Goal: Task Accomplishment & Management: Use online tool/utility

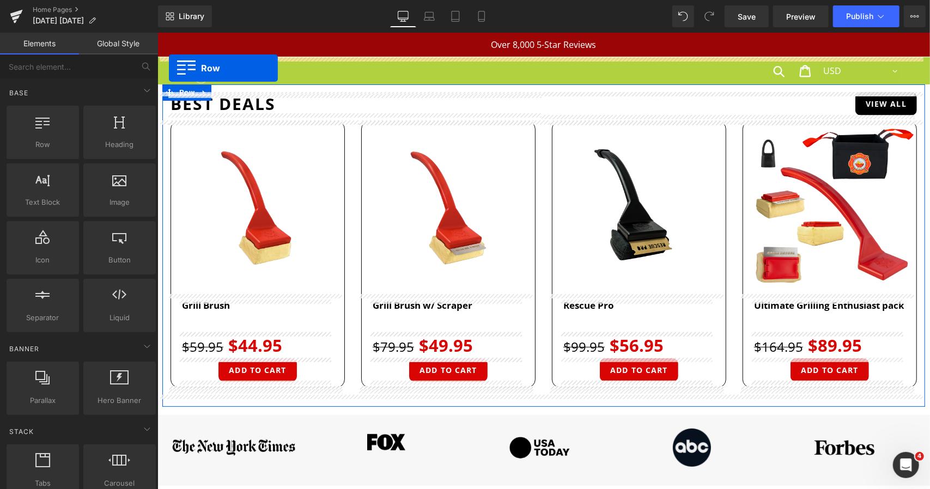
drag, startPoint x: 163, startPoint y: 65, endPoint x: 168, endPoint y: 68, distance: 6.1
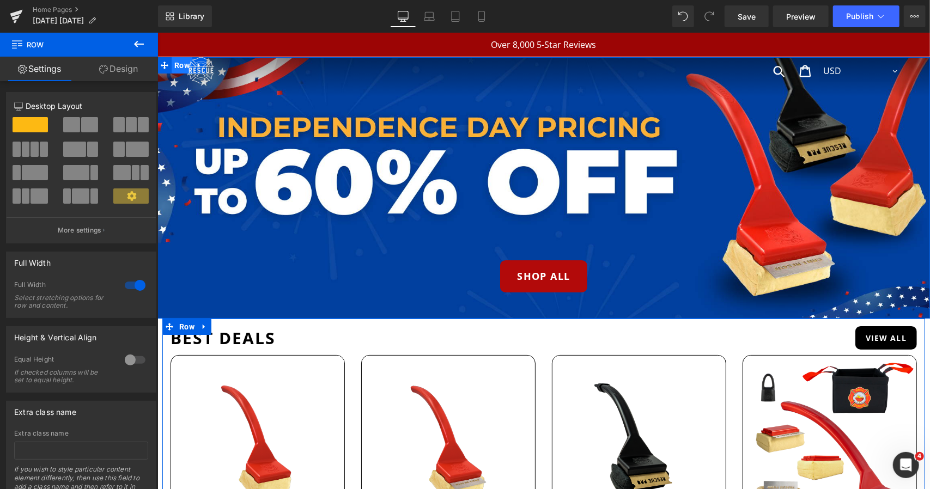
click at [179, 64] on span "Row" at bounding box center [181, 65] width 21 height 16
click at [672, 14] on div "Library Desktop Desktop Laptop Tablet Mobile Save Preview Publish Scheduled Vie…" at bounding box center [544, 16] width 772 height 22
click at [683, 10] on span at bounding box center [683, 16] width 19 height 19
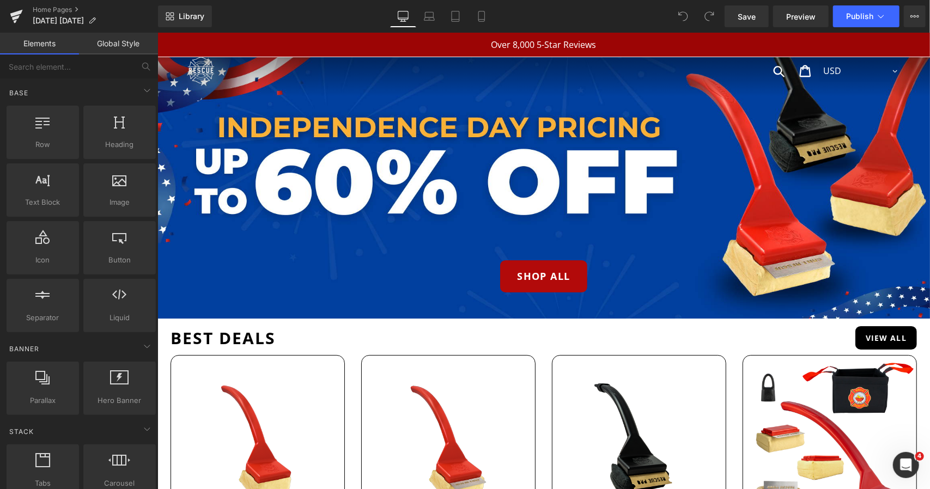
drag, startPoint x: 325, startPoint y: 289, endPoint x: 168, endPoint y: 256, distance: 160.8
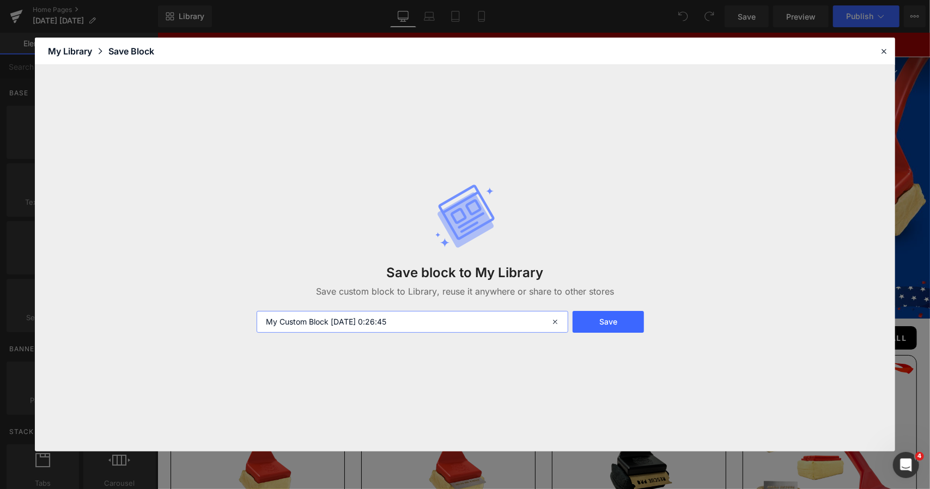
drag, startPoint x: 454, startPoint y: 320, endPoint x: 121, endPoint y: 320, distance: 333.3
click at [121, 320] on div "Save block to My Library Save custom block to Library, reuse it anywhere or sha…" at bounding box center [465, 258] width 860 height 387
type input "banner"
click at [605, 319] on button "Save" at bounding box center [608, 322] width 72 height 22
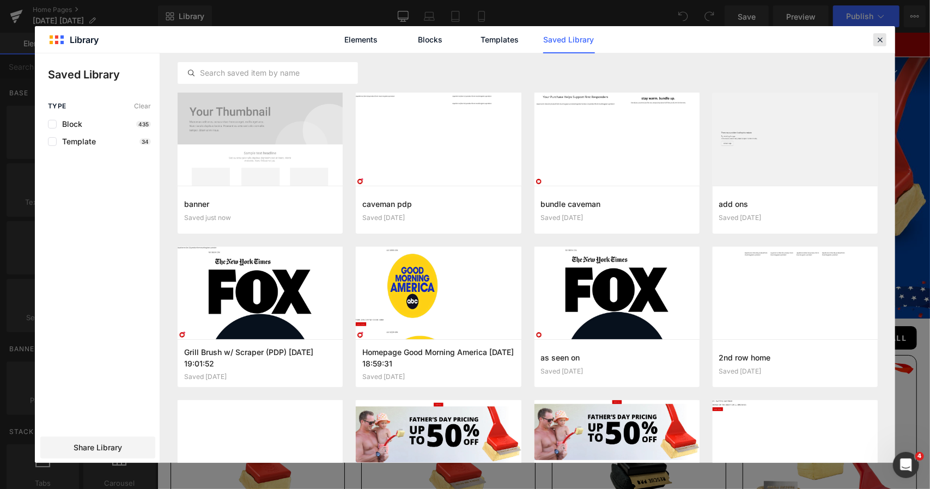
click at [880, 38] on icon at bounding box center [880, 40] width 10 height 10
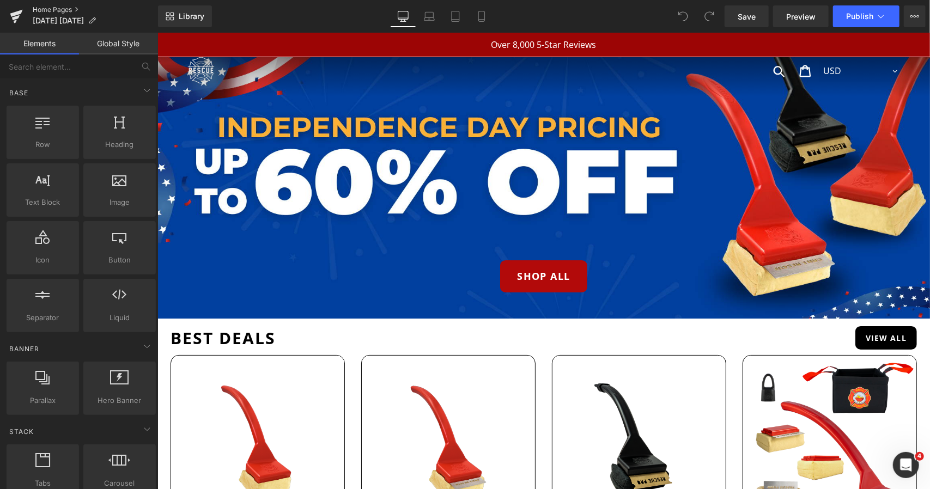
click at [65, 13] on link "Home Pages" at bounding box center [95, 9] width 125 height 9
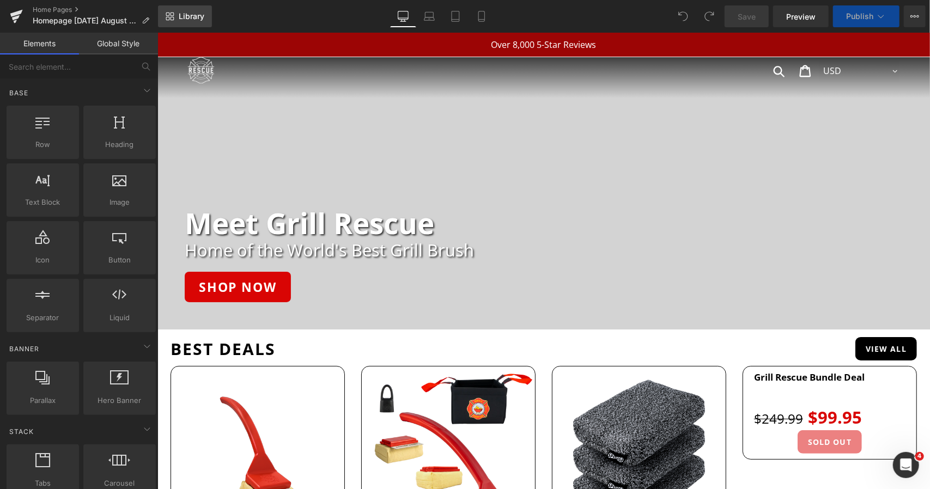
click at [180, 19] on span "Library" at bounding box center [192, 16] width 26 height 10
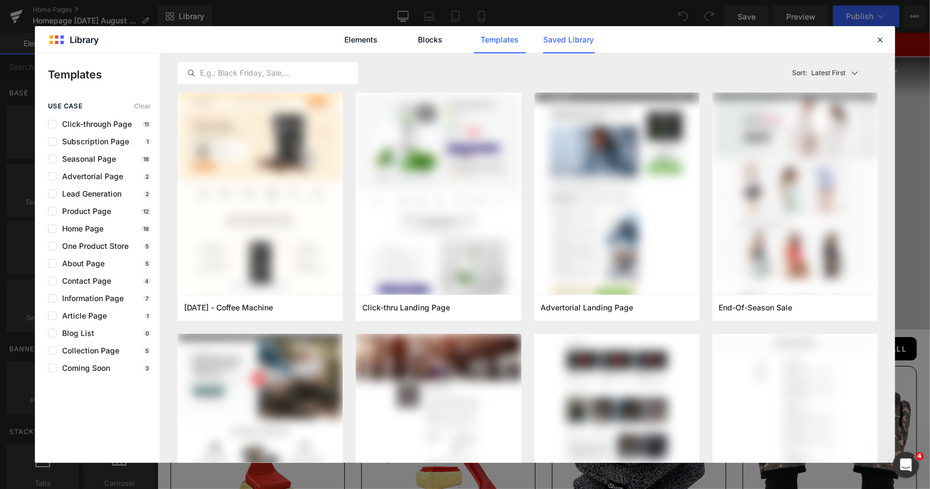
click at [558, 43] on link "Saved Library" at bounding box center [569, 39] width 52 height 27
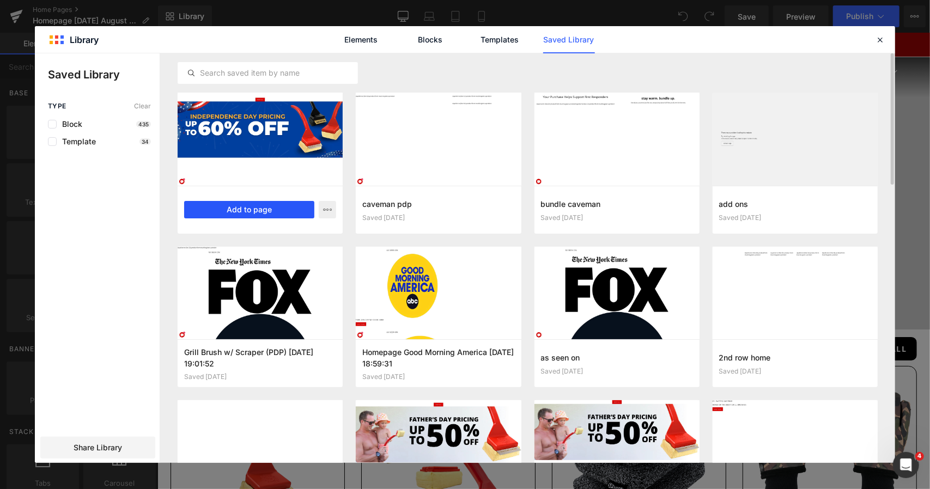
click at [0, 0] on button "Add to page" at bounding box center [0, 0] width 0 height 0
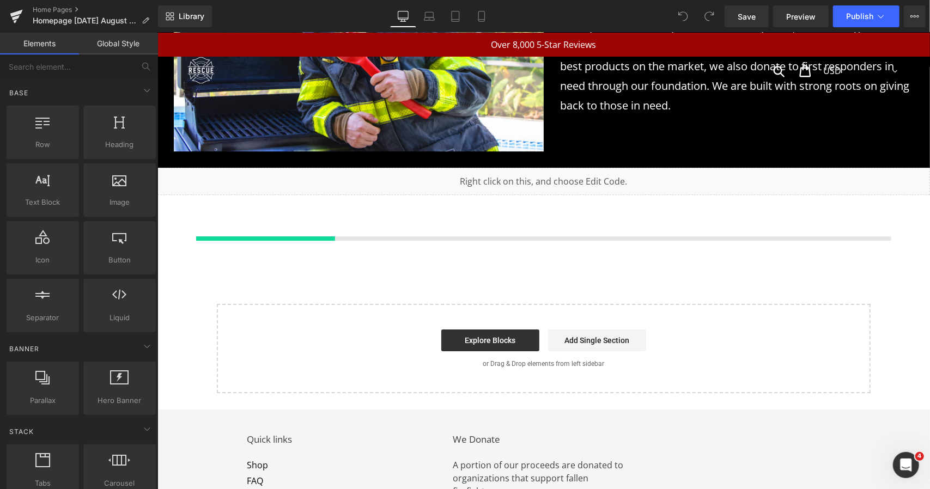
scroll to position [5166, 0]
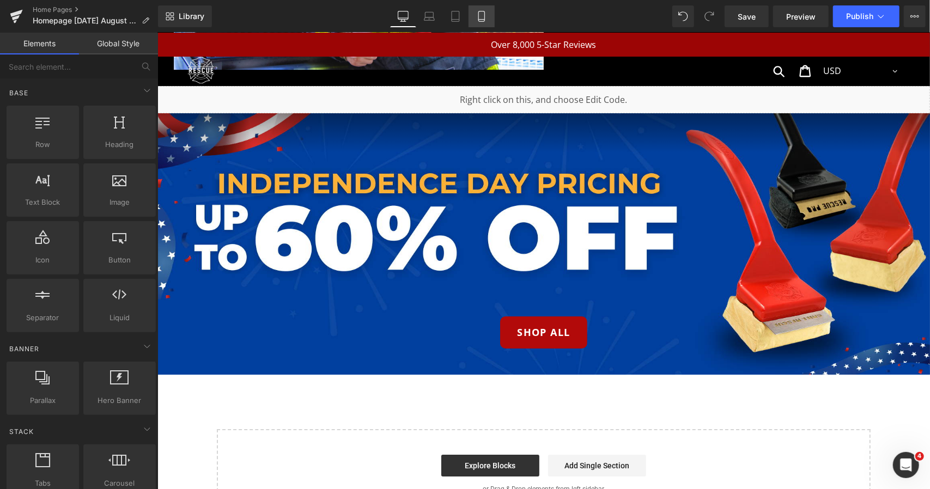
click at [478, 19] on icon at bounding box center [481, 16] width 11 height 11
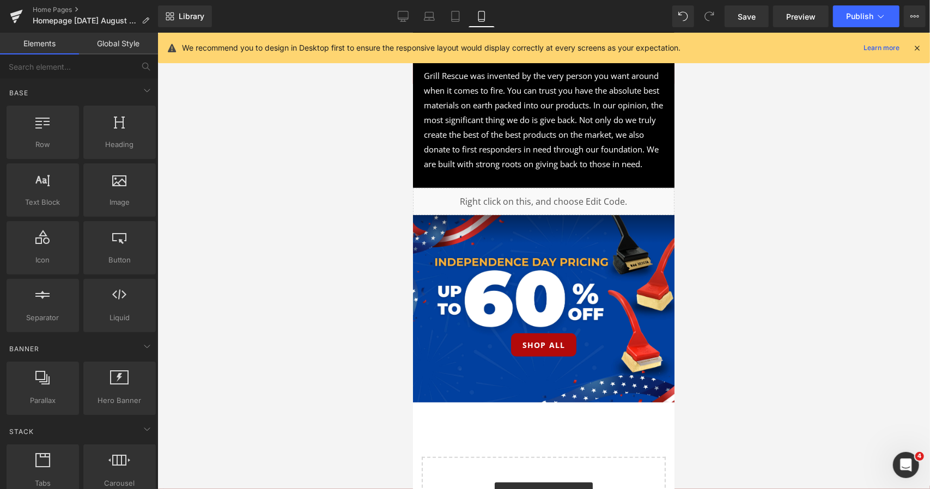
scroll to position [8458, 0]
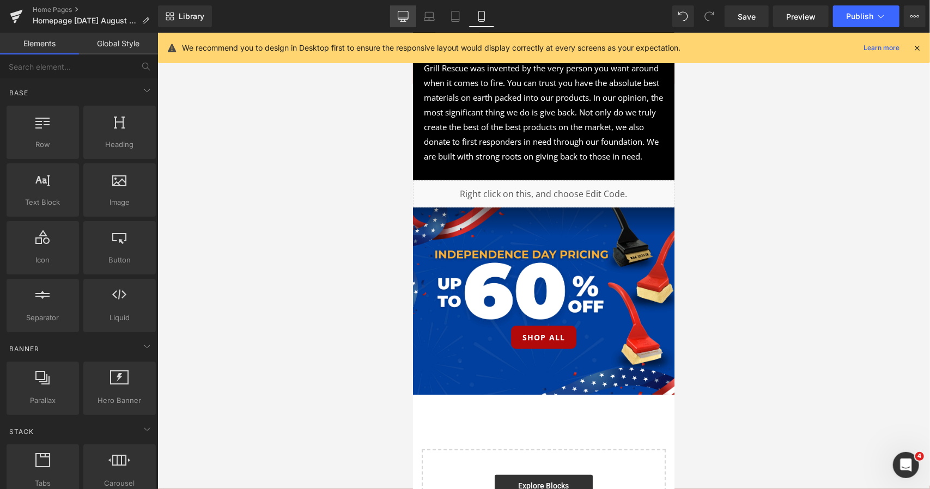
click at [401, 26] on link "Desktop" at bounding box center [403, 16] width 26 height 22
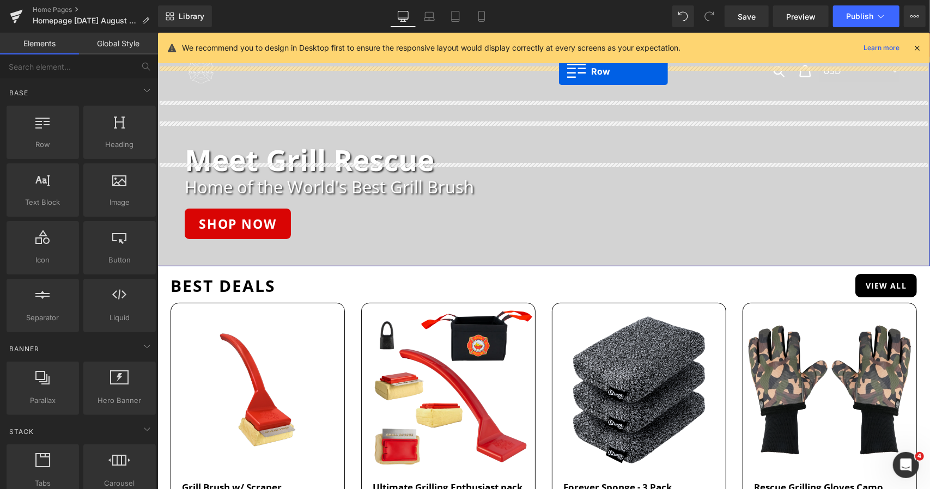
scroll to position [0, 0]
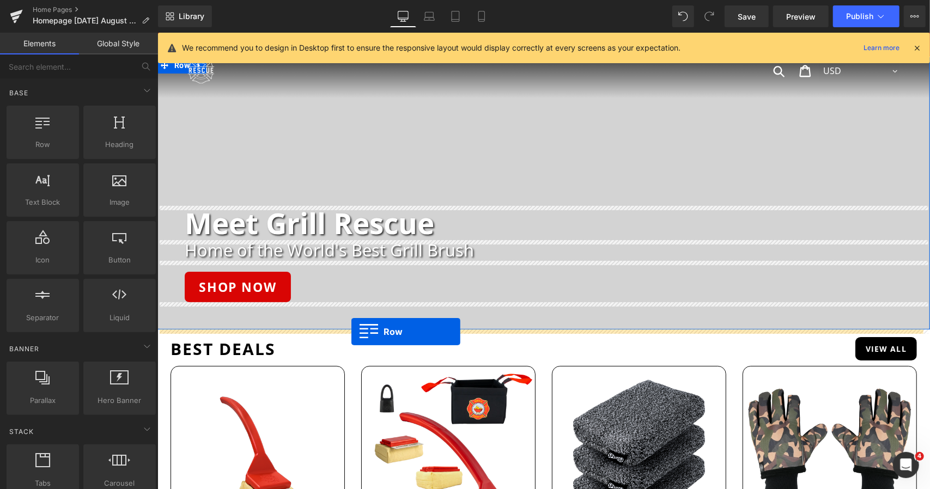
drag, startPoint x: 162, startPoint y: 233, endPoint x: 351, endPoint y: 331, distance: 213.2
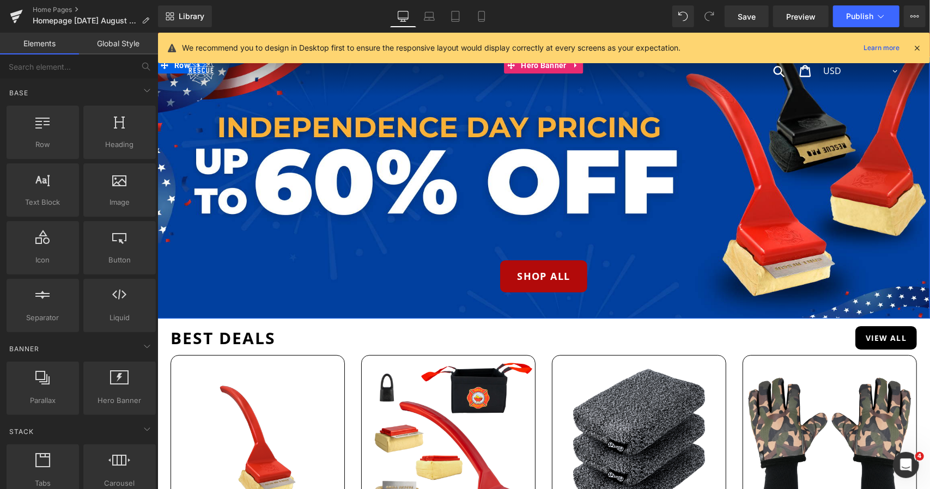
click at [479, 169] on div "shop all Button" at bounding box center [543, 187] width 772 height 261
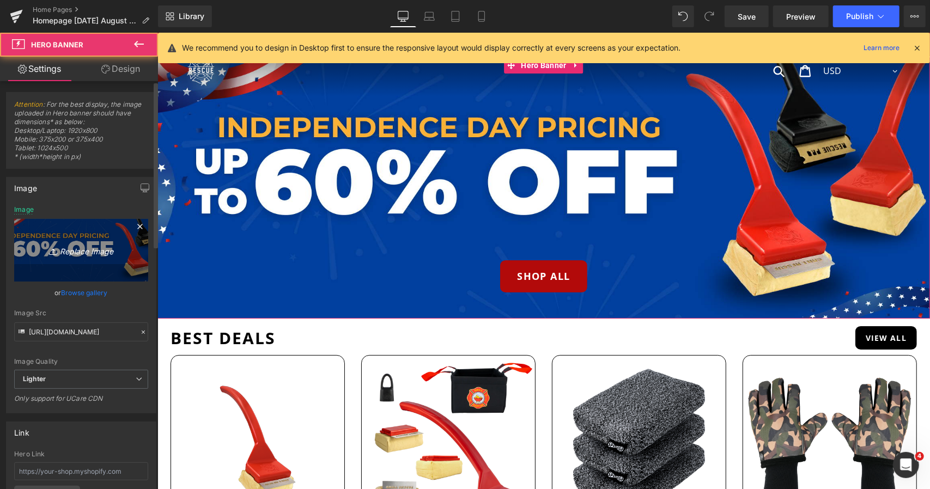
click at [81, 271] on link "Replace Image" at bounding box center [81, 250] width 134 height 63
type input "C:\fakepath\LABOR DAY DESKTOP BANNER 1.png"
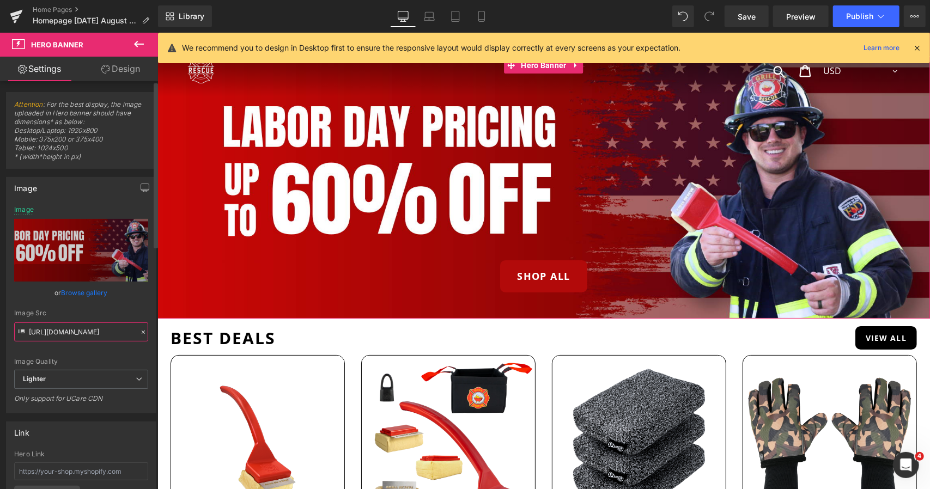
click at [76, 329] on input "https://ucarecdn.com/8b6ea714-73f1-4006-85e2-5451d8c9858d/-/format/auto/-/previ…" at bounding box center [81, 331] width 134 height 19
type input "[URL][DOMAIN_NAME]"
click at [430, 11] on icon at bounding box center [429, 16] width 11 height 11
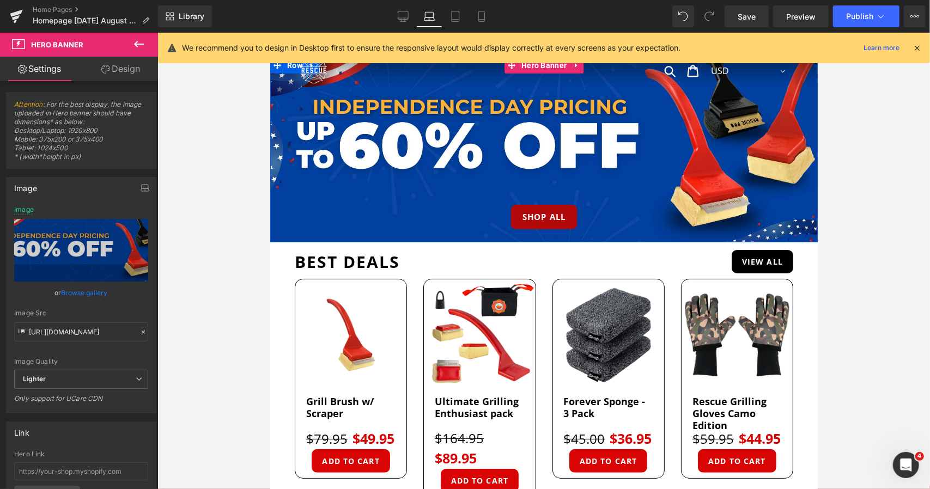
click at [387, 144] on div "shop all Button" at bounding box center [543, 149] width 547 height 185
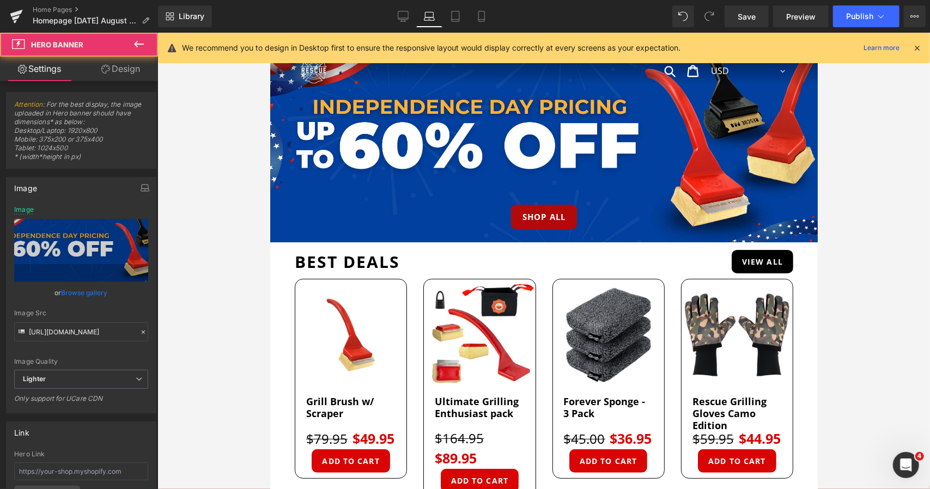
click at [252, 243] on div at bounding box center [543, 261] width 772 height 456
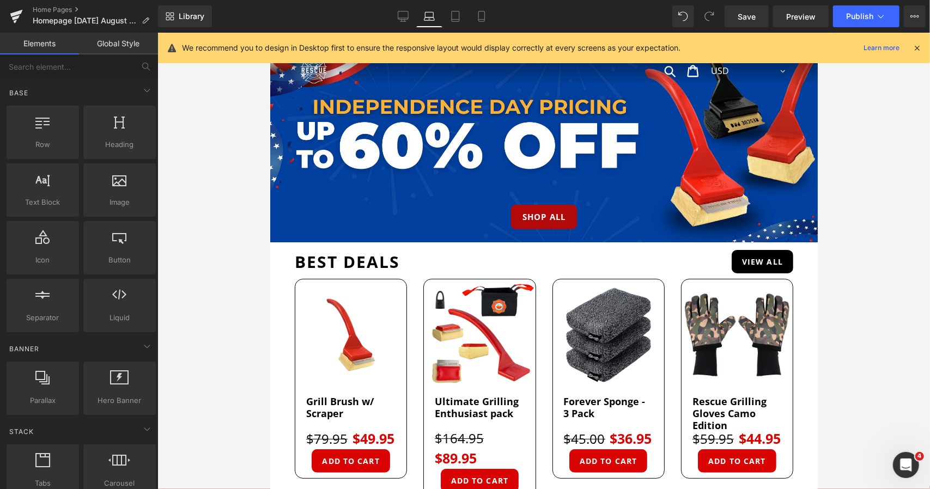
click at [351, 199] on span "shop all Button" at bounding box center [543, 209] width 547 height 27
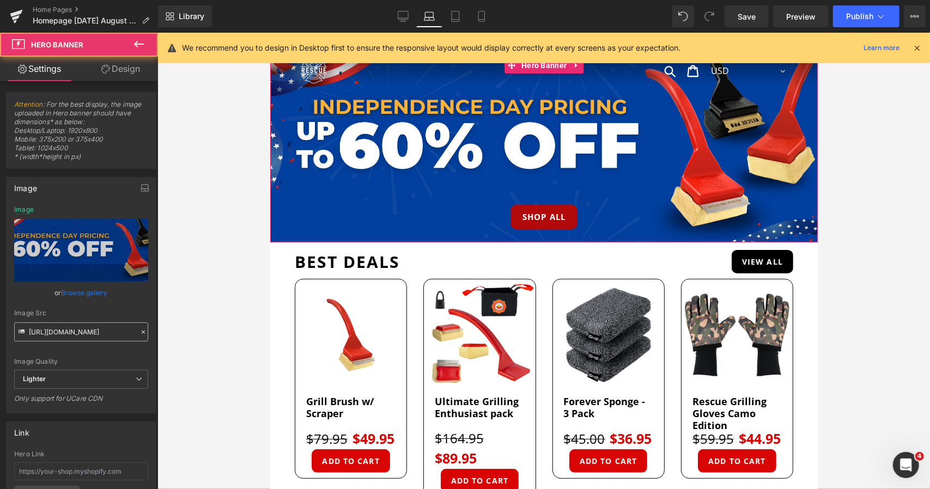
click at [59, 330] on input "https://ucarecdn.com/8b6ea714-73f1-4006-85e2-5451d8c9858d/-/format/auto/-/previ…" at bounding box center [81, 331] width 134 height 19
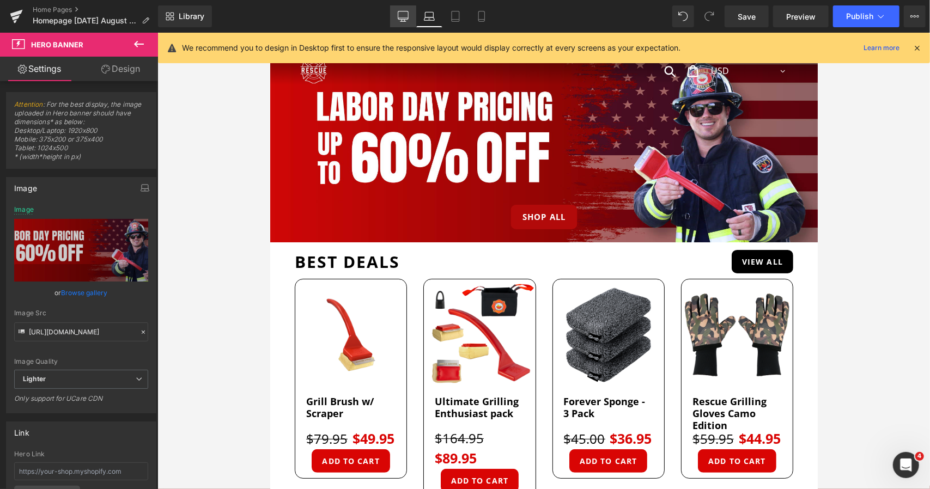
type input "[URL][DOMAIN_NAME]"
click at [405, 14] on icon at bounding box center [403, 16] width 11 height 11
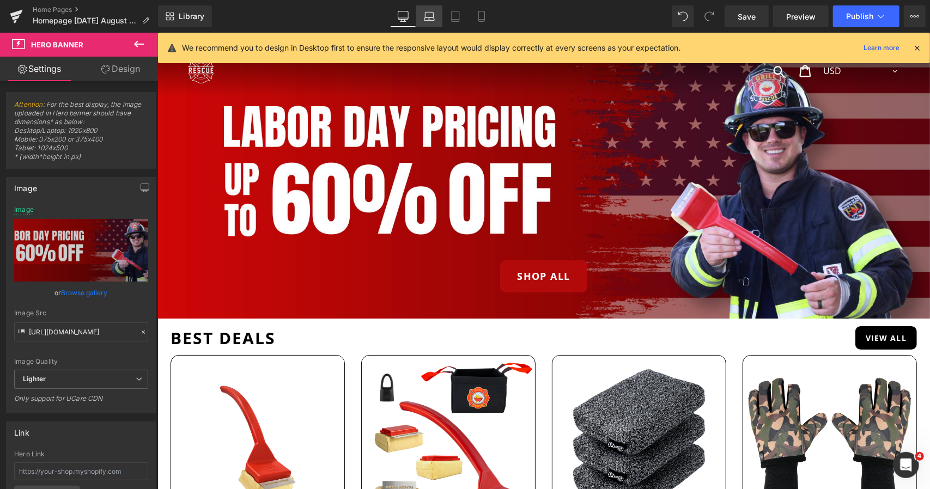
click at [426, 15] on icon at bounding box center [429, 16] width 11 height 11
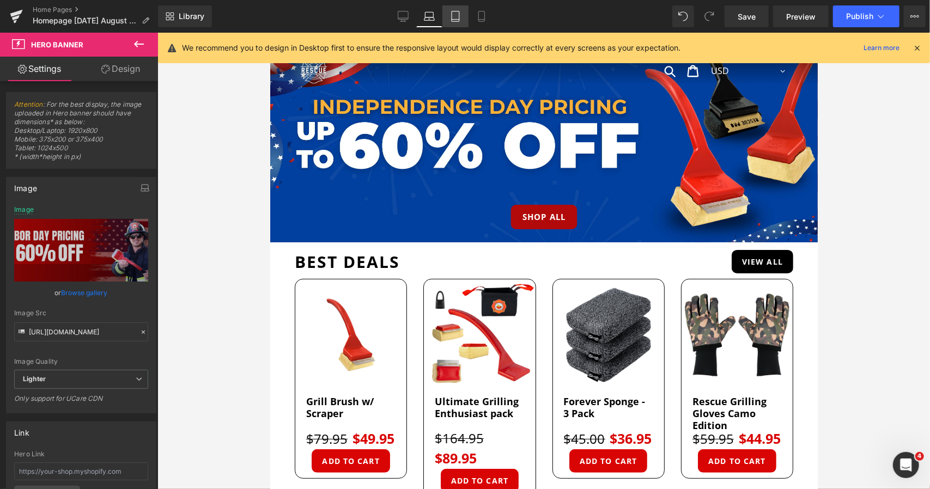
click at [459, 14] on icon at bounding box center [456, 16] width 8 height 10
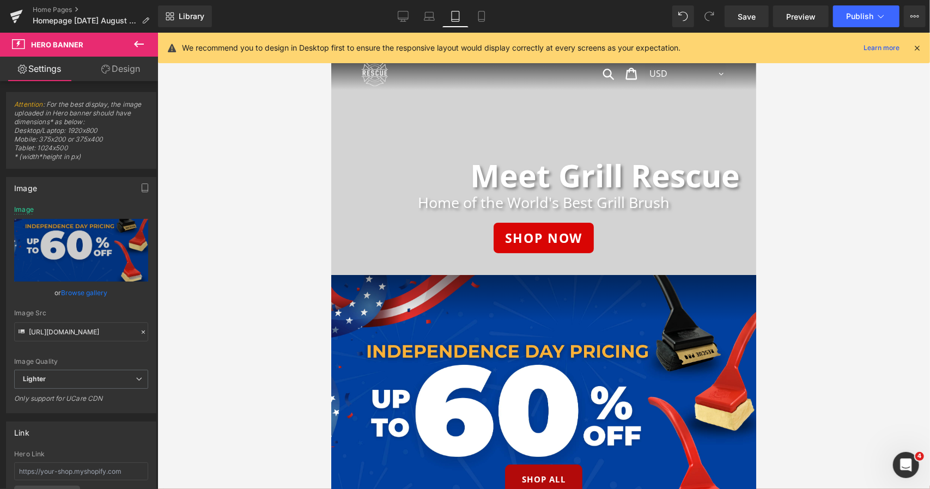
scroll to position [218, 0]
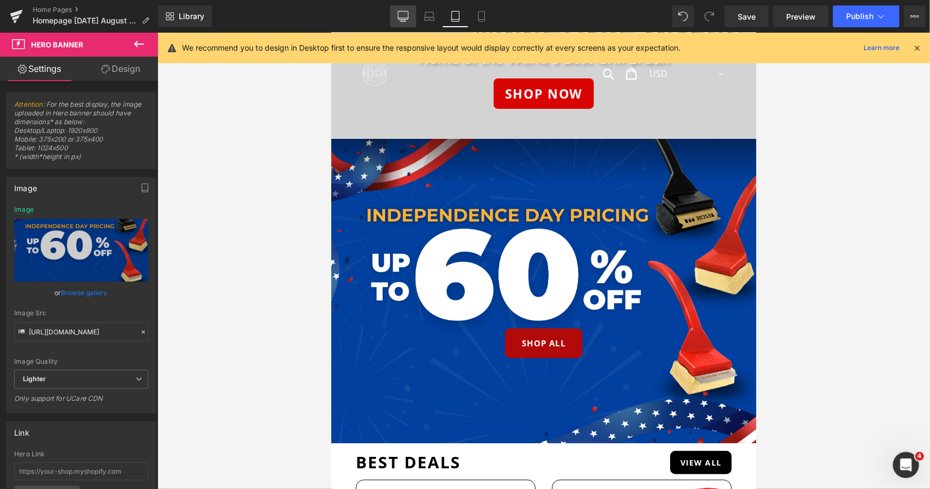
click at [408, 13] on link "Desktop" at bounding box center [403, 16] width 26 height 22
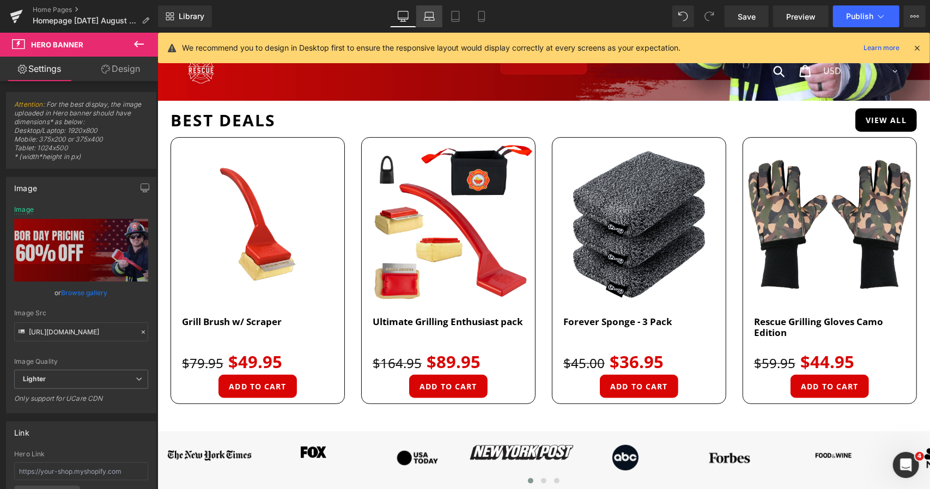
scroll to position [0, 0]
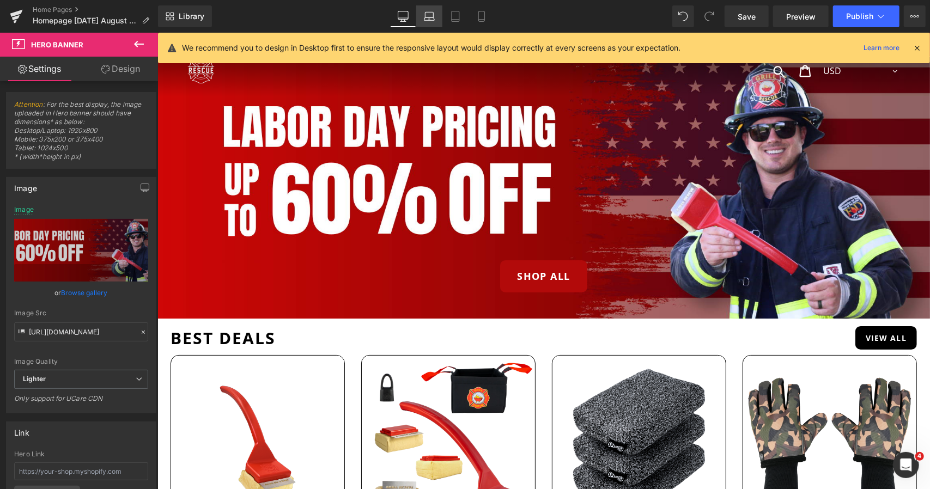
click at [435, 17] on icon at bounding box center [429, 16] width 11 height 11
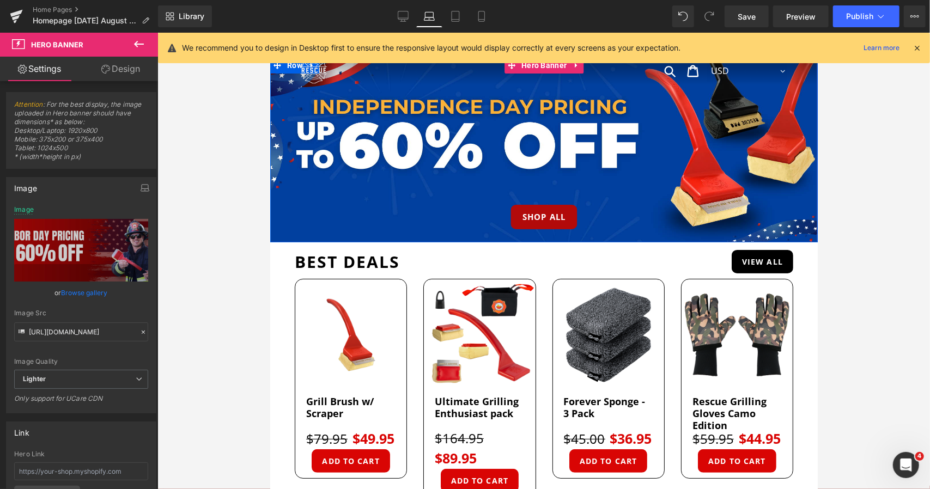
click at [400, 161] on div "shop all Button" at bounding box center [543, 149] width 547 height 185
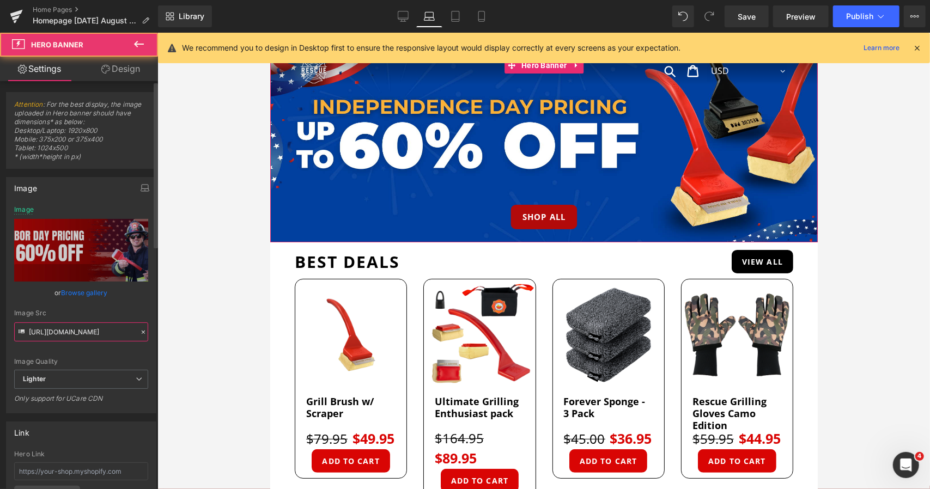
click at [75, 334] on input "[URL][DOMAIN_NAME]" at bounding box center [81, 331] width 134 height 19
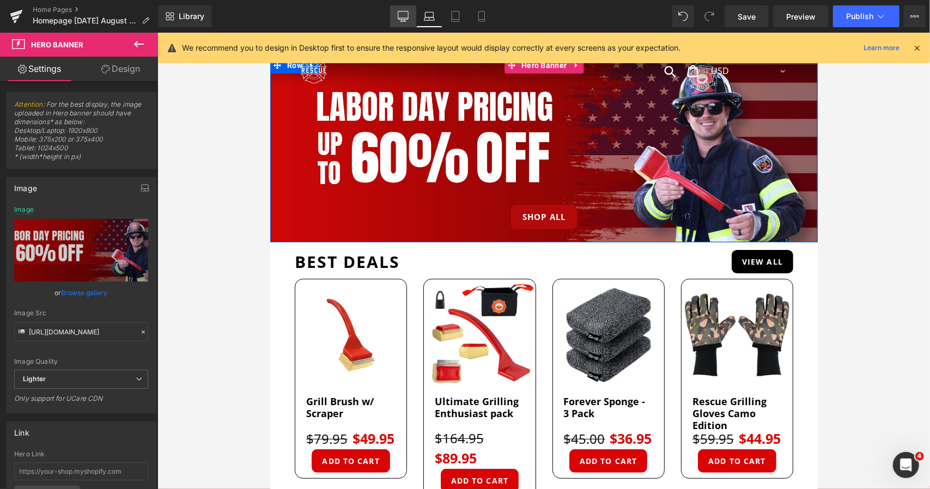
click at [409, 7] on link "Desktop" at bounding box center [403, 16] width 26 height 22
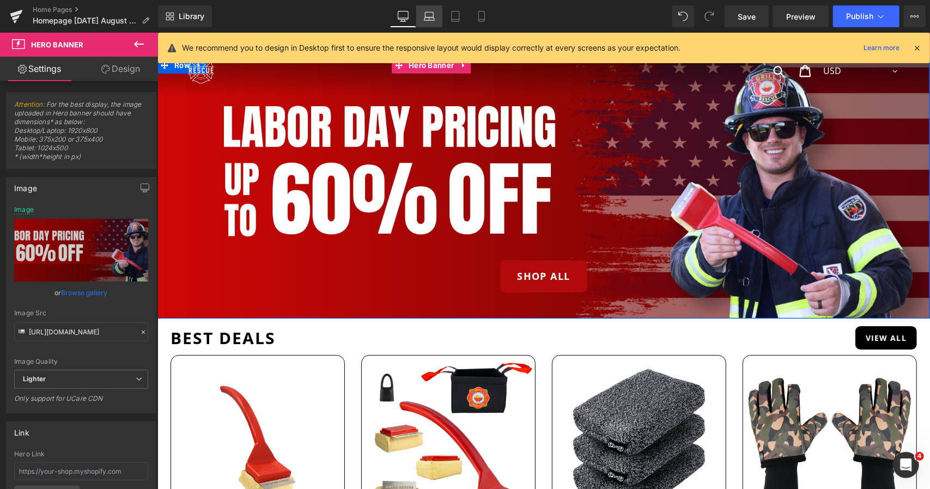
click at [430, 14] on icon at bounding box center [429, 16] width 11 height 11
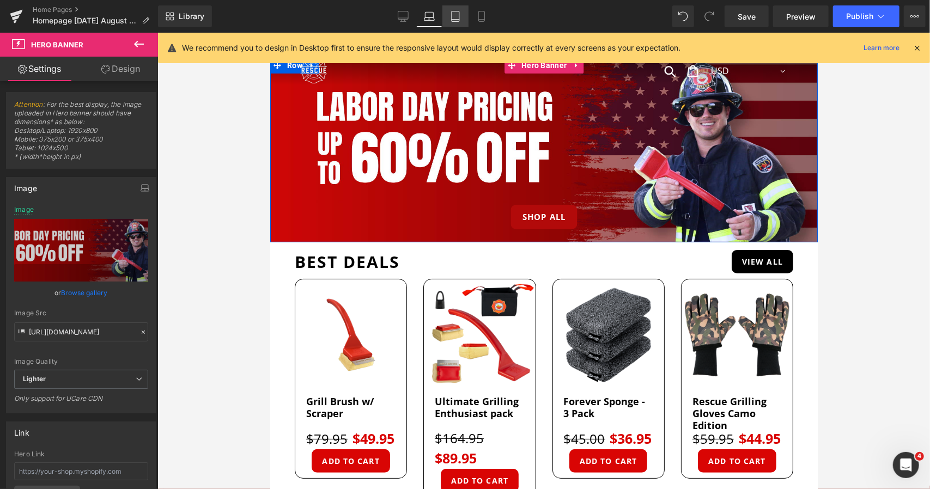
click at [452, 15] on icon at bounding box center [456, 16] width 8 height 10
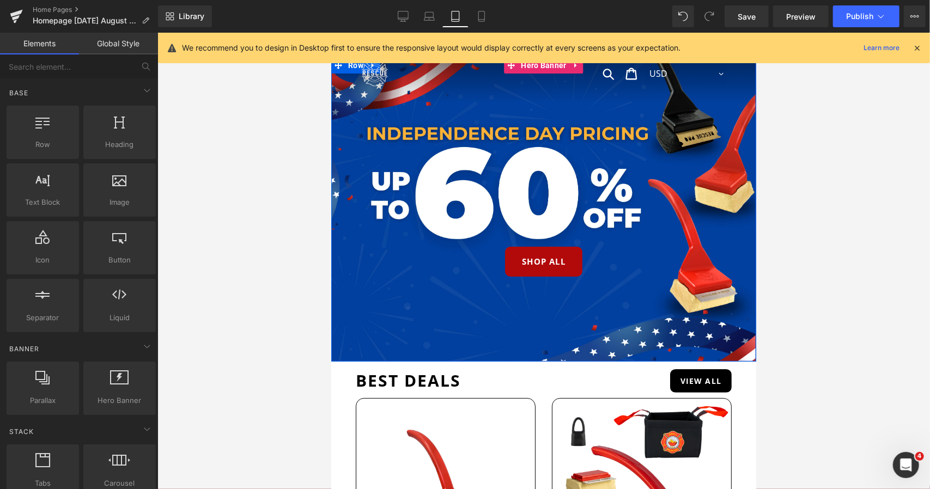
click at [408, 150] on div "shop all Button" at bounding box center [543, 209] width 425 height 304
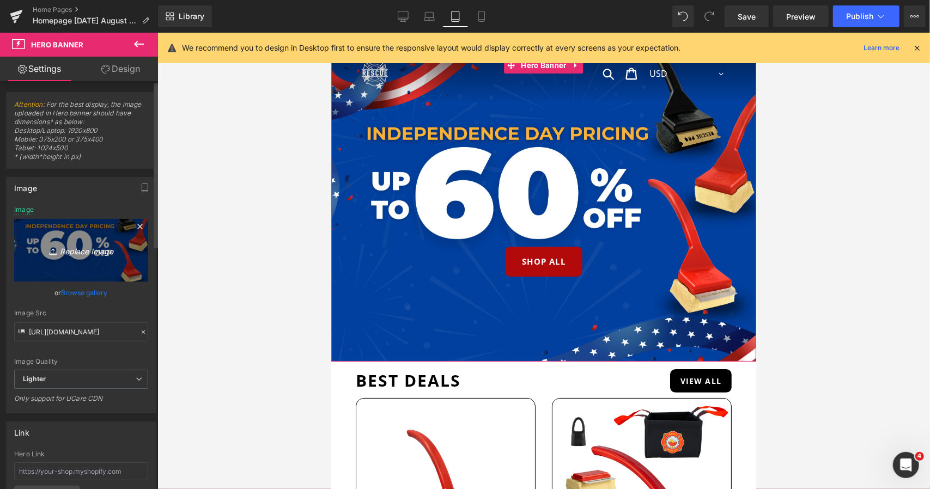
click at [53, 261] on link "Replace Image" at bounding box center [81, 250] width 134 height 63
type input "C:\fakepath\MOBILE WEB BANNER (3).jpg"
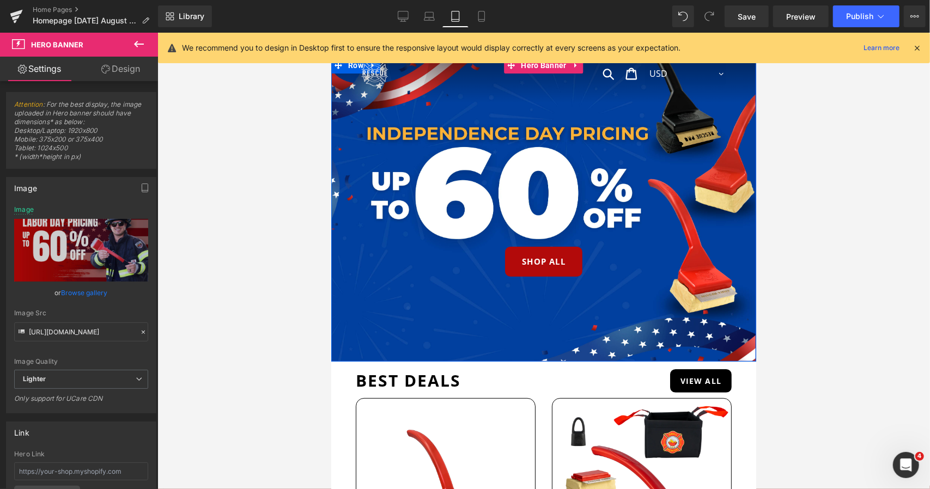
click at [432, 170] on div "shop all Button" at bounding box center [543, 209] width 425 height 304
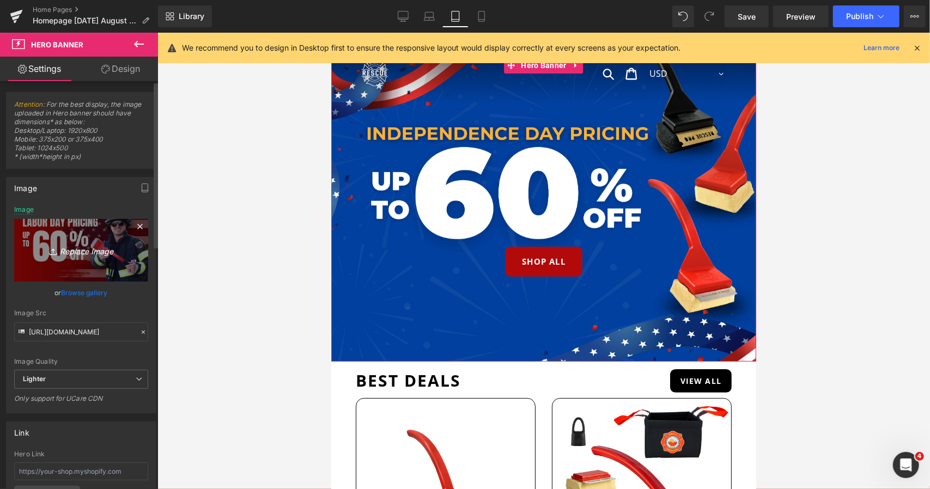
click at [66, 262] on link "Replace Image" at bounding box center [81, 250] width 134 height 63
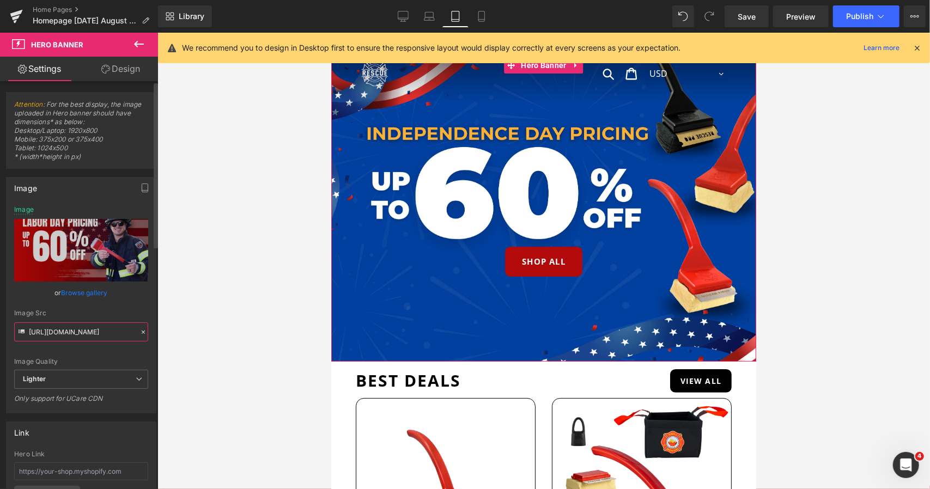
drag, startPoint x: 93, startPoint y: 330, endPoint x: 111, endPoint y: 330, distance: 18.5
click at [93, 331] on input "https://ucarecdn.com/54be2da3-7fcb-4331-a839-f52e6fa0a5e2/-/format/auto/-/previ…" at bounding box center [81, 331] width 134 height 19
type input "[URL][DOMAIN_NAME]"
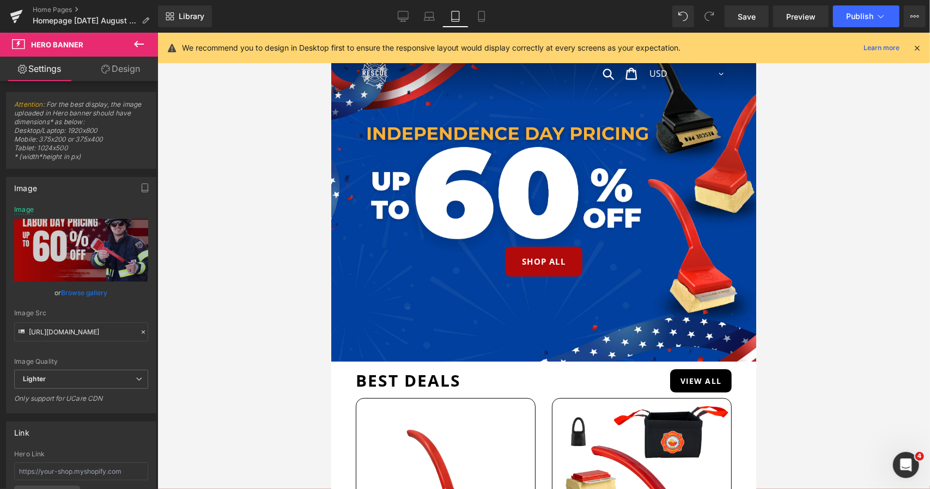
click at [254, 263] on div at bounding box center [543, 261] width 772 height 456
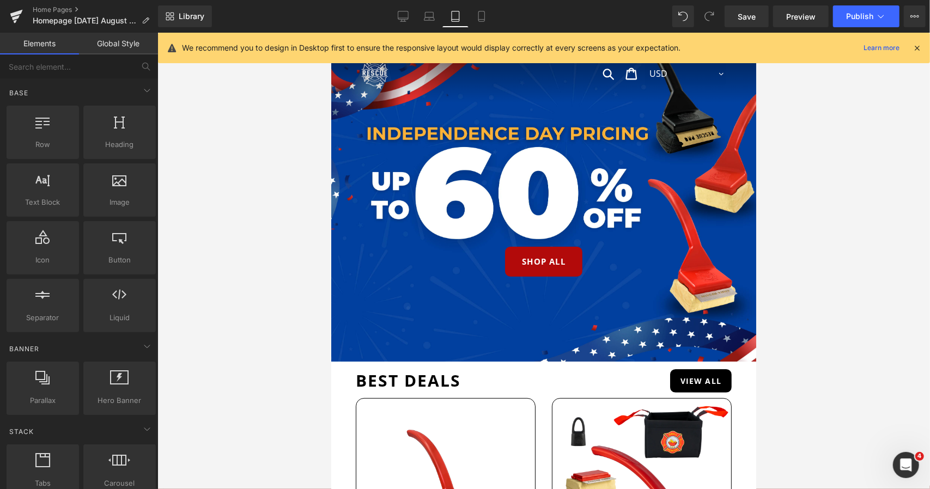
click at [419, 262] on div "shop all" at bounding box center [543, 261] width 425 height 30
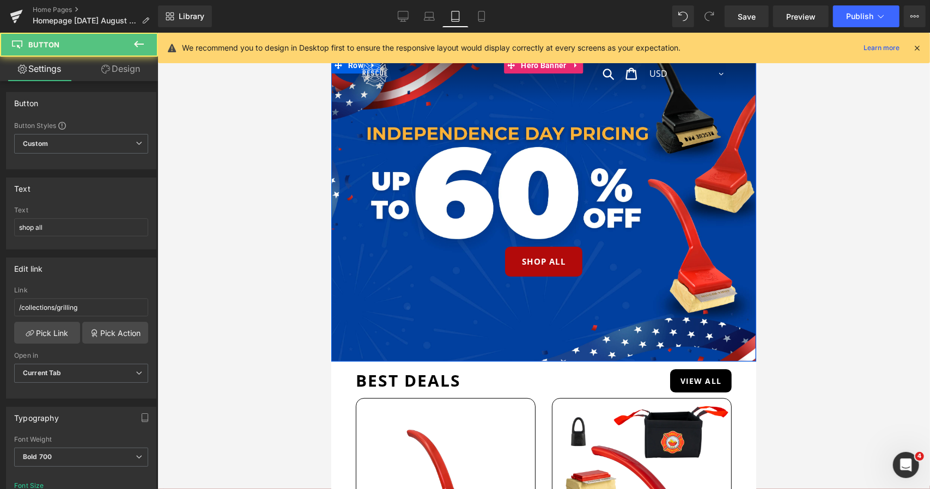
click at [425, 222] on div "shop all Button" at bounding box center [543, 209] width 425 height 304
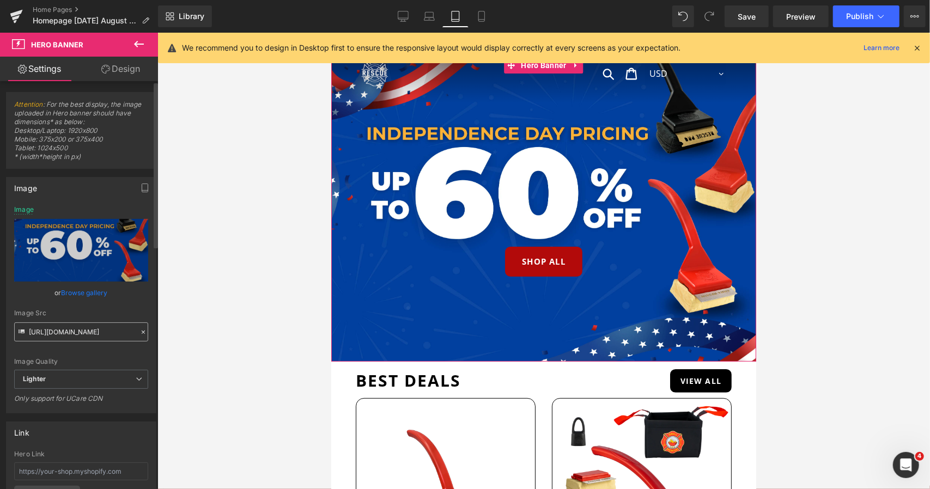
click at [77, 328] on input "https://ucarecdn.com/54be2da3-7fcb-4331-a839-f52e6fa0a5e2/-/format/auto/-/previ…" at bounding box center [81, 331] width 134 height 19
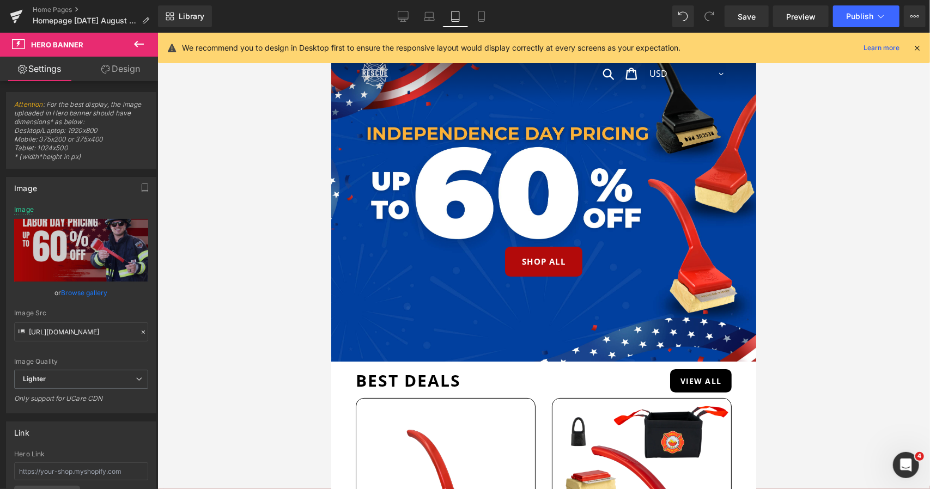
type input "[URL][DOMAIN_NAME]"
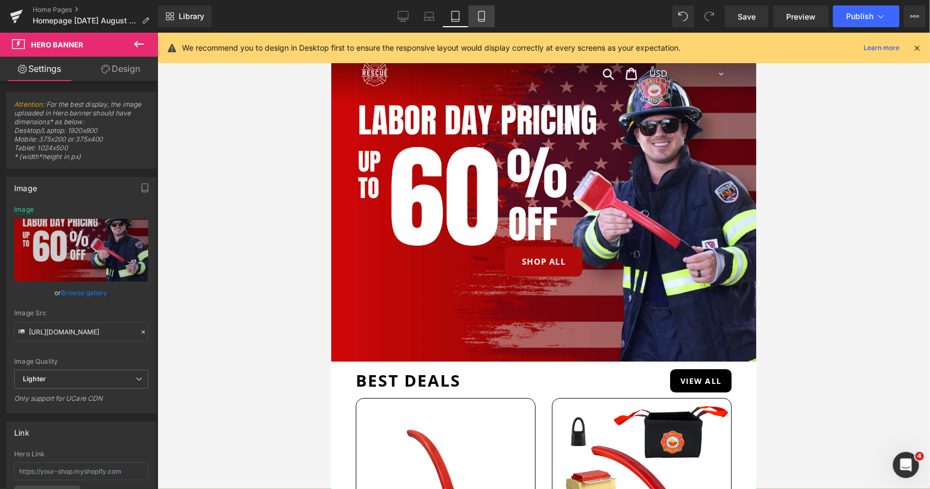
scroll to position [0, 0]
click at [492, 19] on link "Mobile" at bounding box center [481, 16] width 26 height 22
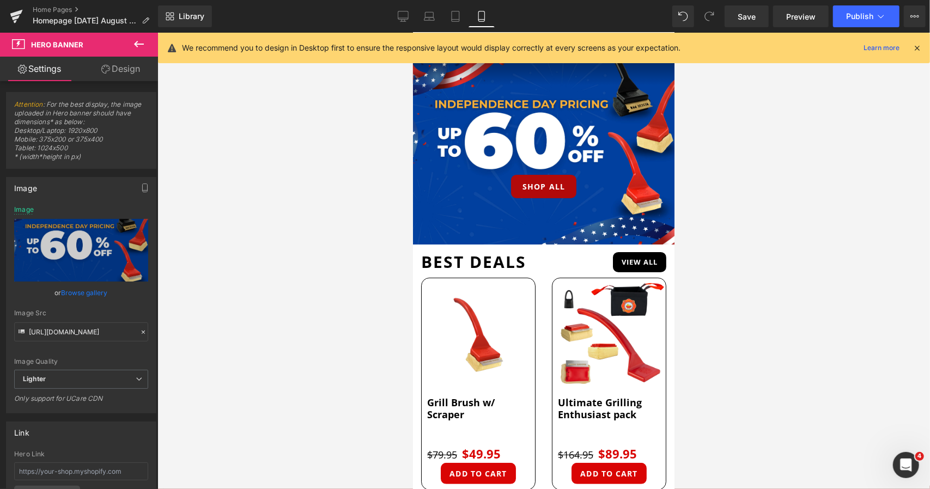
click at [390, 197] on div at bounding box center [543, 261] width 772 height 456
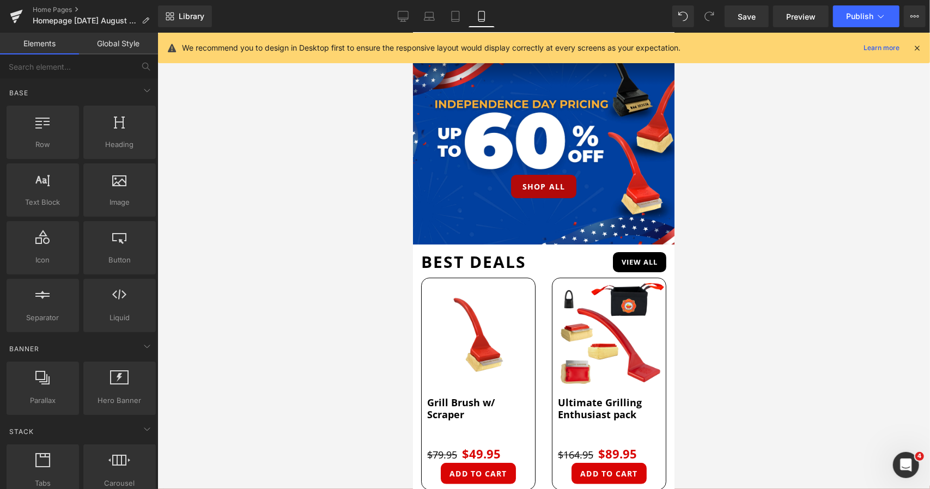
click at [442, 187] on div "shop all" at bounding box center [542, 185] width 261 height 23
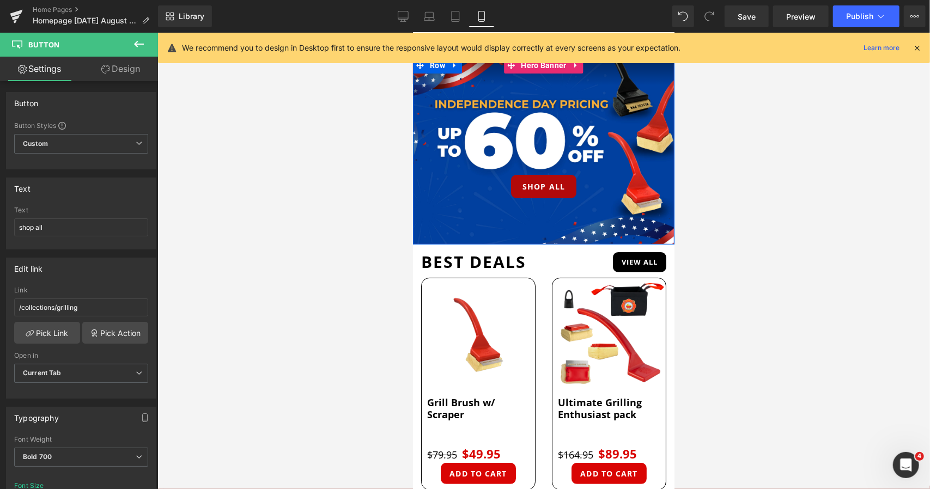
click at [459, 219] on span "shop all Button" at bounding box center [542, 199] width 261 height 51
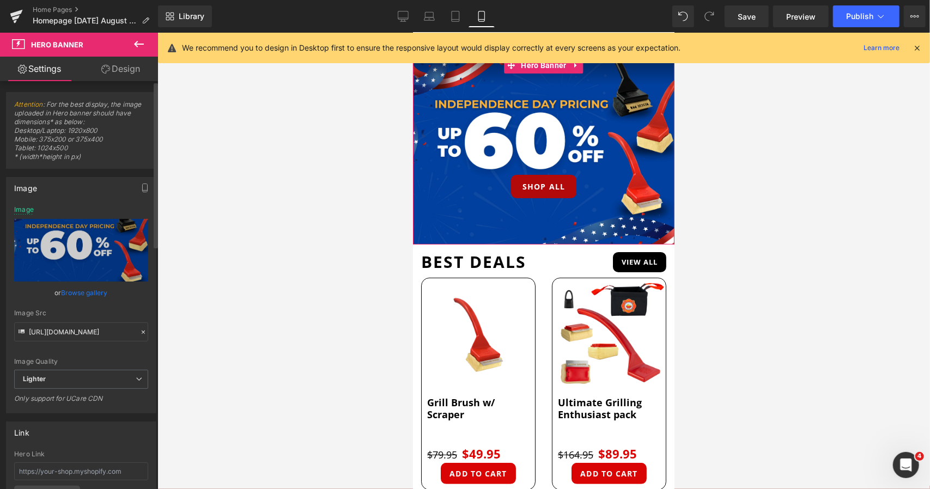
click at [69, 341] on div "Image Quality Lighter Lightest Lighter Lighter Lightest Only support for UCare …" at bounding box center [81, 288] width 134 height 164
click at [74, 334] on input "https://ucarecdn.com/54be2da3-7fcb-4331-a839-f52e6fa0a5e2/-/format/auto/-/previ…" at bounding box center [81, 331] width 134 height 19
paste input "0a015769-a6d8-471e-82f2-7173378bc6c0/-/format/auto/-/preview/3000x3000/-/qualit…"
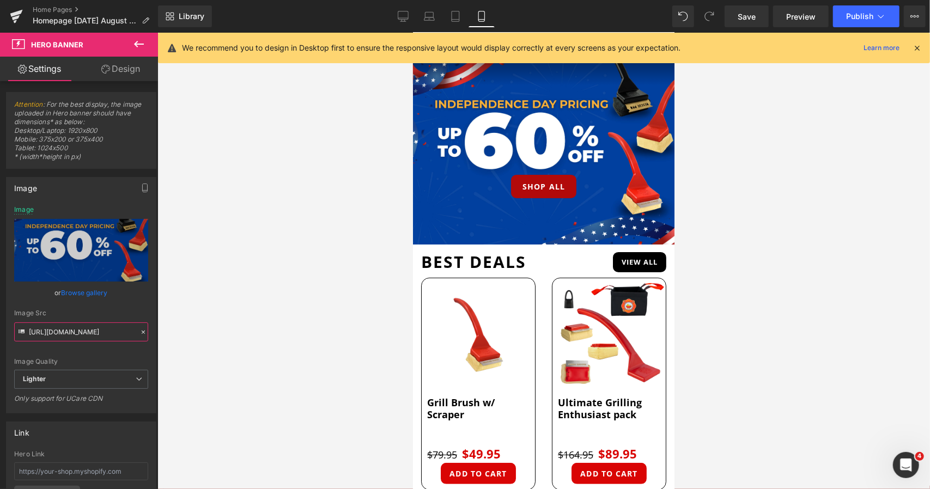
scroll to position [0, 398]
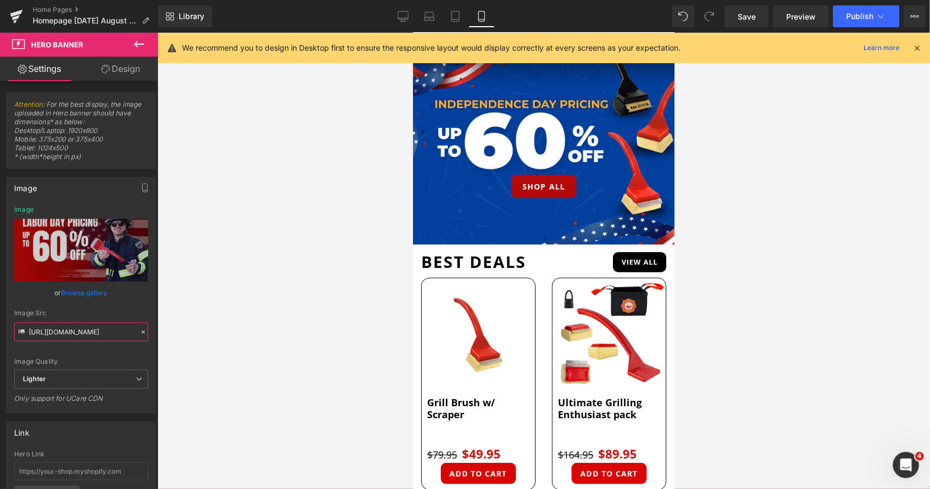
type input "[URL][DOMAIN_NAME]"
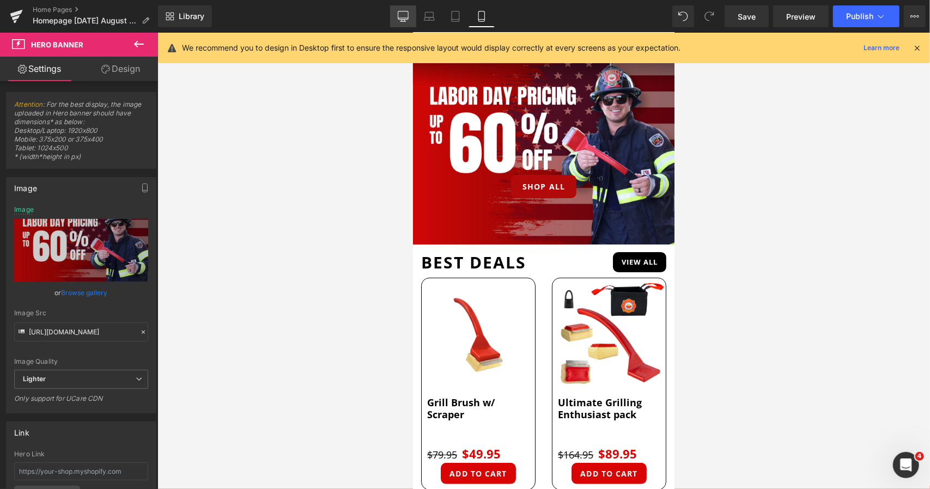
scroll to position [0, 0]
click at [403, 19] on icon at bounding box center [403, 15] width 10 height 8
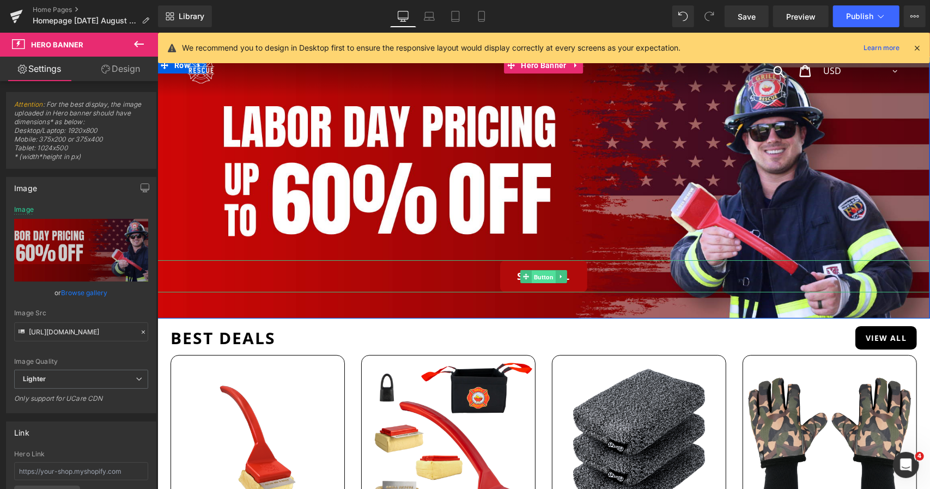
click at [534, 273] on span "Button" at bounding box center [543, 276] width 24 height 13
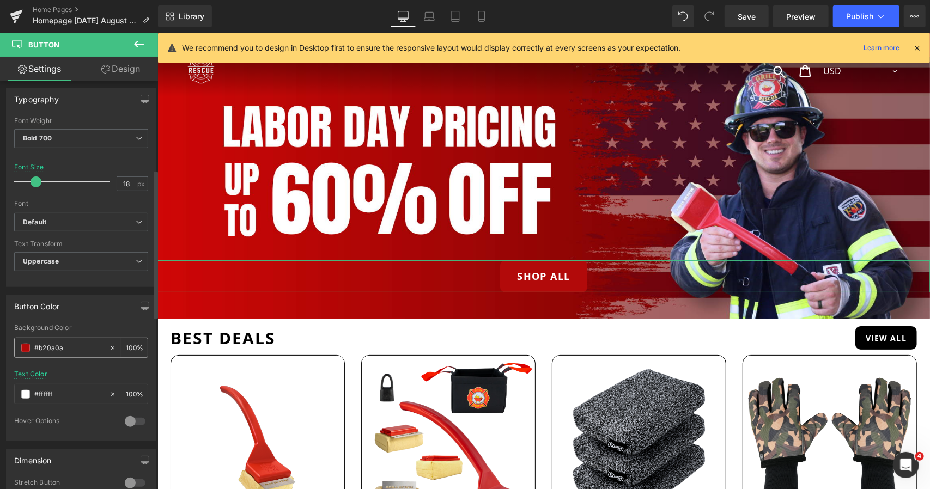
scroll to position [327, 0]
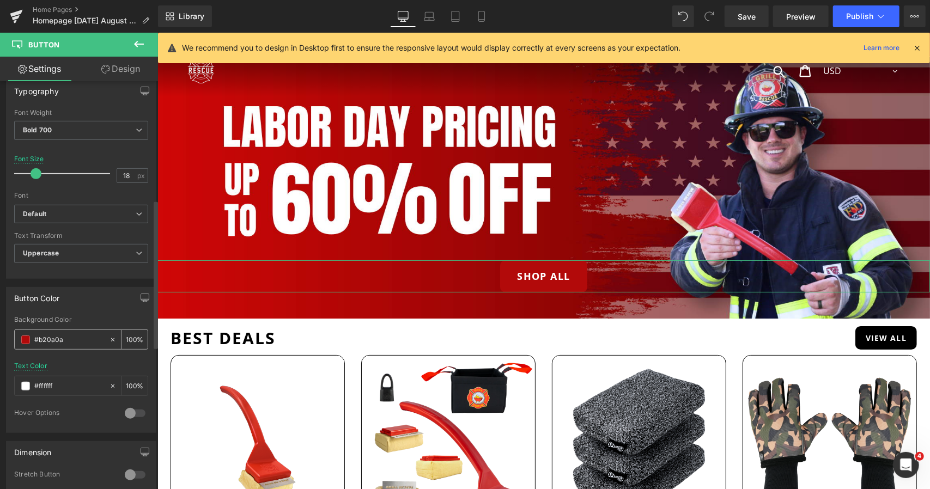
click at [77, 338] on input "#b20a0a" at bounding box center [69, 340] width 70 height 12
click at [61, 382] on input "#ffffff" at bounding box center [69, 386] width 70 height 12
paste input "b20a0a"
type input "#b20a0a"
drag, startPoint x: 75, startPoint y: 331, endPoint x: 38, endPoint y: 336, distance: 37.9
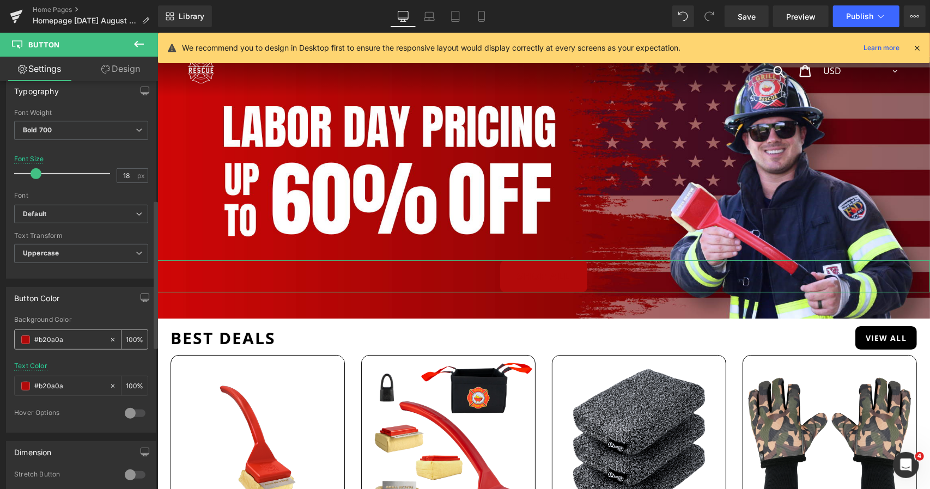
click at [38, 336] on input "#b20a0a" at bounding box center [69, 340] width 70 height 12
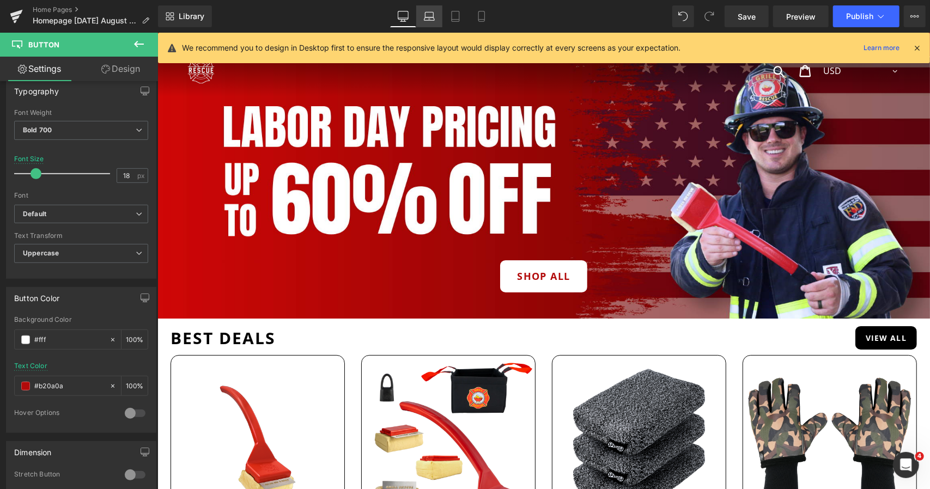
type input "#fff"
click at [433, 17] on icon at bounding box center [429, 18] width 10 height 3
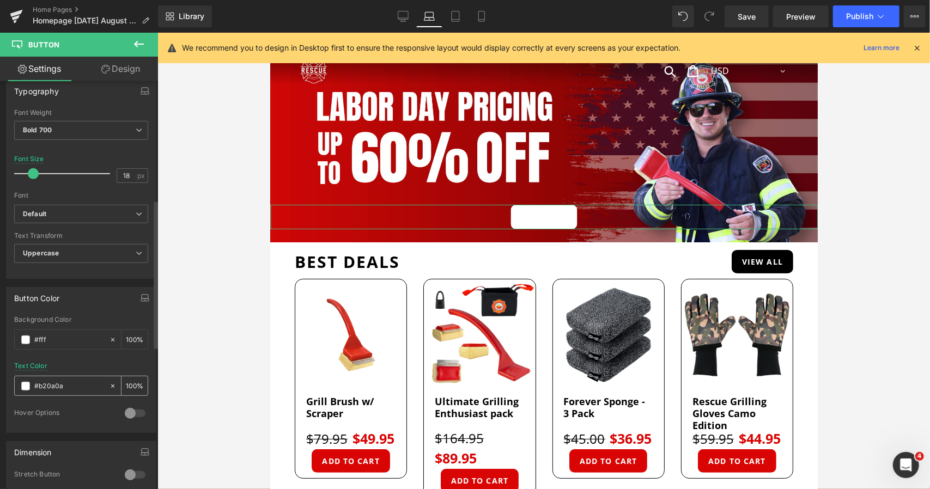
click at [56, 380] on input "#b20a0a" at bounding box center [69, 386] width 70 height 12
paste input "b20a0a"
click at [461, 17] on icon at bounding box center [455, 16] width 11 height 11
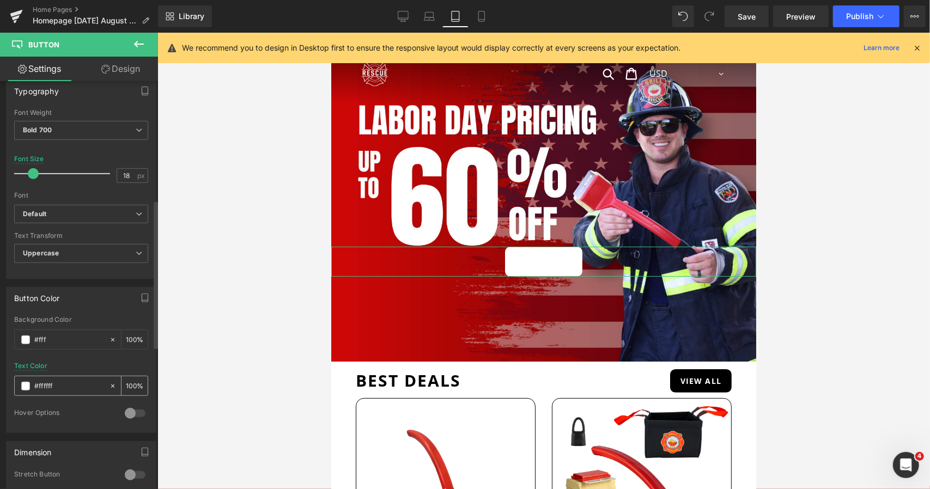
click at [73, 380] on input "#ffffff" at bounding box center [69, 386] width 70 height 12
paste input "b20a0a"
click at [479, 11] on icon at bounding box center [481, 16] width 11 height 11
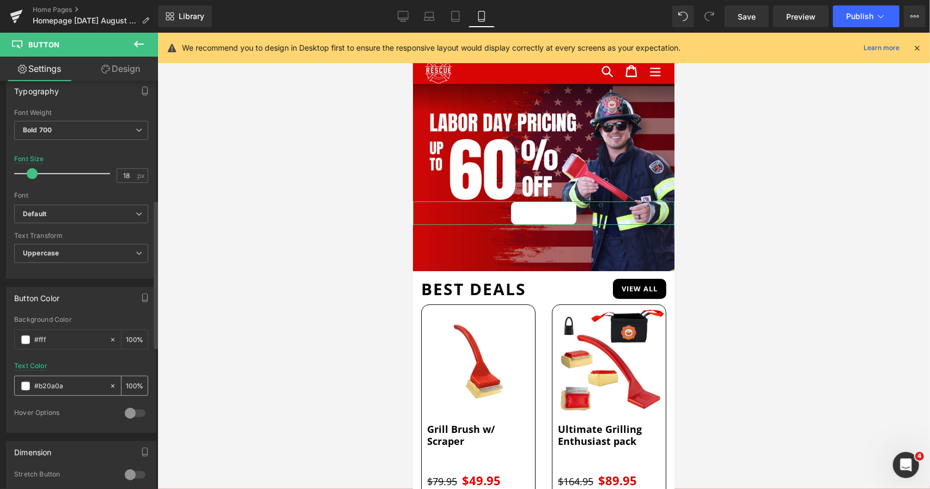
click at [80, 385] on input "#b20a0a" at bounding box center [69, 386] width 70 height 12
paste input "b20a0a"
type input "#b20a0a"
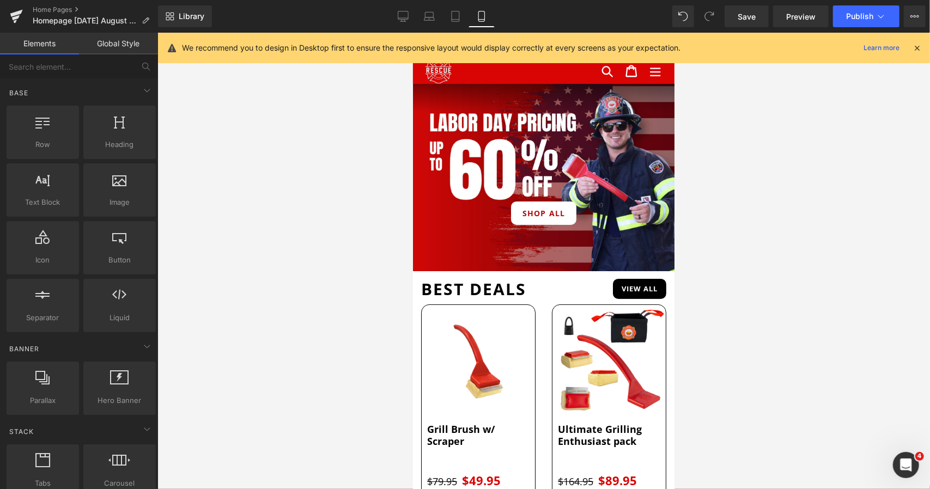
click at [269, 286] on div at bounding box center [543, 261] width 772 height 456
click at [414, 21] on link "Desktop" at bounding box center [403, 16] width 26 height 22
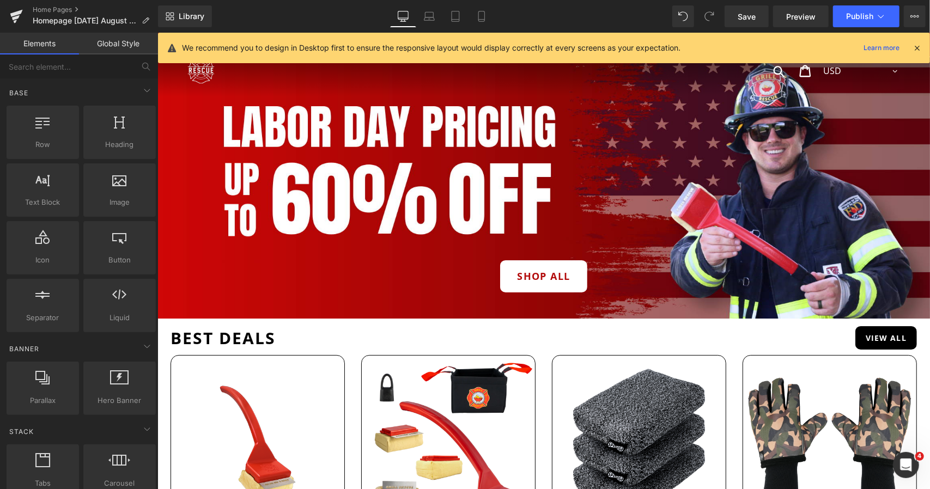
scroll to position [25, 0]
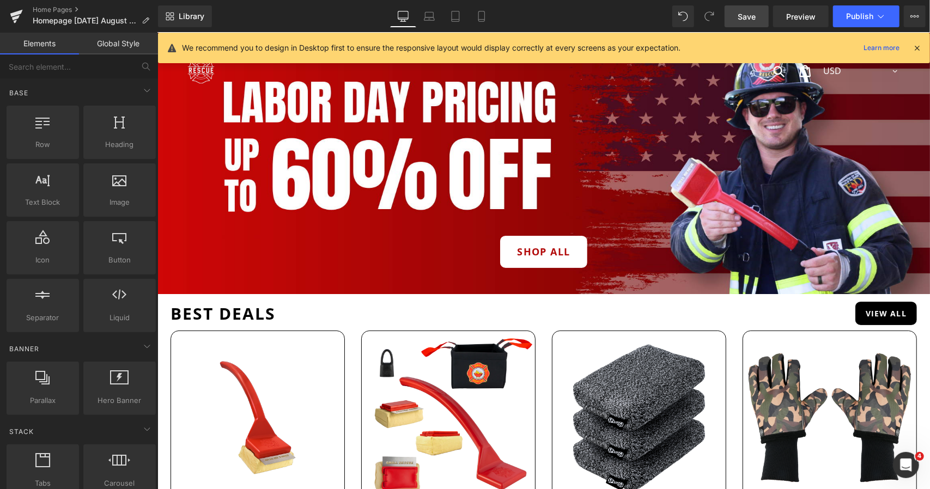
drag, startPoint x: 752, startPoint y: 18, endPoint x: 371, endPoint y: 218, distance: 430.0
click at [752, 18] on span "Save" at bounding box center [746, 16] width 18 height 11
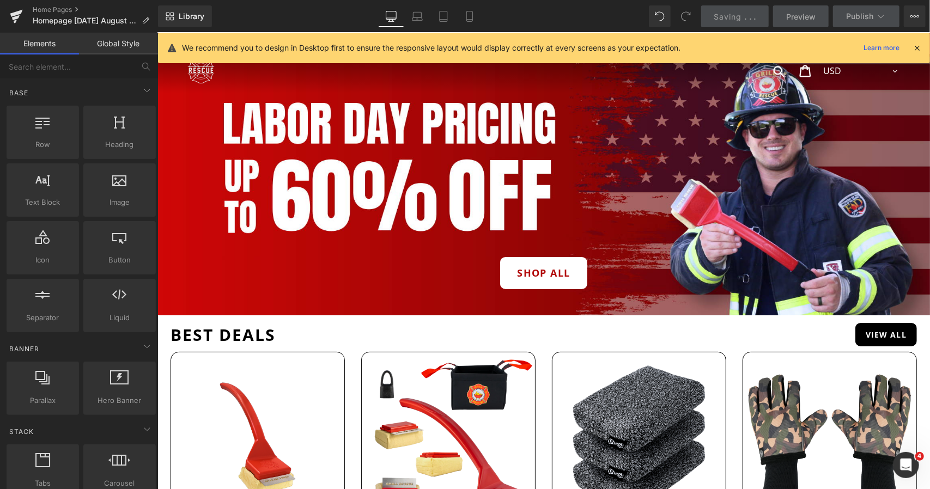
scroll to position [0, 0]
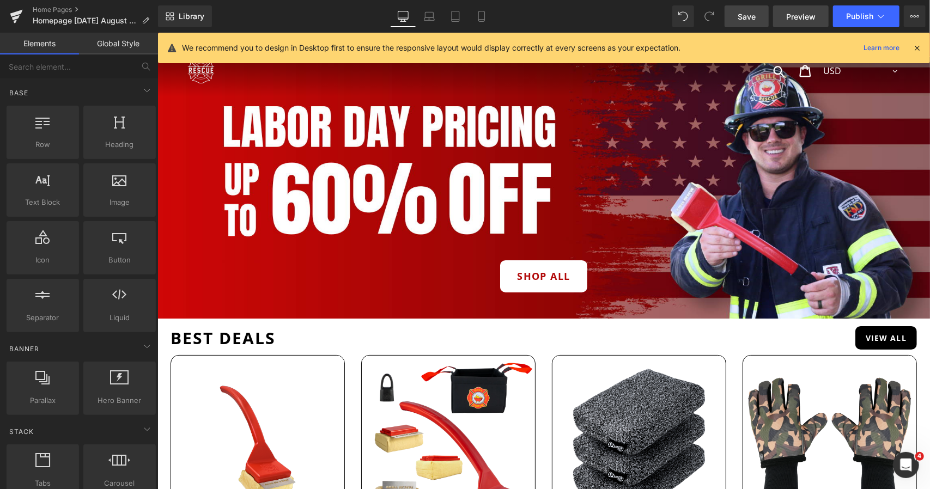
click at [812, 22] on link "Preview" at bounding box center [801, 16] width 56 height 22
click at [48, 11] on link "Home Pages" at bounding box center [95, 9] width 125 height 9
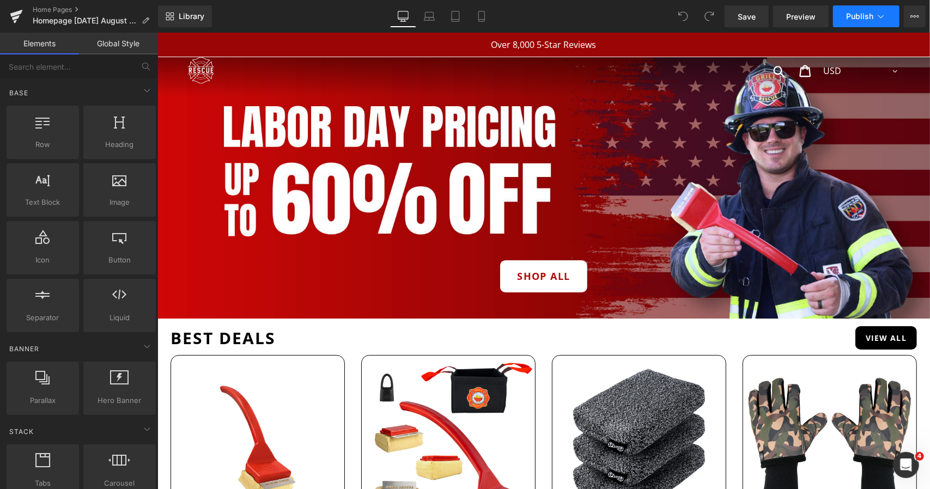
click at [865, 18] on span "Publish" at bounding box center [859, 16] width 27 height 9
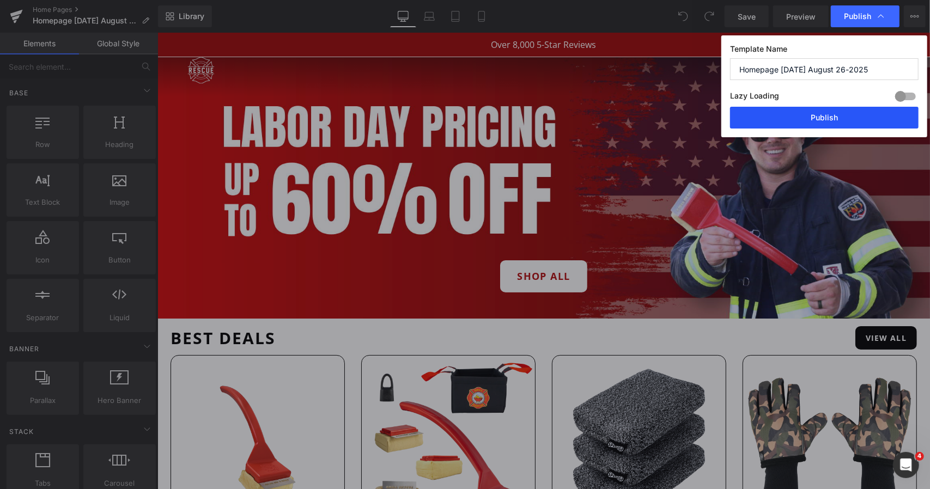
click at [836, 118] on button "Publish" at bounding box center [824, 118] width 188 height 22
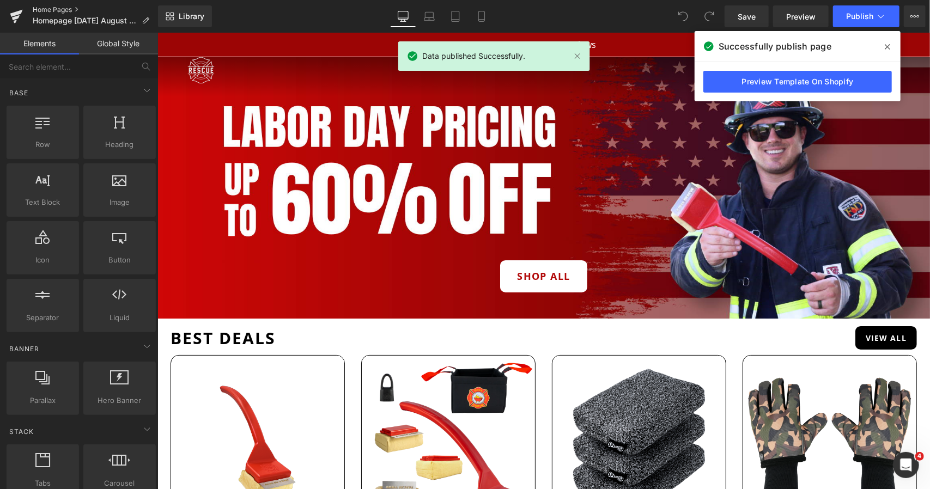
click at [60, 10] on link "Home Pages" at bounding box center [95, 9] width 125 height 9
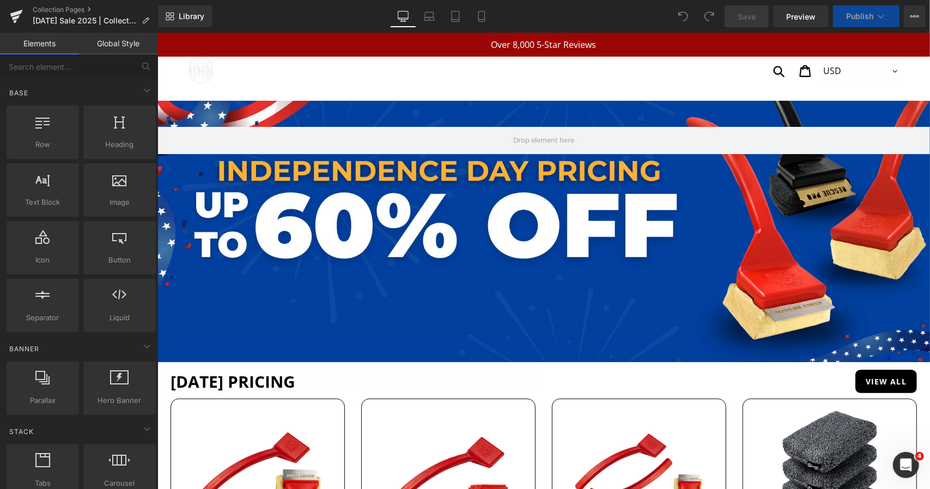
scroll to position [54, 0]
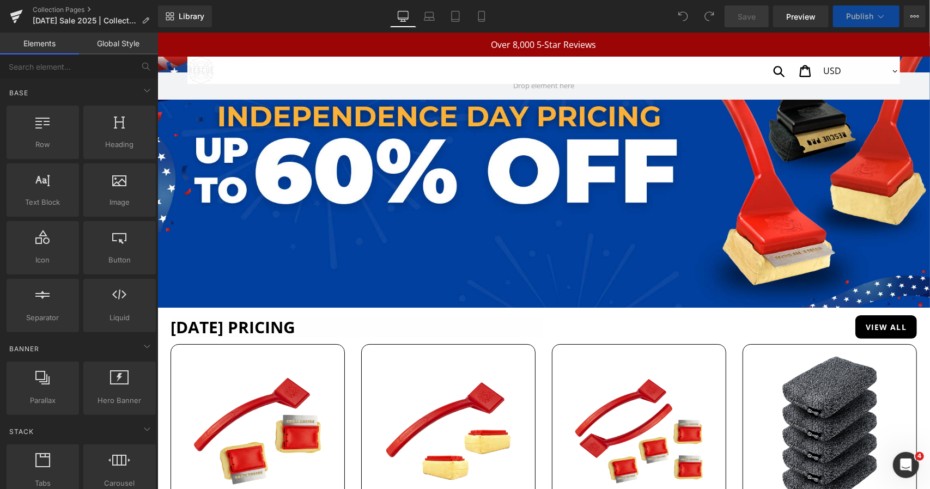
click at [247, 324] on h1 "INDEPENDENCE DAY PRICING" at bounding box center [356, 327] width 373 height 20
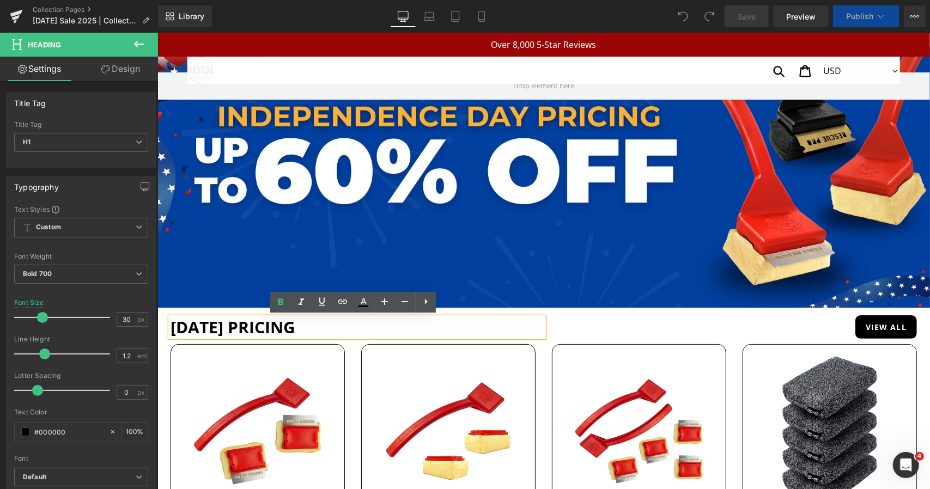
drag, startPoint x: 289, startPoint y: 327, endPoint x: 164, endPoint y: 327, distance: 124.7
click at [164, 327] on div "INDEPENDENCE DAY PRICING Heading VIEW ALL Button Row" at bounding box center [543, 329] width 762 height 29
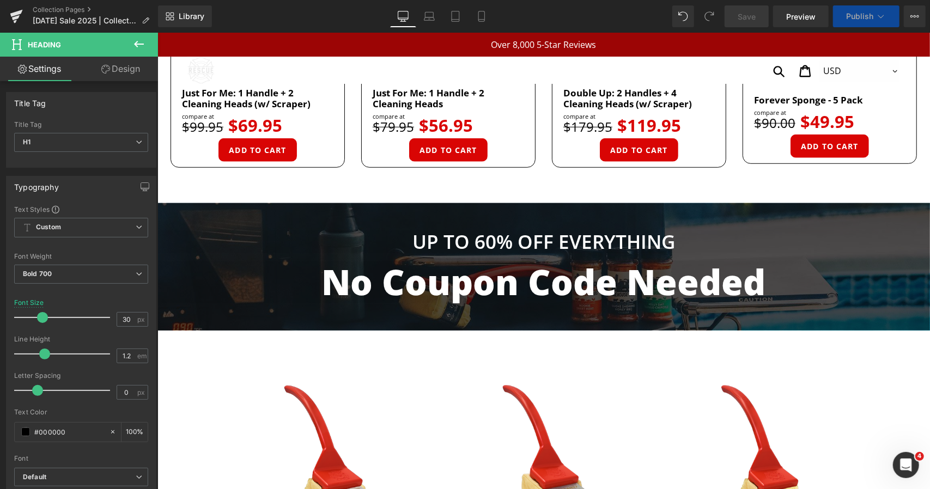
scroll to position [1253, 0]
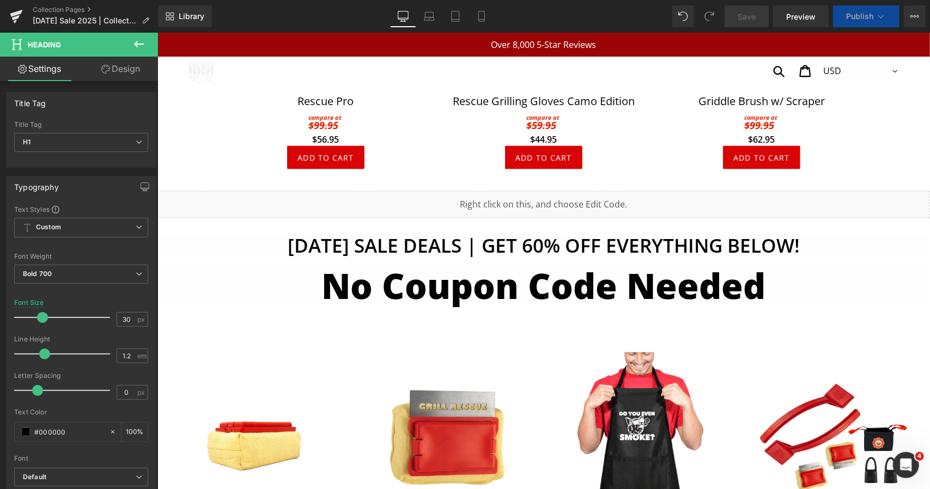
click at [315, 246] on h1 "INDEPENDENCE DAY SALE DEALS | GET 60% OFF EVERYTHING BELOW!" at bounding box center [543, 245] width 772 height 23
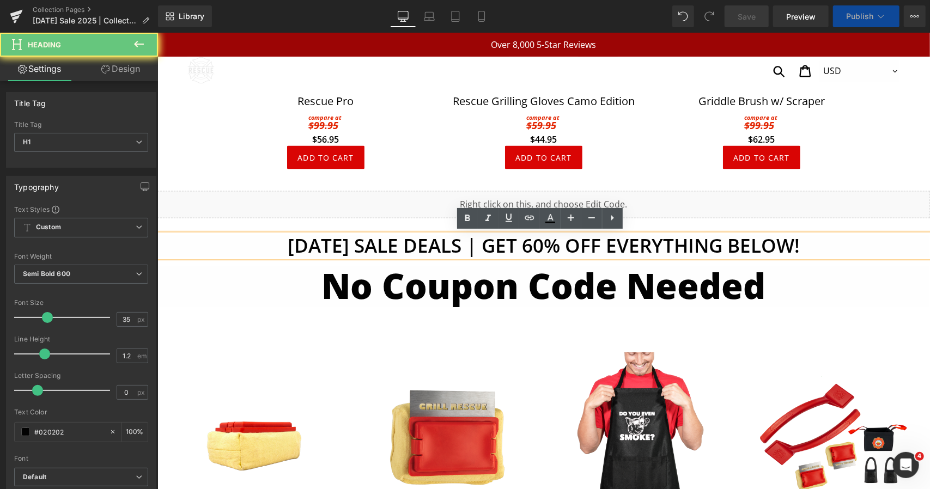
click at [359, 246] on h1 "INDEPENDENCE DAY SALE DEALS | GET 60% OFF EVERYTHING BELOW!" at bounding box center [543, 245] width 772 height 23
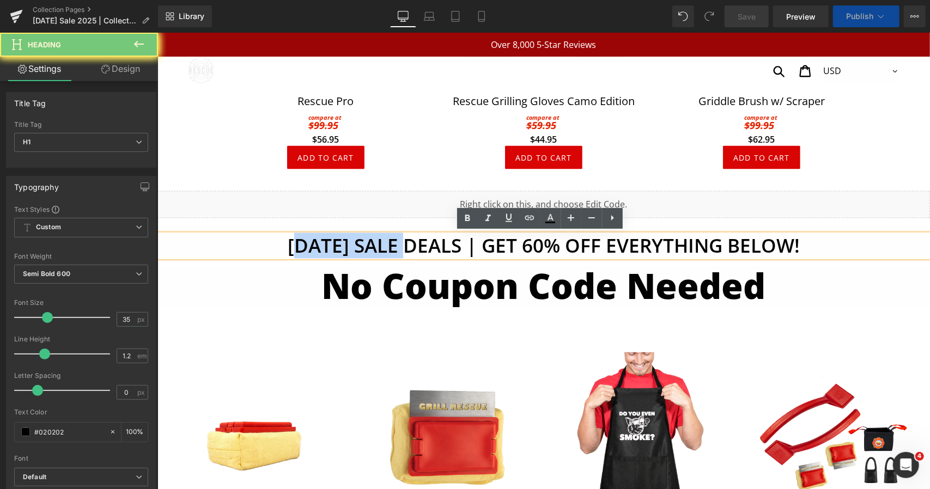
drag, startPoint x: 247, startPoint y: 239, endPoint x: 295, endPoint y: 241, distance: 48.0
click at [221, 243] on h1 "INDEPENDENCE DAY SALE DEALS | GET 60% OFF EVERYTHING BELOW!" at bounding box center [543, 245] width 772 height 23
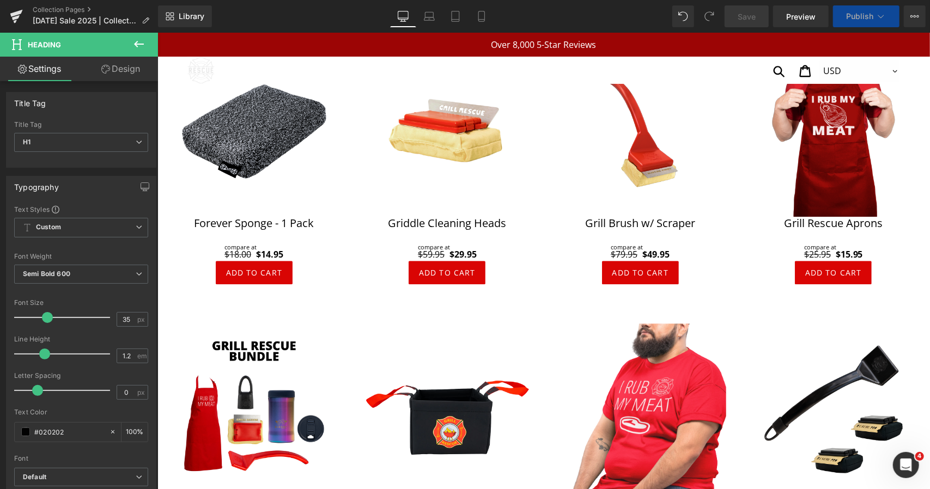
scroll to position [3601, 0]
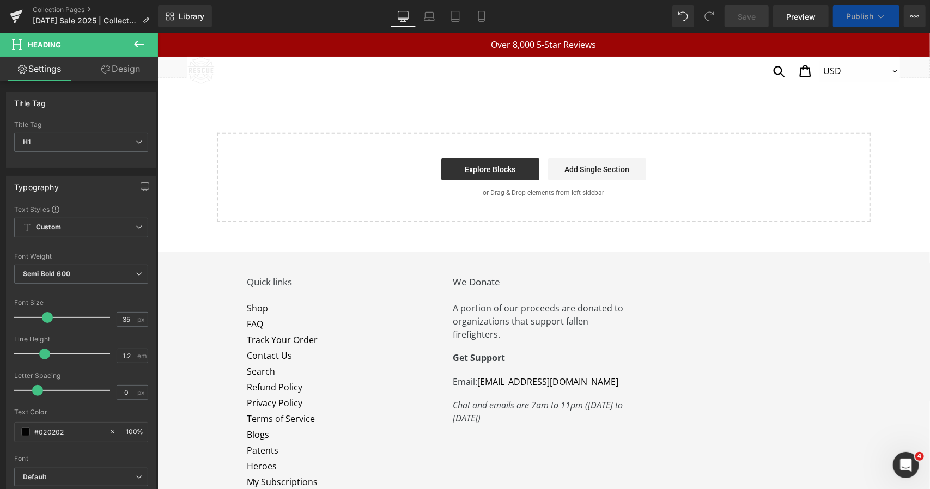
drag, startPoint x: 928, startPoint y: 362, endPoint x: 776, endPoint y: 40, distance: 356.2
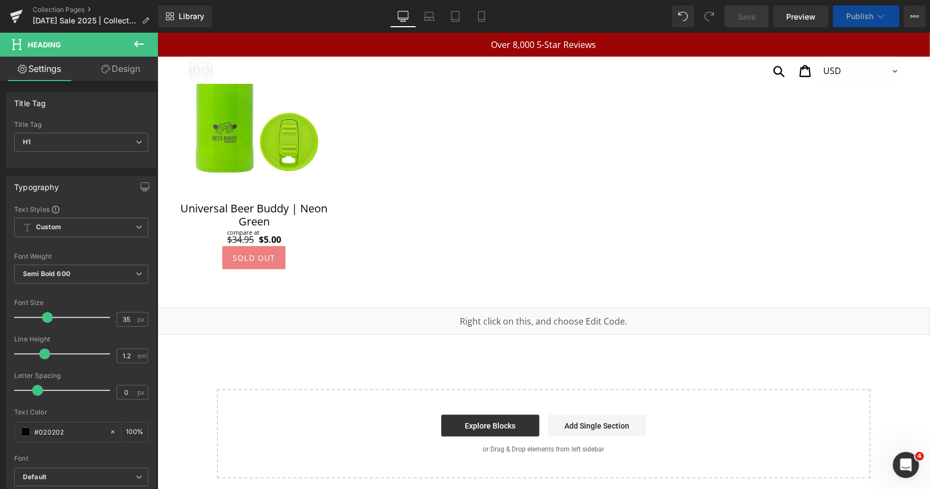
scroll to position [0, 0]
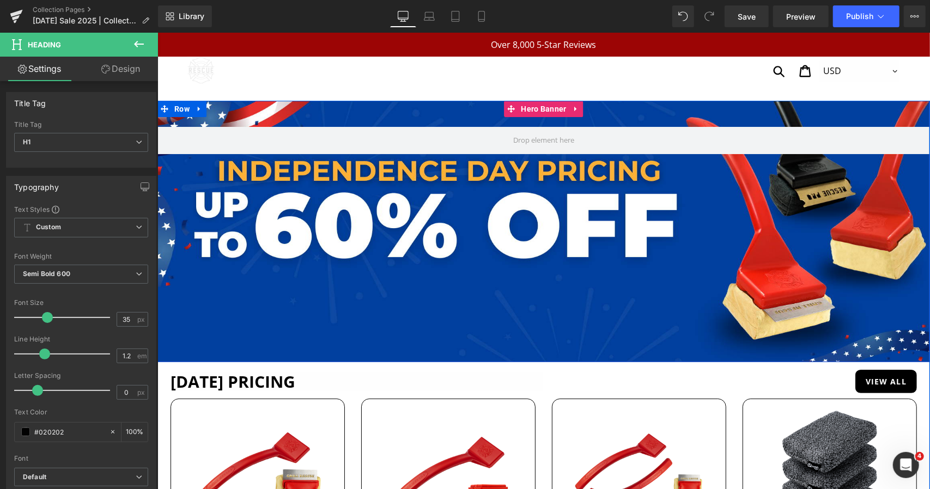
click at [344, 242] on div at bounding box center [543, 230] width 772 height 261
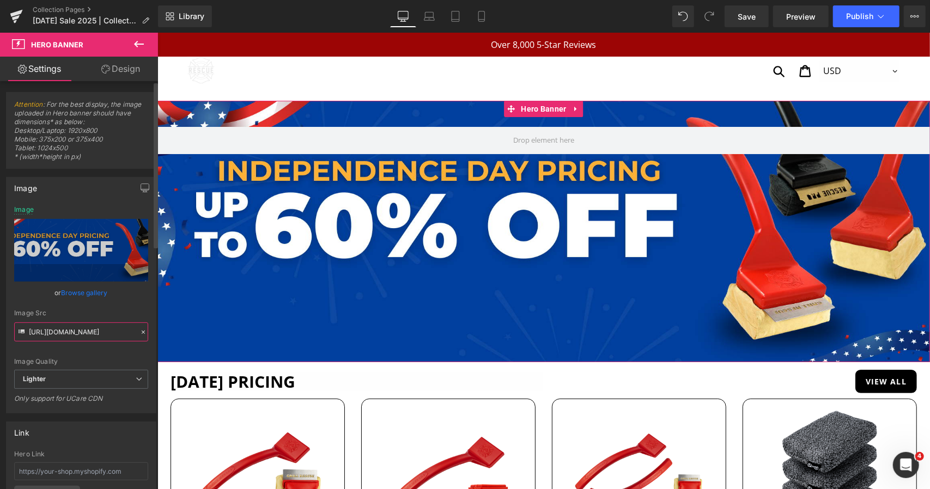
click at [80, 335] on input "https://ucarecdn.com/509d286a-8432-409a-9bd6-84161417fbe6/-/format/auto/-/previ…" at bounding box center [81, 331] width 134 height 19
paste input "1934f437-757a-460b-a79b-bd70e8950818/-/format/auto/-/preview/3000x3000/-/qualit…"
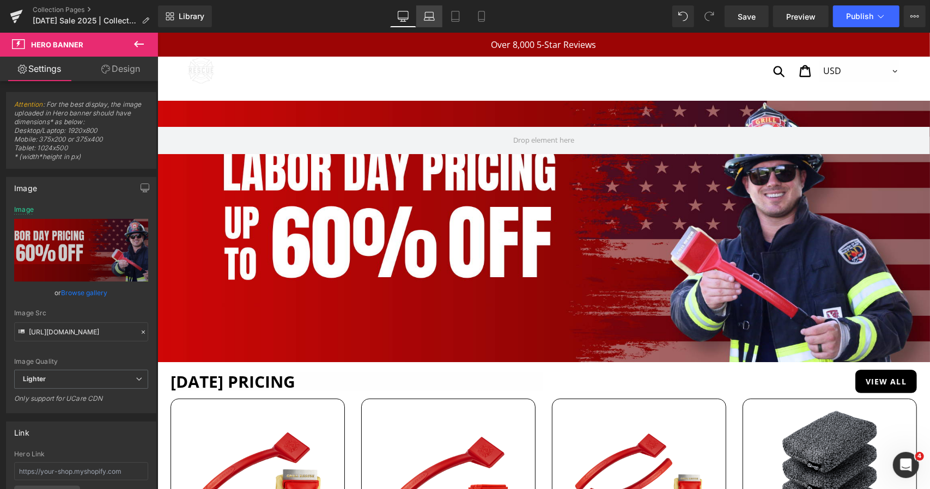
click at [437, 14] on link "Laptop" at bounding box center [429, 16] width 26 height 22
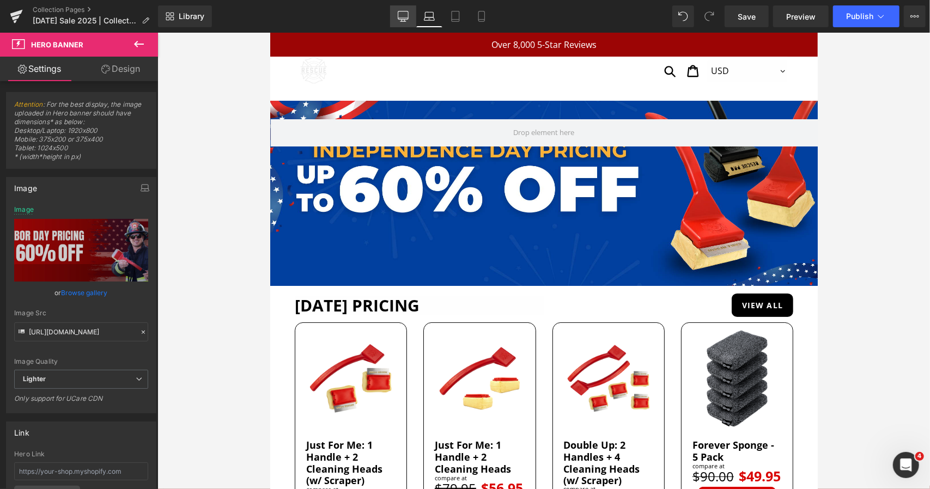
click at [404, 13] on icon at bounding box center [403, 16] width 11 height 11
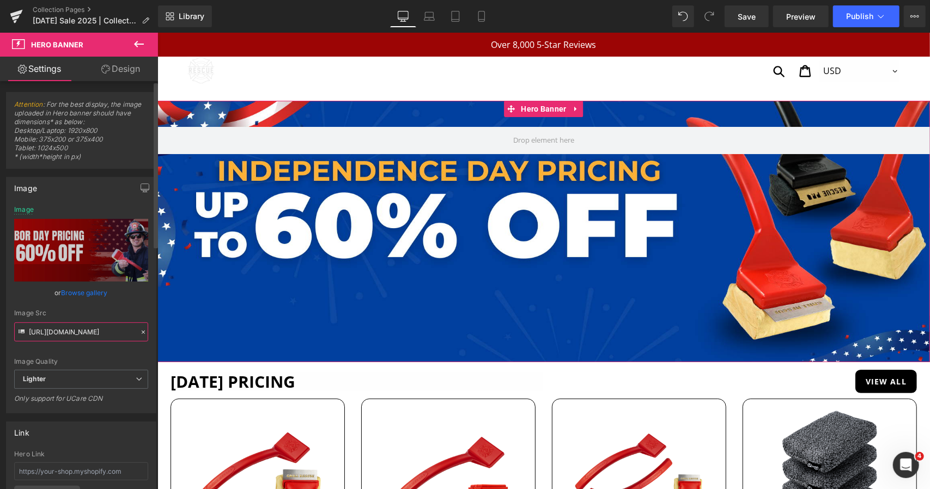
click at [78, 331] on input "[URL][DOMAIN_NAME]" at bounding box center [81, 331] width 134 height 19
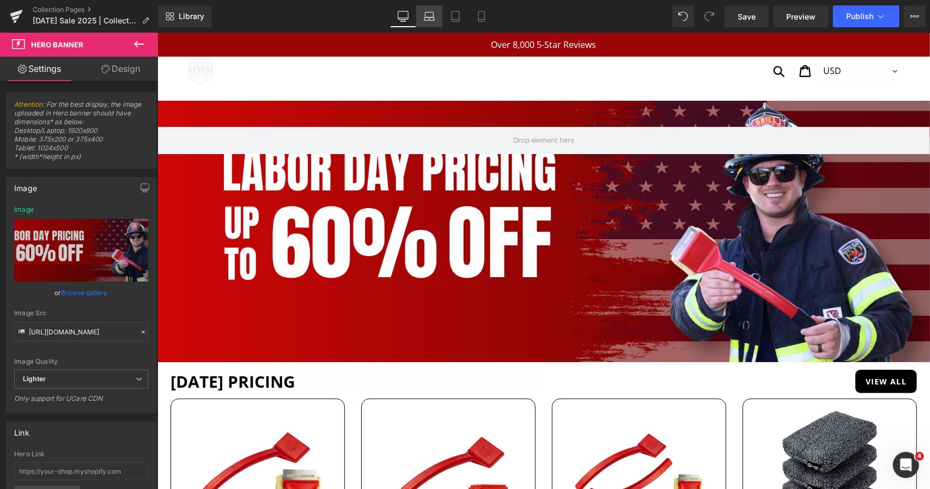
click at [430, 10] on link "Laptop" at bounding box center [429, 16] width 26 height 22
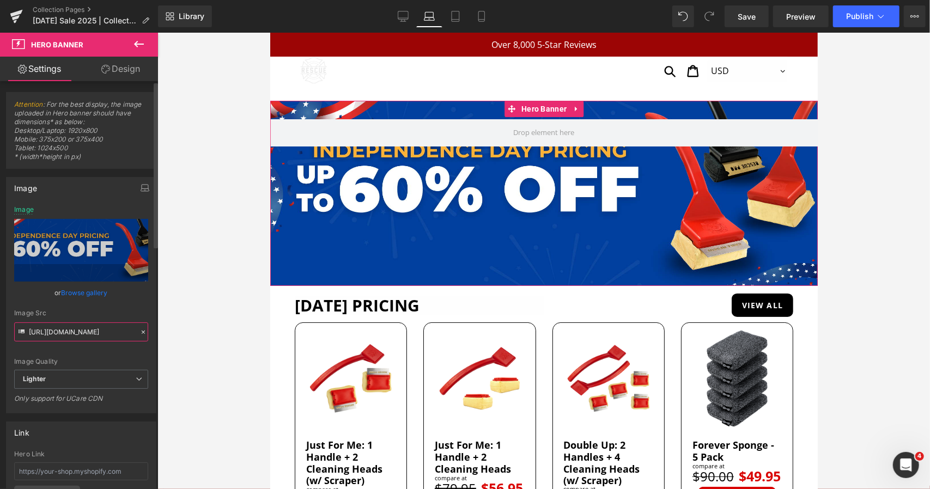
click at [60, 333] on input "[URL][DOMAIN_NAME]" at bounding box center [81, 331] width 134 height 19
paste input "1934f437-757a-460b-a79b-bd70e8950818/-/format/auto/-/preview/3000x3000/-/qualit…"
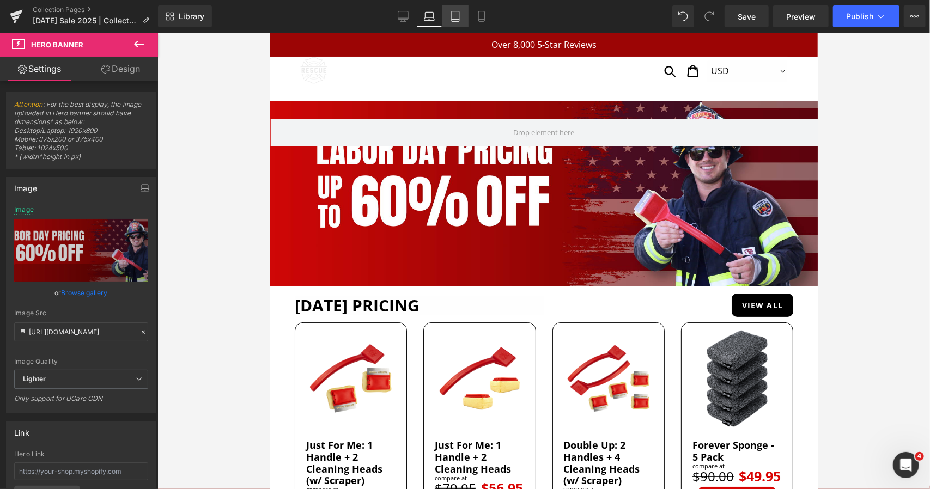
click at [454, 18] on icon at bounding box center [455, 16] width 11 height 11
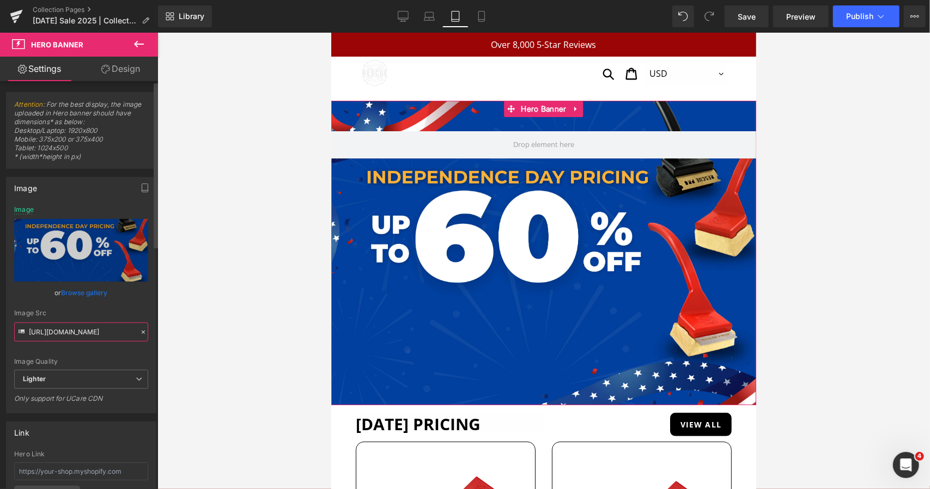
click at [71, 331] on input "[URL][DOMAIN_NAME]" at bounding box center [81, 331] width 134 height 19
paste input "0a015769-a6d8-471e-82f2-7173378bc6c0/-/format/auto/-/preview/3000x3000/-/qualit…"
type input "[URL][DOMAIN_NAME]"
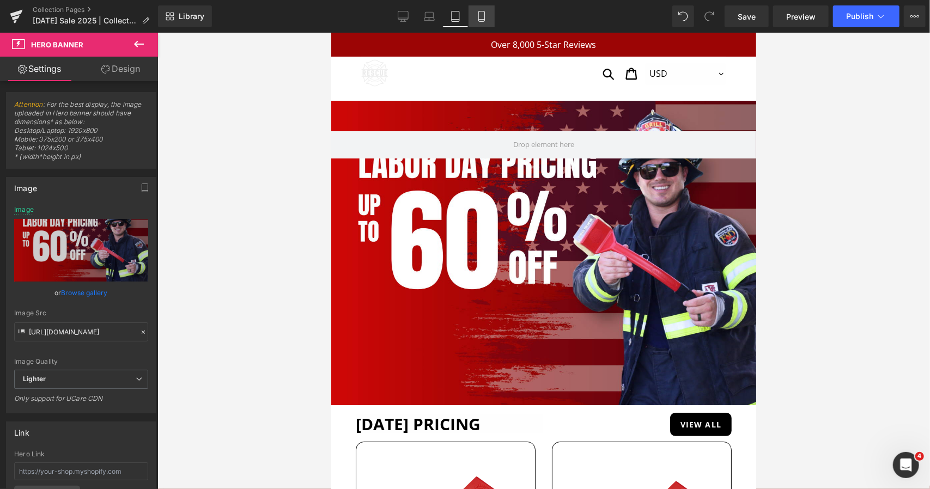
scroll to position [0, 0]
click at [478, 23] on link "Mobile" at bounding box center [481, 16] width 26 height 22
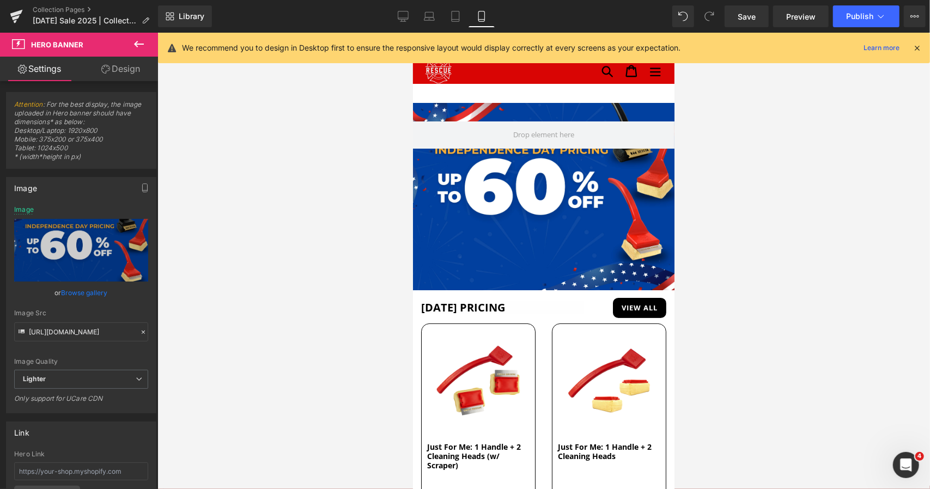
scroll to position [2, 0]
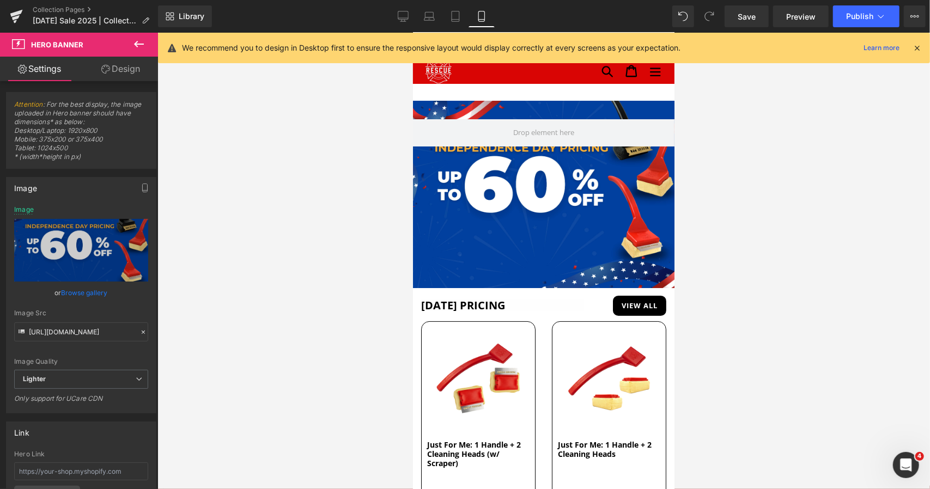
click at [454, 185] on div at bounding box center [542, 193] width 261 height 187
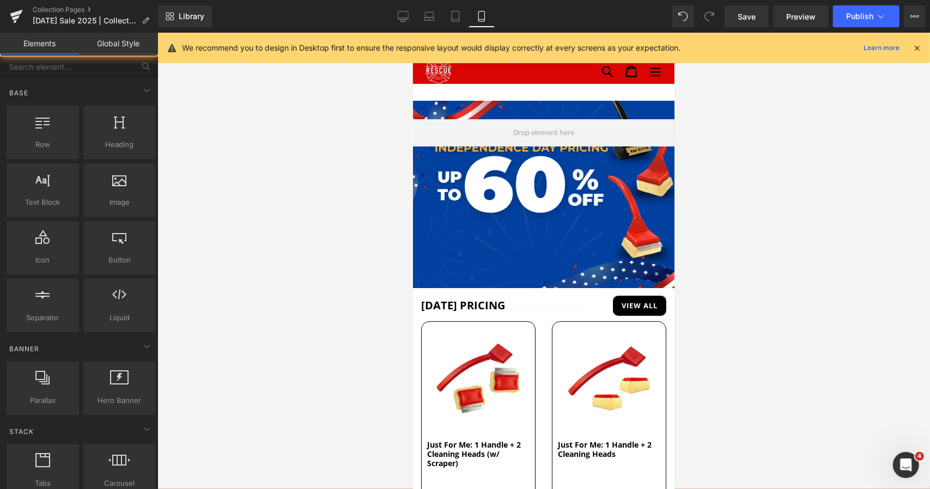
drag, startPoint x: 222, startPoint y: 303, endPoint x: 410, endPoint y: 227, distance: 202.3
click at [223, 302] on div at bounding box center [543, 261] width 772 height 456
click at [490, 208] on div at bounding box center [542, 193] width 261 height 187
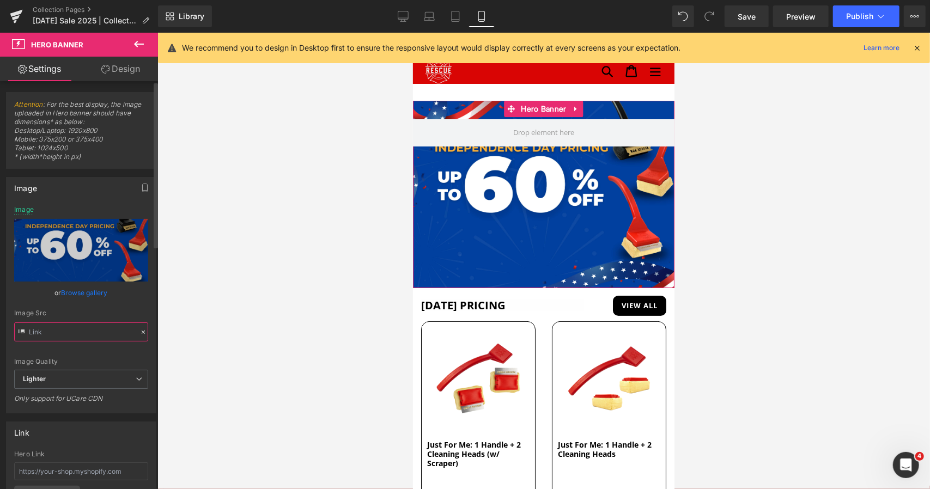
click at [72, 331] on input "text" at bounding box center [81, 331] width 134 height 19
type input "[URL][DOMAIN_NAME]"
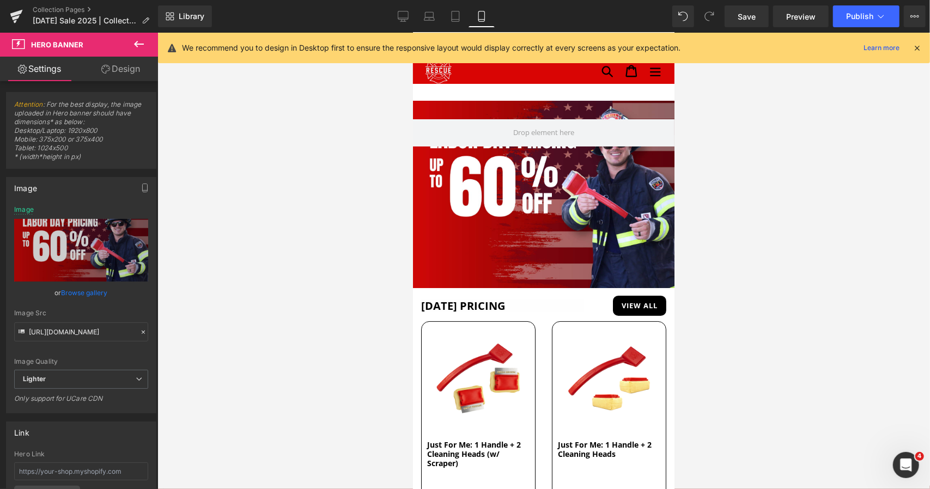
scroll to position [0, 0]
drag, startPoint x: 405, startPoint y: 15, endPoint x: 456, endPoint y: 51, distance: 63.0
click at [405, 15] on icon at bounding box center [403, 16] width 11 height 11
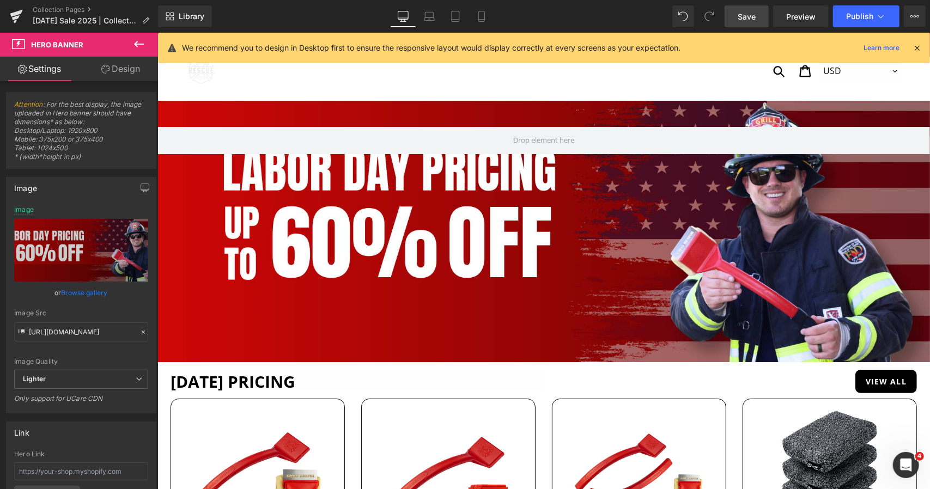
click at [754, 20] on span "Save" at bounding box center [746, 16] width 18 height 11
click at [855, 16] on span "Publish" at bounding box center [859, 16] width 27 height 9
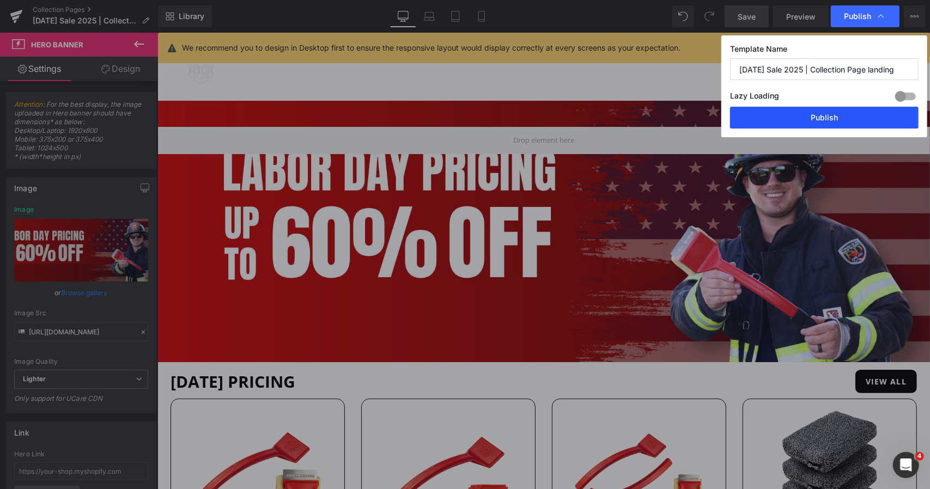
click at [180, 343] on button "Publish" at bounding box center [174, 349] width 11 height 13
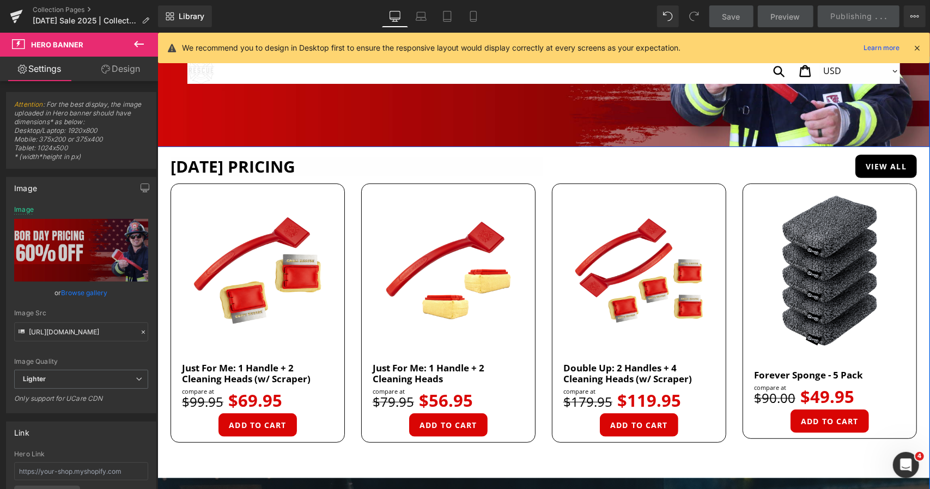
scroll to position [218, 0]
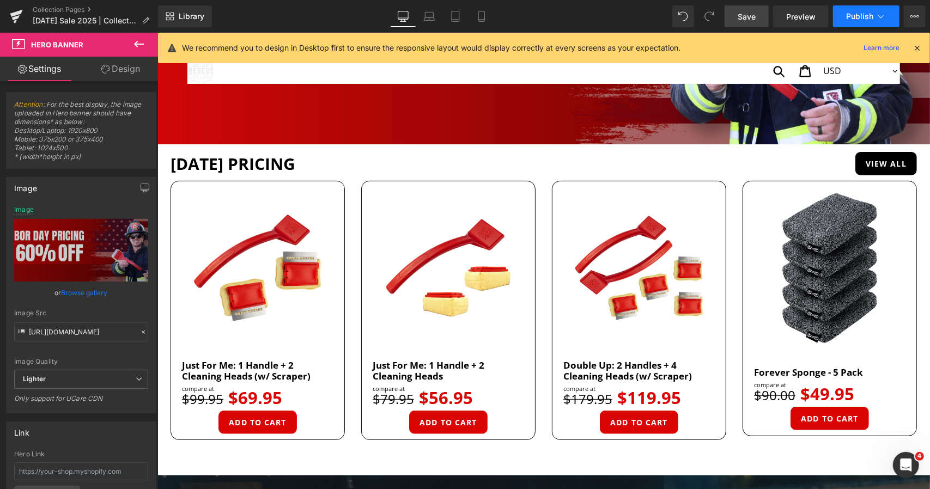
click at [856, 8] on button "Publish" at bounding box center [866, 16] width 66 height 22
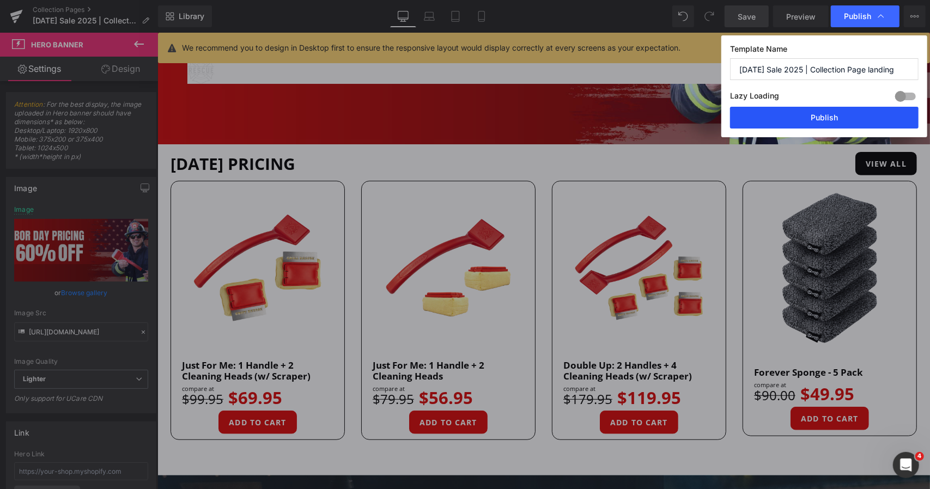
click at [0, 0] on button "Publish" at bounding box center [0, 0] width 0 height 0
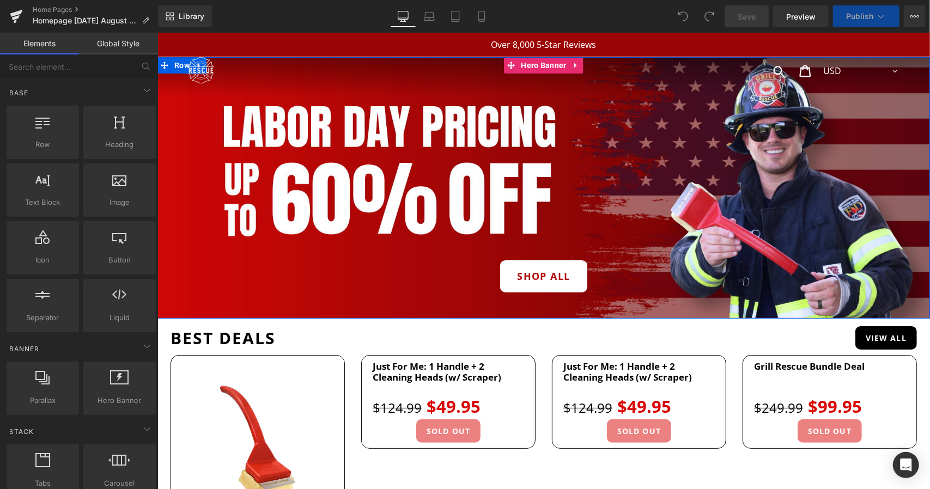
click at [380, 130] on div "shop all Button" at bounding box center [543, 187] width 772 height 261
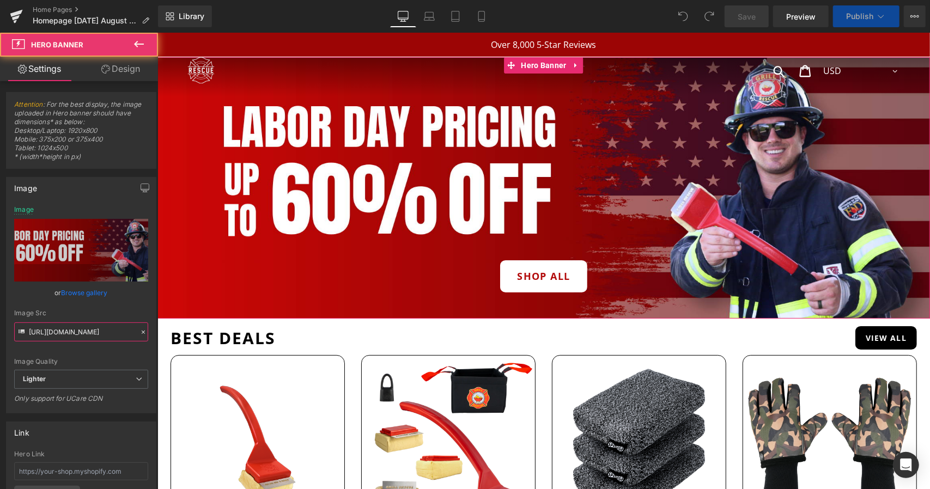
click at [76, 328] on input "[URL][DOMAIN_NAME]" at bounding box center [81, 331] width 134 height 19
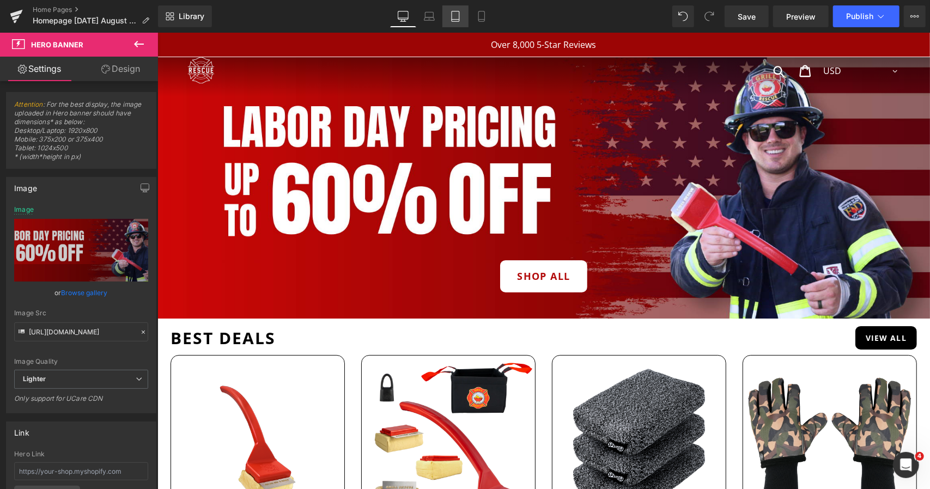
click at [463, 11] on link "Tablet" at bounding box center [455, 16] width 26 height 22
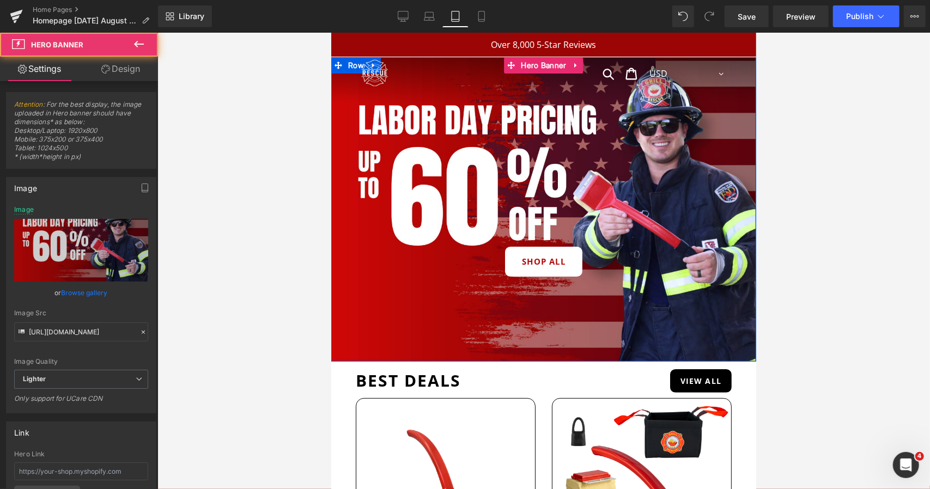
click at [429, 179] on div "shop all Button" at bounding box center [543, 209] width 425 height 304
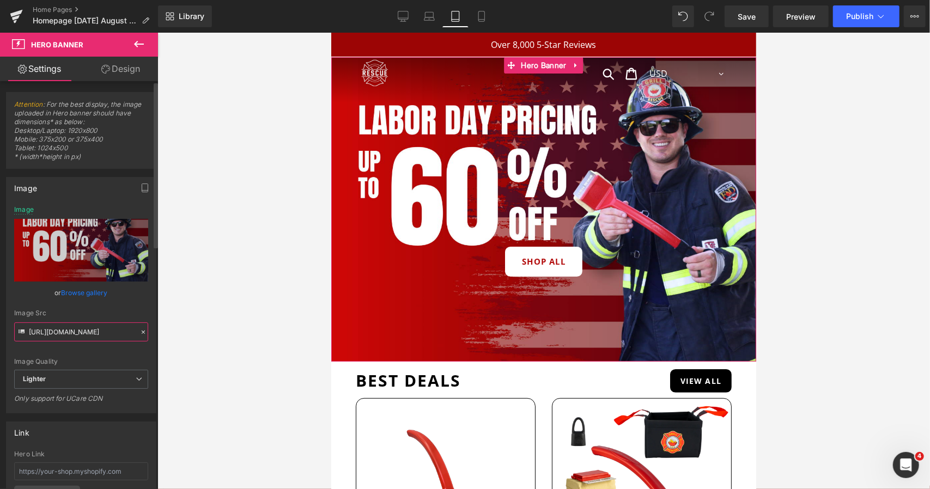
click at [82, 335] on input "[URL][DOMAIN_NAME]" at bounding box center [81, 331] width 134 height 19
type input "[URL][DOMAIN_NAME]"
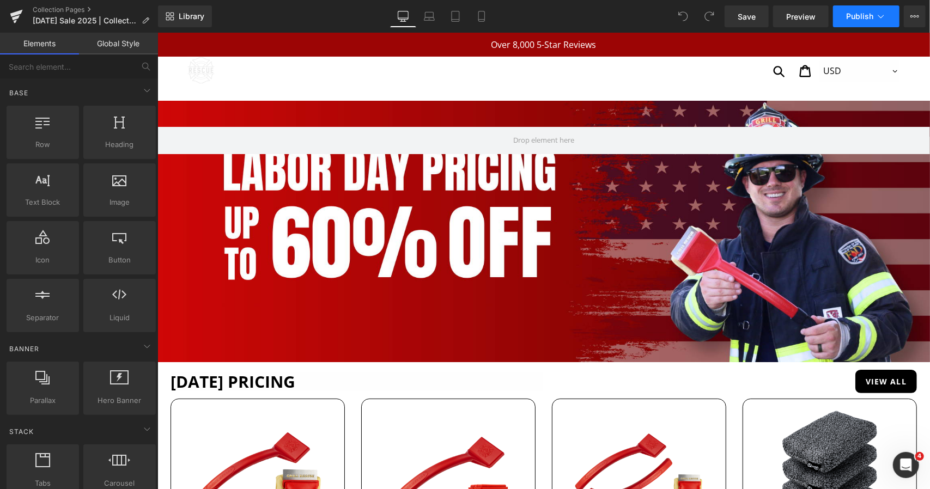
click at [872, 18] on span "Publish" at bounding box center [859, 16] width 27 height 9
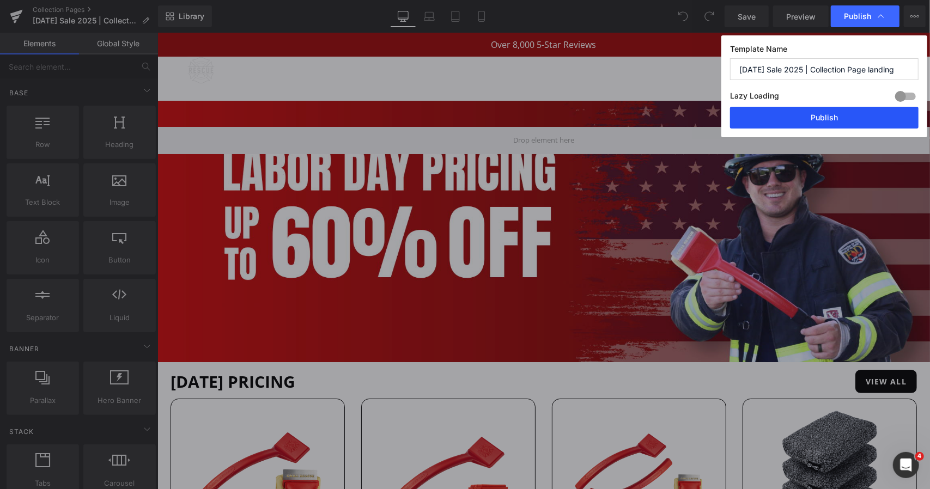
click at [830, 112] on button "Publish" at bounding box center [824, 118] width 188 height 22
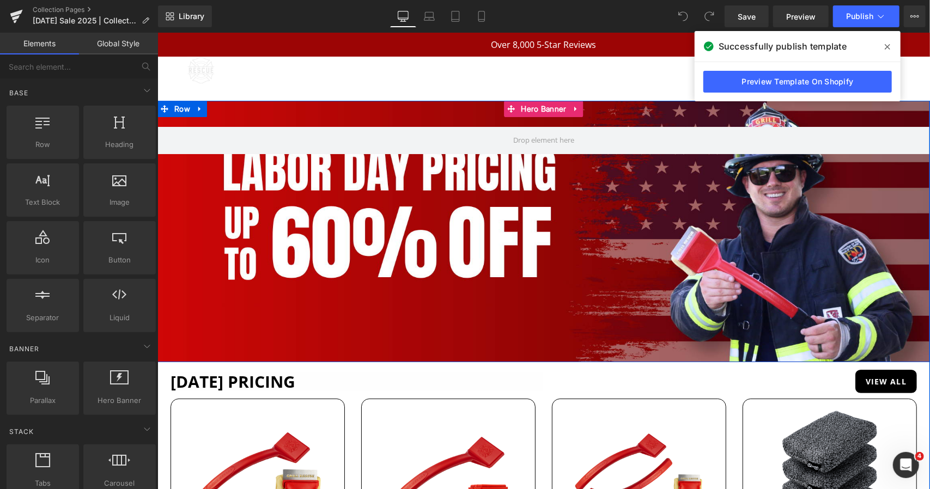
click at [322, 217] on div at bounding box center [543, 230] width 772 height 261
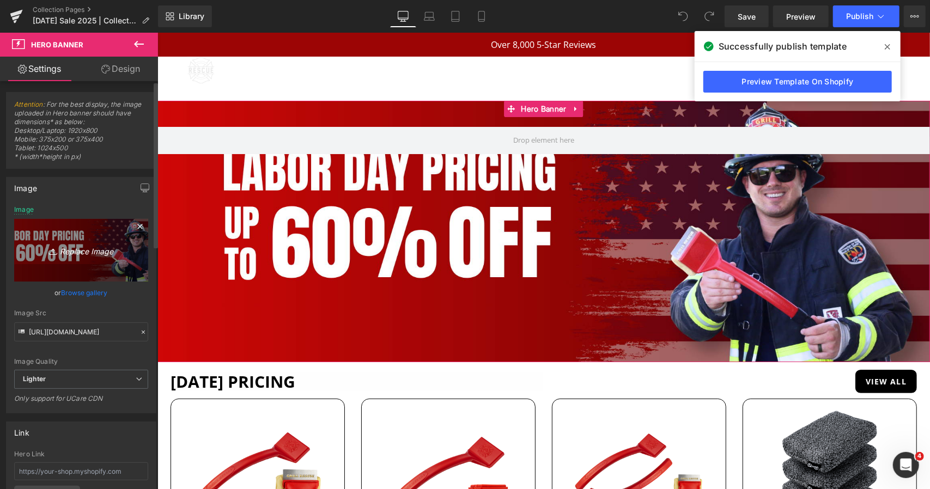
click at [45, 233] on link "Replace Image" at bounding box center [81, 250] width 134 height 63
type input "C:\fakepath\[DATE] DESKTOP BANNER 1.jpg"
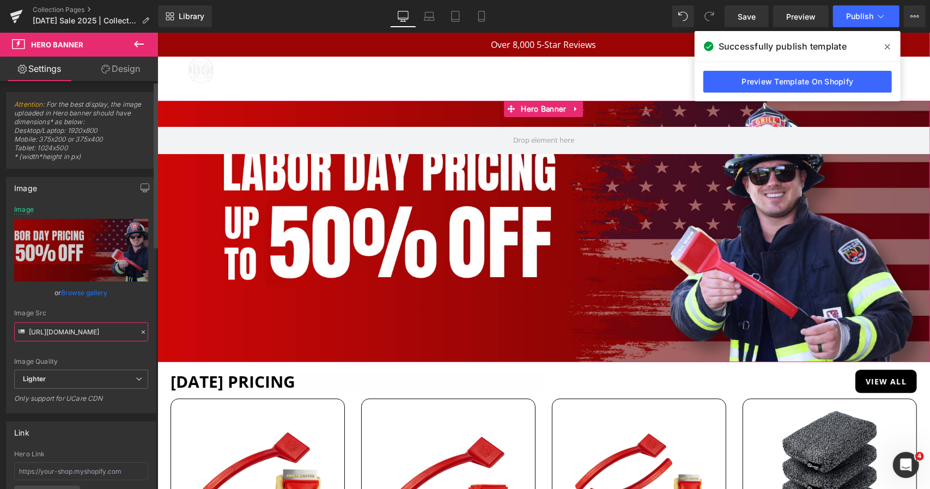
click at [77, 338] on input "[URL][DOMAIN_NAME]" at bounding box center [81, 331] width 134 height 19
click at [424, 21] on icon at bounding box center [429, 16] width 11 height 11
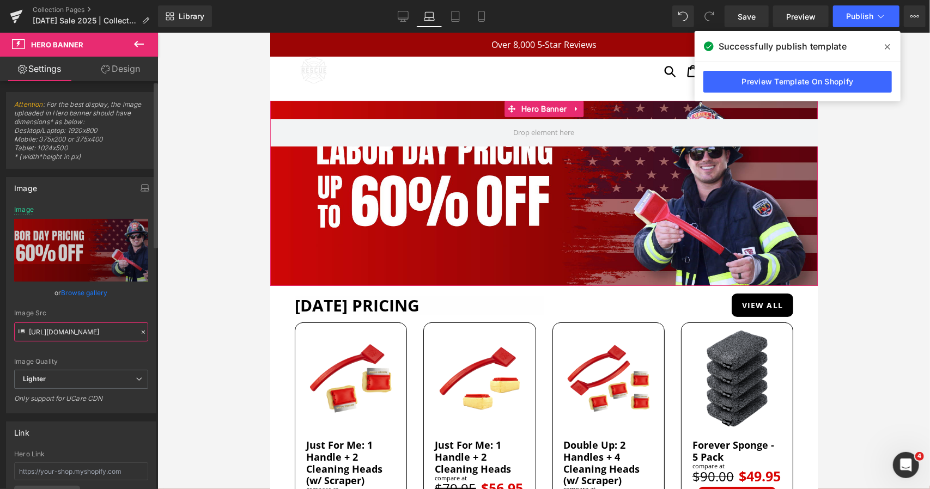
click at [90, 338] on input "[URL][DOMAIN_NAME]" at bounding box center [81, 331] width 134 height 19
paste input "790418c1-7c58-4214-ab81-37af6571255f/-/format/auto/-/preview/3000x3000/-/qualit…"
click at [457, 20] on icon at bounding box center [455, 16] width 11 height 11
type input "[URL][DOMAIN_NAME]"
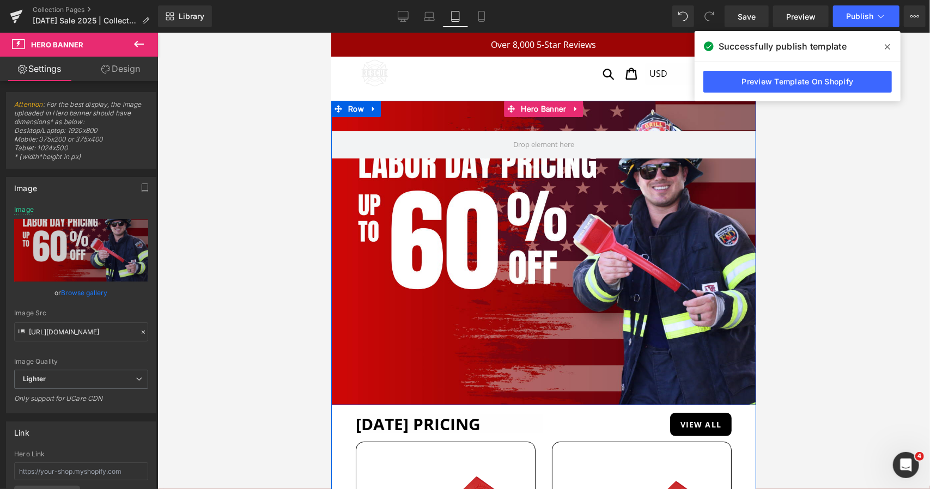
click at [424, 210] on div at bounding box center [543, 252] width 425 height 304
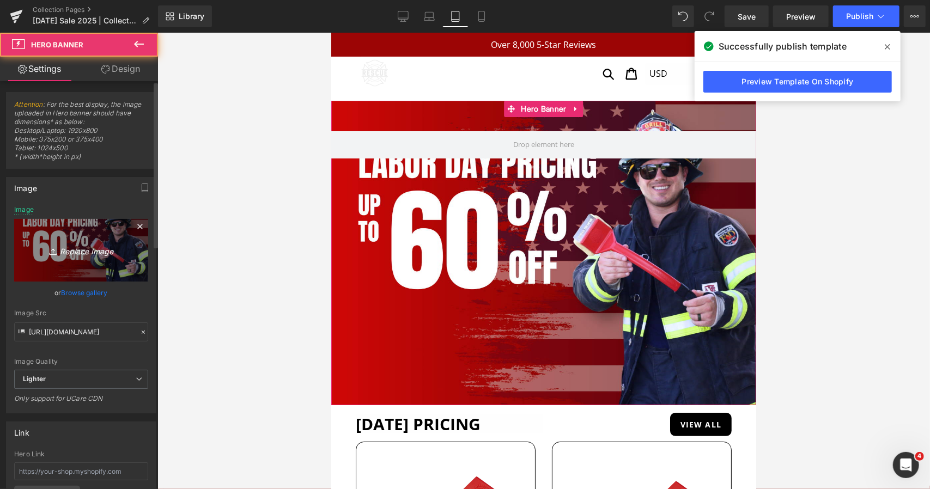
click at [72, 252] on icon "Replace Image" at bounding box center [81, 250] width 87 height 14
type input "C:\fakepath\MOBILE WEB BANNER (3)v2.jpg"
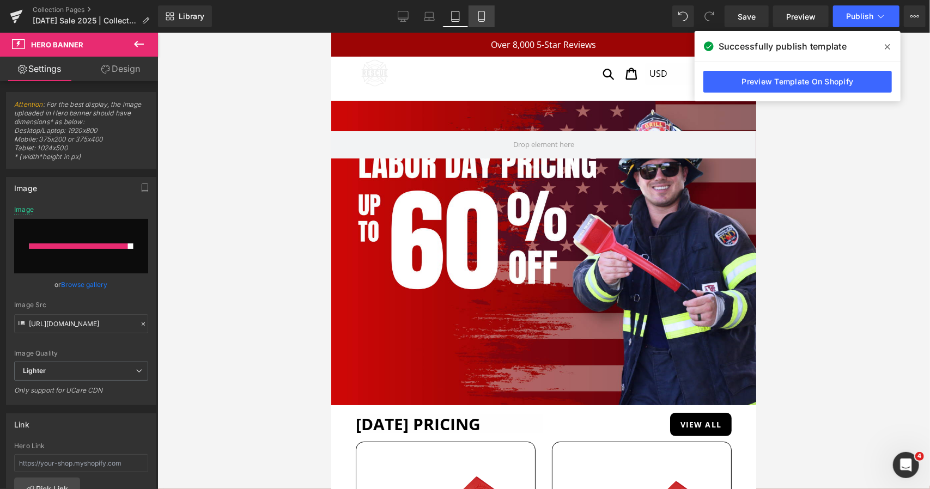
click at [477, 21] on icon at bounding box center [481, 16] width 11 height 11
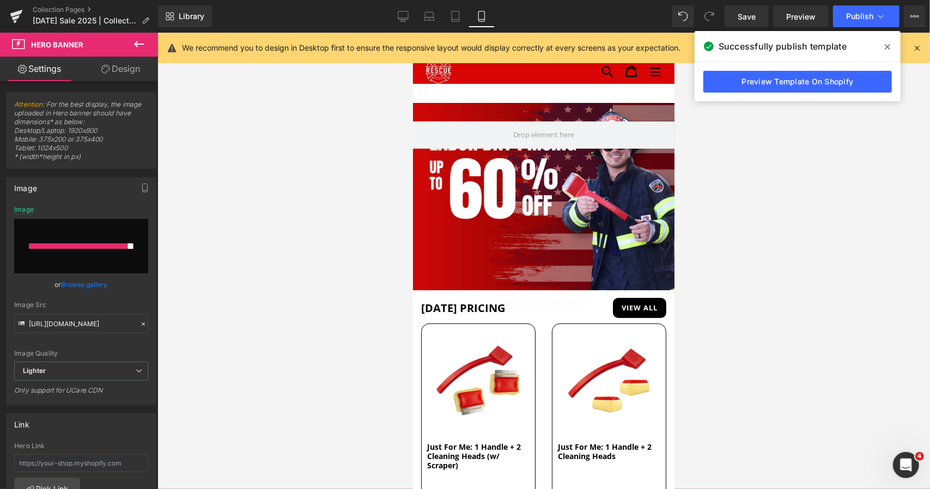
scroll to position [2, 0]
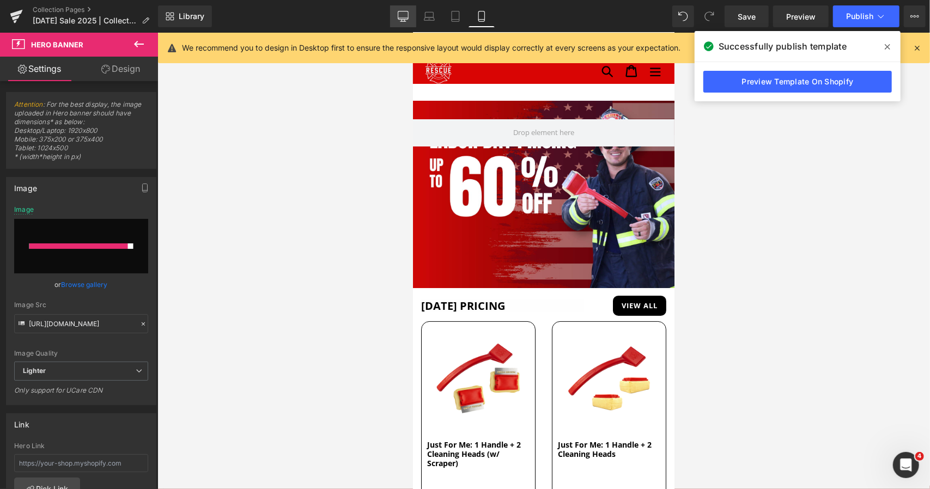
click at [402, 16] on icon at bounding box center [403, 16] width 11 height 11
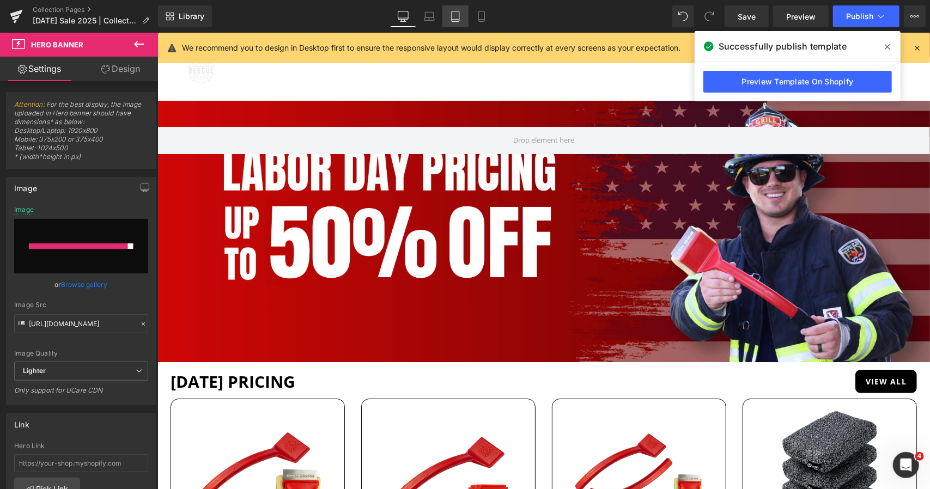
click at [456, 16] on icon at bounding box center [455, 16] width 11 height 11
type input "[URL][DOMAIN_NAME]"
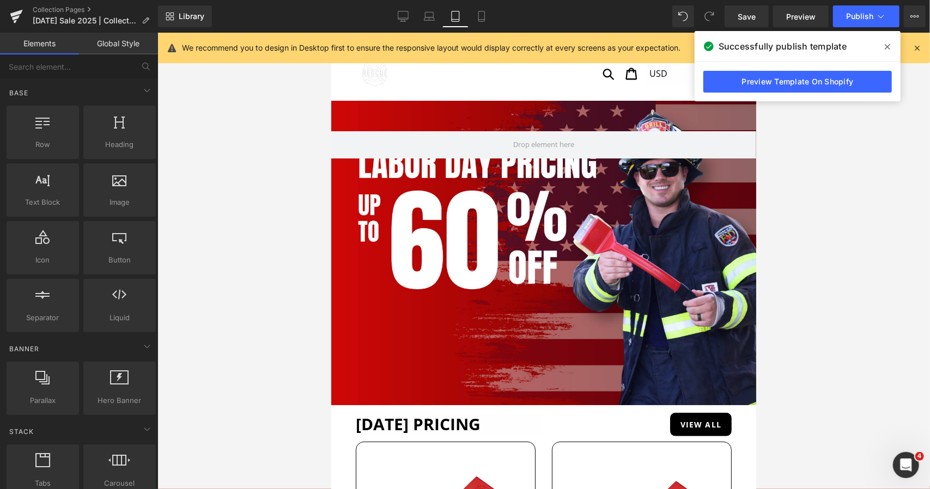
click at [309, 245] on div at bounding box center [543, 261] width 772 height 456
click at [412, 229] on div at bounding box center [543, 252] width 425 height 304
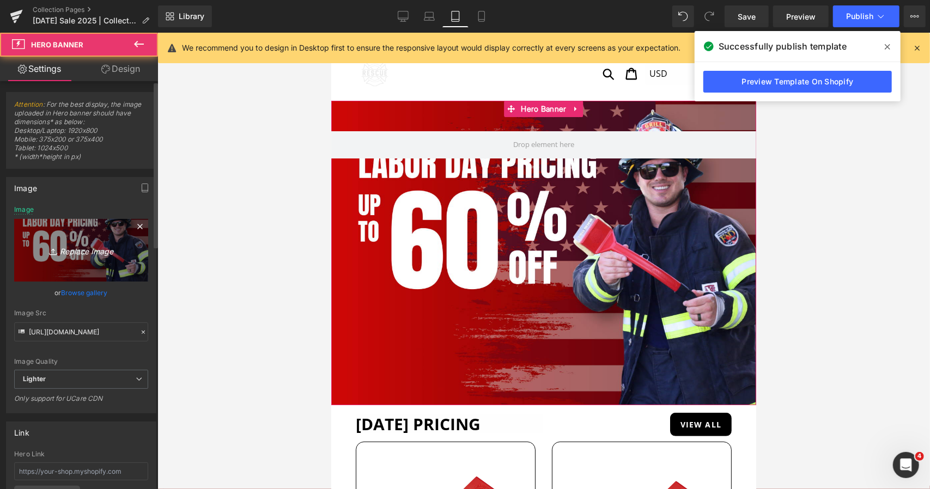
click at [81, 236] on link "Replace Image" at bounding box center [81, 250] width 134 height 63
type input "C:\fakepath\MOBILE WEB BANNERv3.jpg"
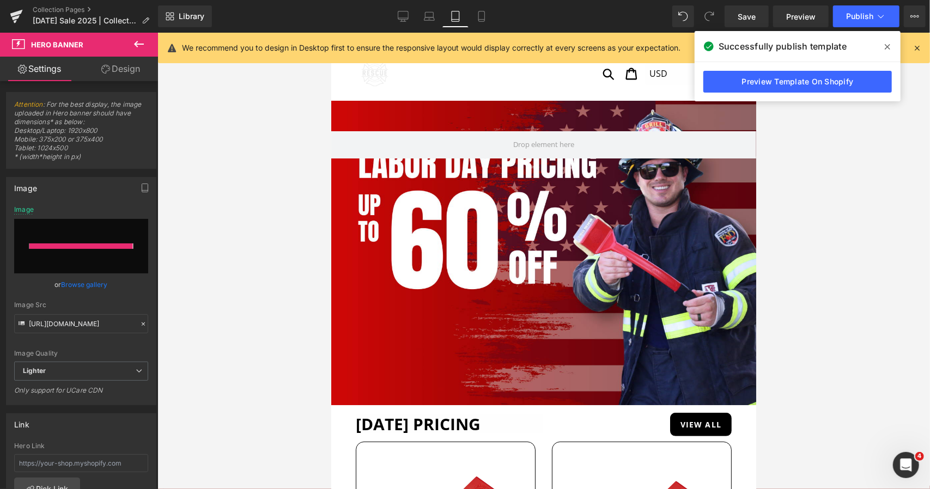
type input "[URL][DOMAIN_NAME]"
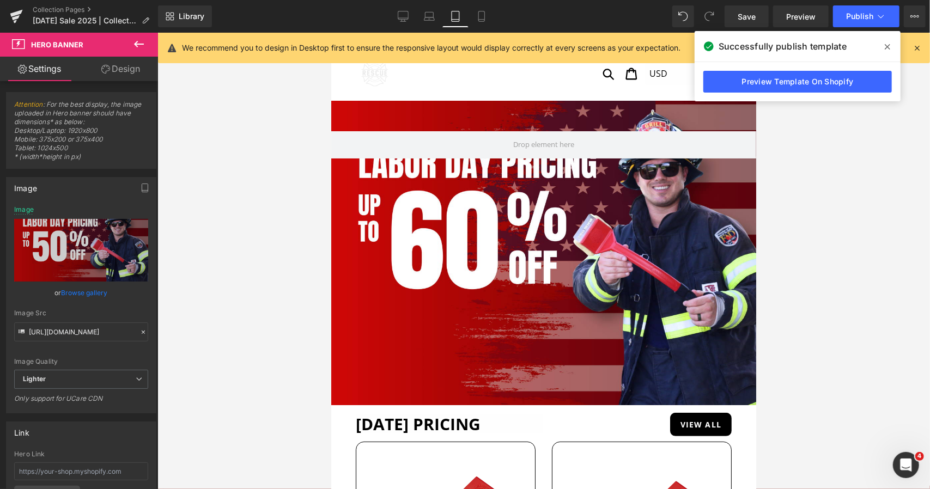
click at [217, 174] on div at bounding box center [543, 261] width 772 height 456
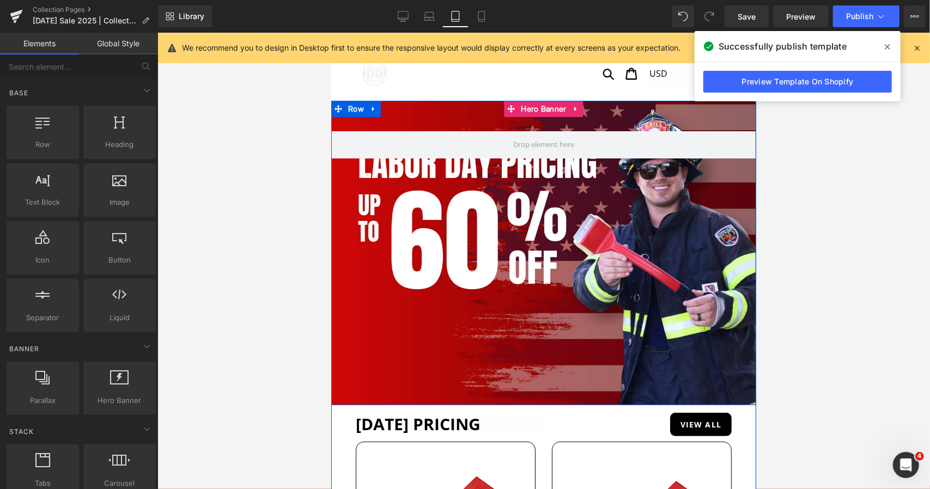
click at [403, 214] on div at bounding box center [543, 252] width 425 height 304
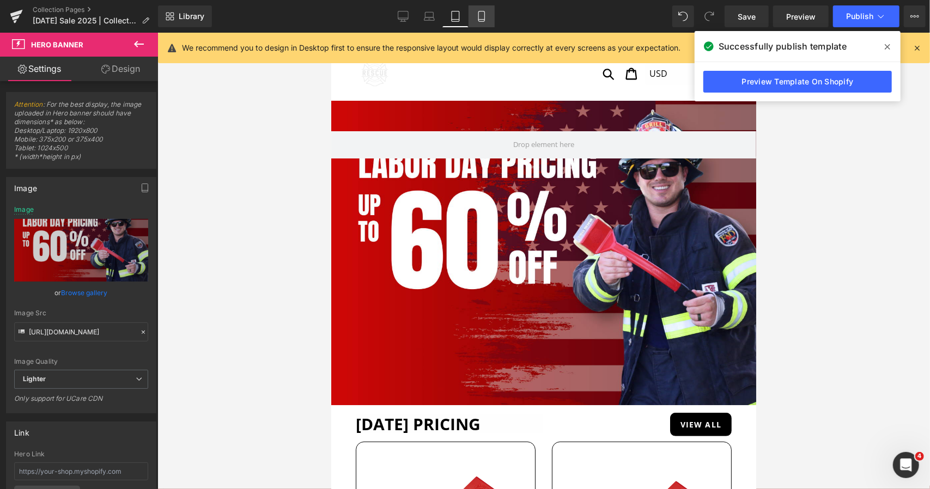
click at [489, 13] on link "Mobile" at bounding box center [481, 16] width 26 height 22
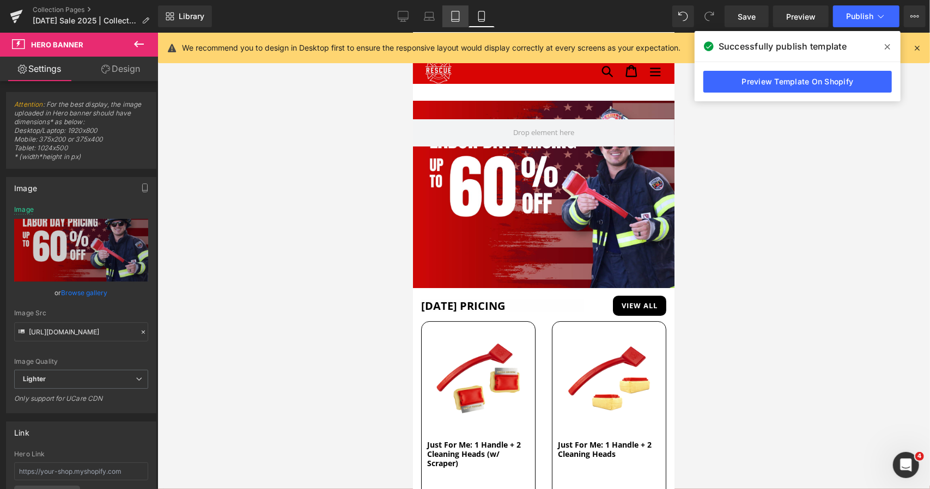
click at [454, 14] on icon at bounding box center [455, 16] width 11 height 11
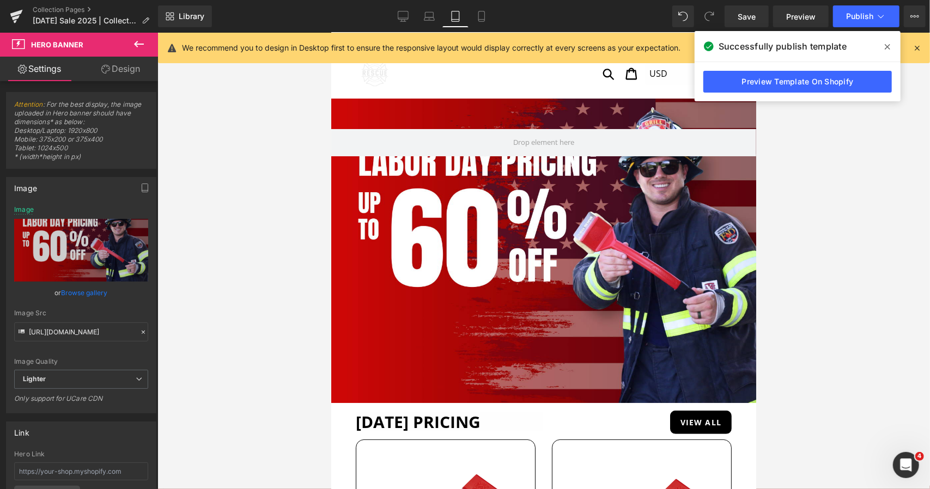
scroll to position [0, 0]
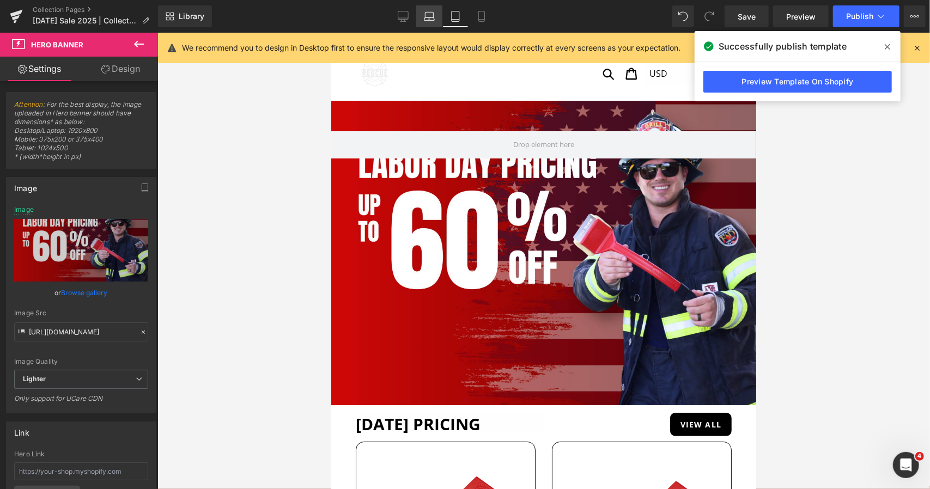
click at [431, 19] on icon at bounding box center [429, 16] width 11 height 11
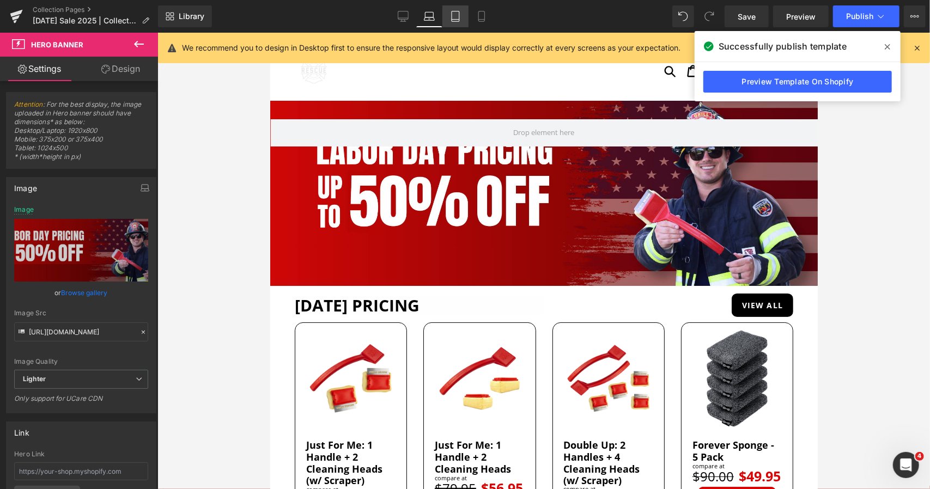
click at [453, 16] on icon at bounding box center [455, 16] width 11 height 11
type input "[URL][DOMAIN_NAME]"
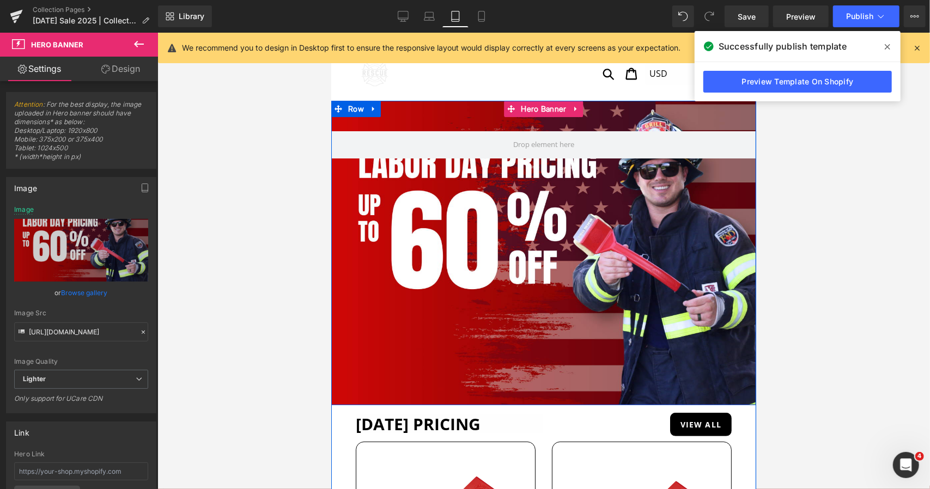
click at [412, 268] on div at bounding box center [543, 252] width 425 height 304
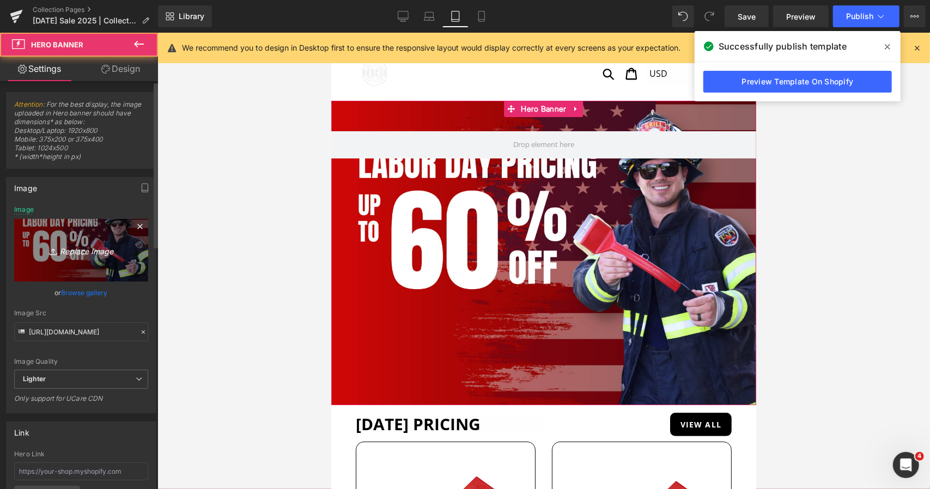
click at [114, 264] on link "Replace Image" at bounding box center [81, 250] width 134 height 63
type input "C:\fakepath\MOBILE WEB BANNERv2.jpg"
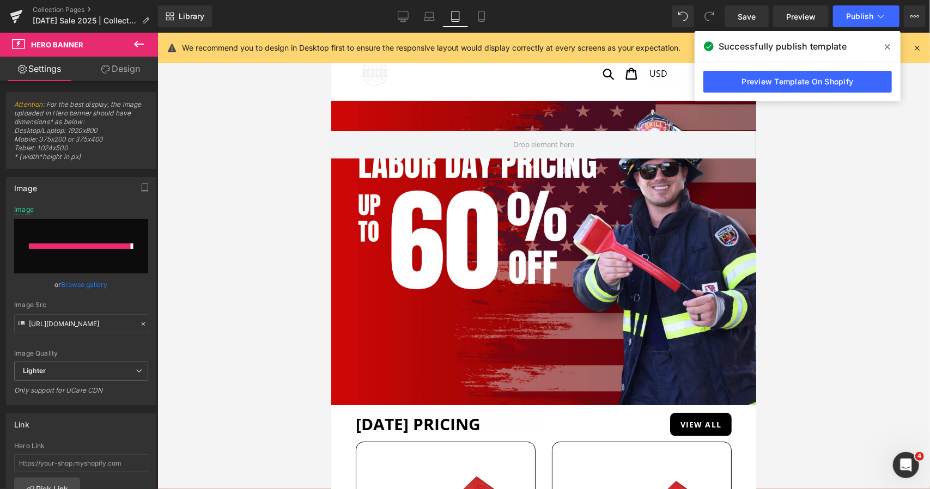
type input "[URL][DOMAIN_NAME]"
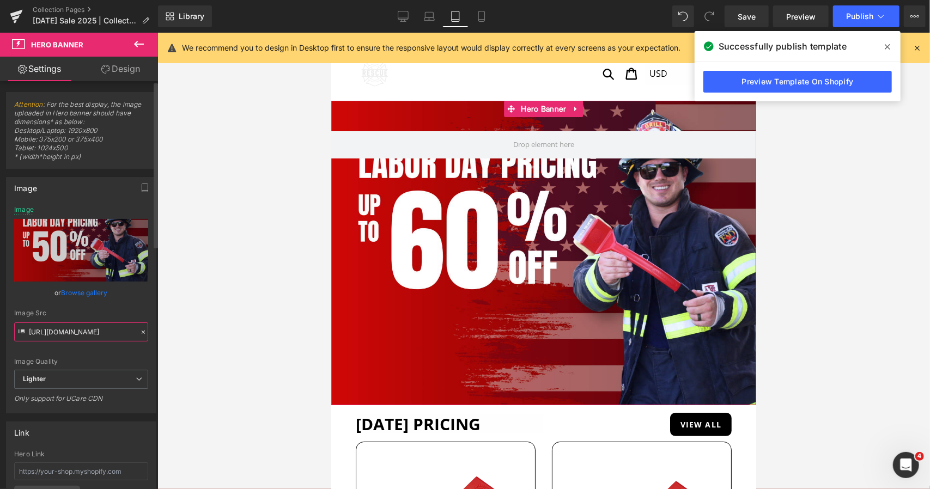
click at [94, 333] on input "[URL][DOMAIN_NAME]" at bounding box center [81, 331] width 134 height 19
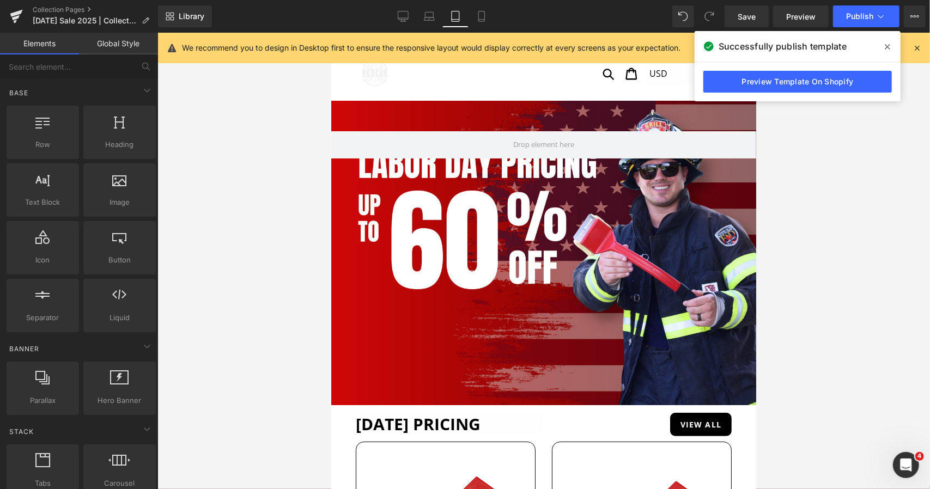
click at [264, 252] on div at bounding box center [543, 261] width 772 height 456
click at [398, 252] on div at bounding box center [543, 252] width 425 height 304
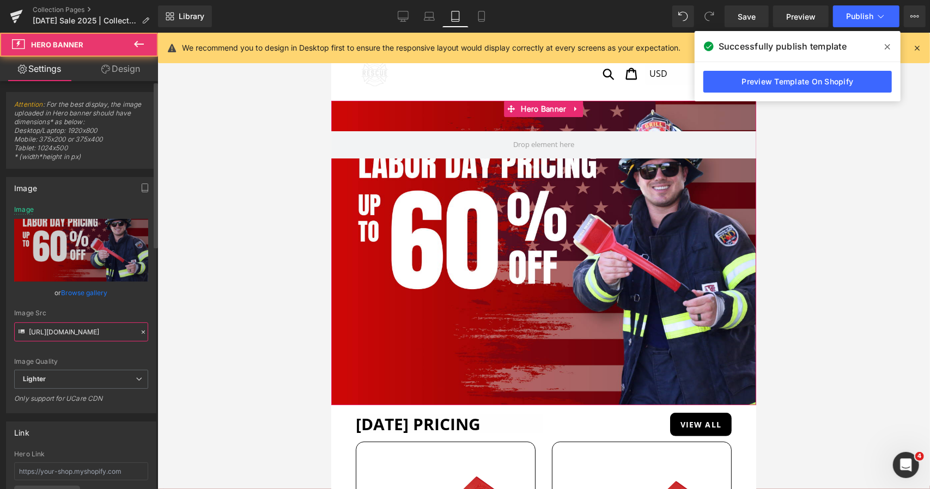
click at [95, 334] on input "[URL][DOMAIN_NAME]" at bounding box center [81, 331] width 134 height 19
paste input "89bf04ac-c962-4d85-b20f-271474185d72/-/format/auto/-/preview/3000x3000/-/qualit…"
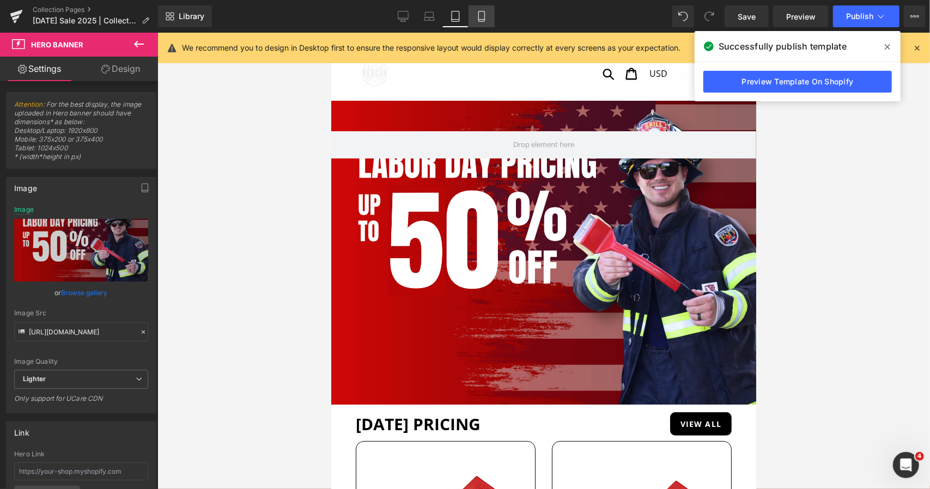
click at [481, 21] on icon at bounding box center [481, 16] width 11 height 11
type input "[URL][DOMAIN_NAME]"
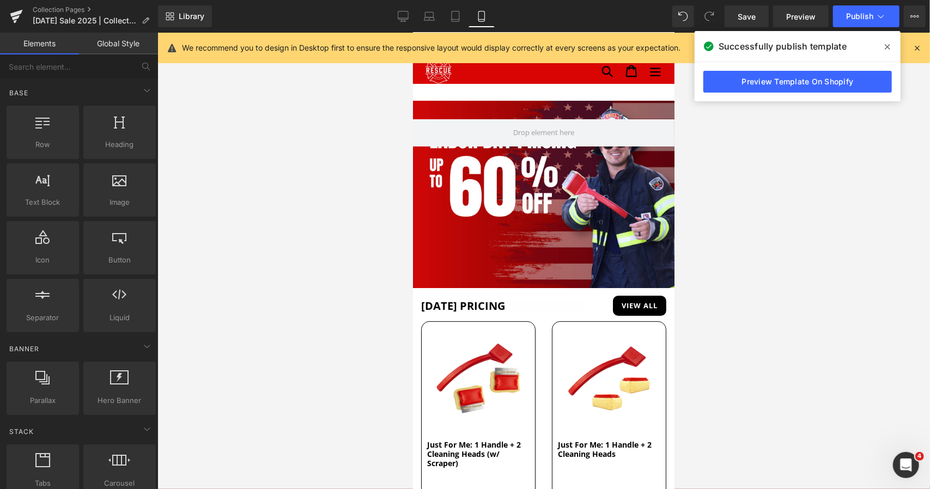
click at [310, 223] on div at bounding box center [543, 261] width 772 height 456
click at [477, 216] on div at bounding box center [542, 193] width 261 height 187
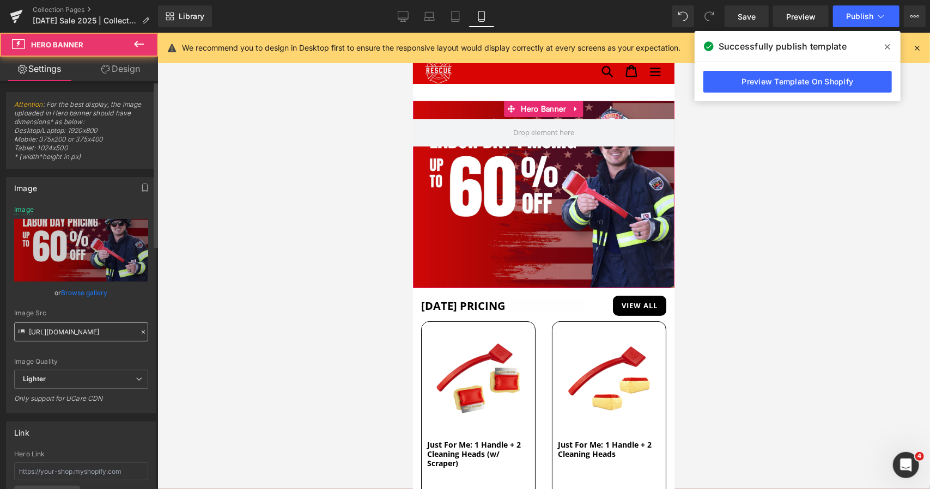
click at [83, 335] on input "[URL][DOMAIN_NAME]" at bounding box center [81, 331] width 134 height 19
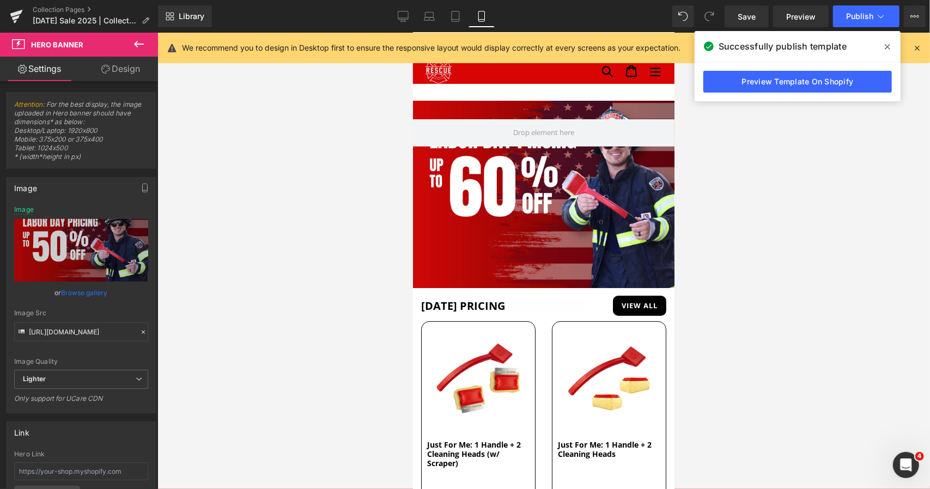
type input "[URL][DOMAIN_NAME]"
click at [739, 11] on span "Save" at bounding box center [746, 16] width 18 height 11
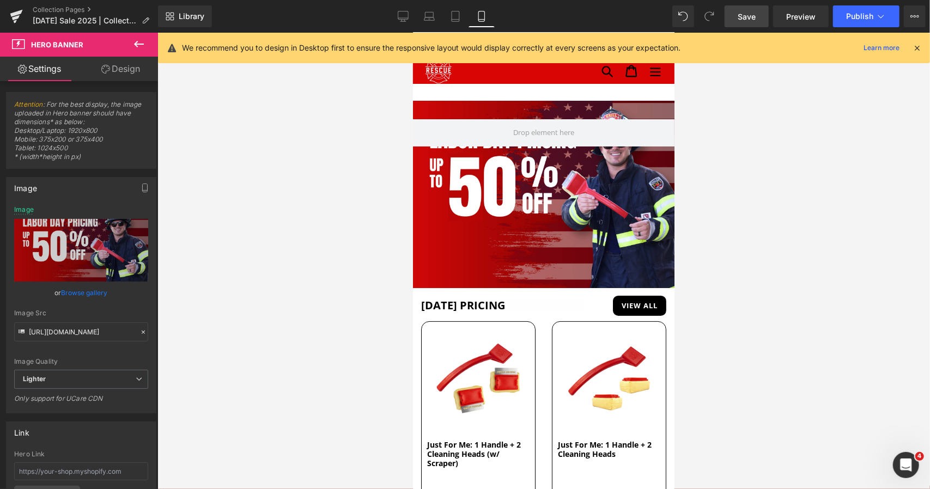
click at [915, 192] on div at bounding box center [543, 261] width 772 height 456
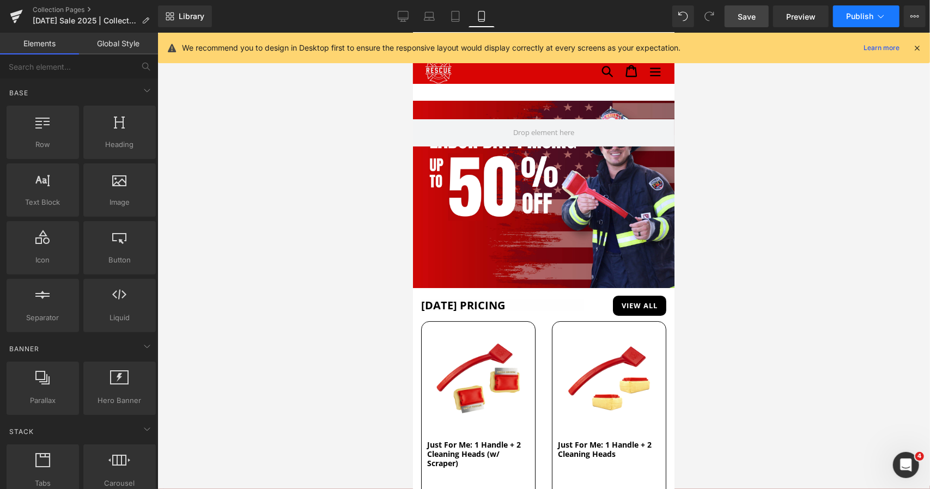
click at [856, 13] on span "Publish" at bounding box center [859, 16] width 27 height 9
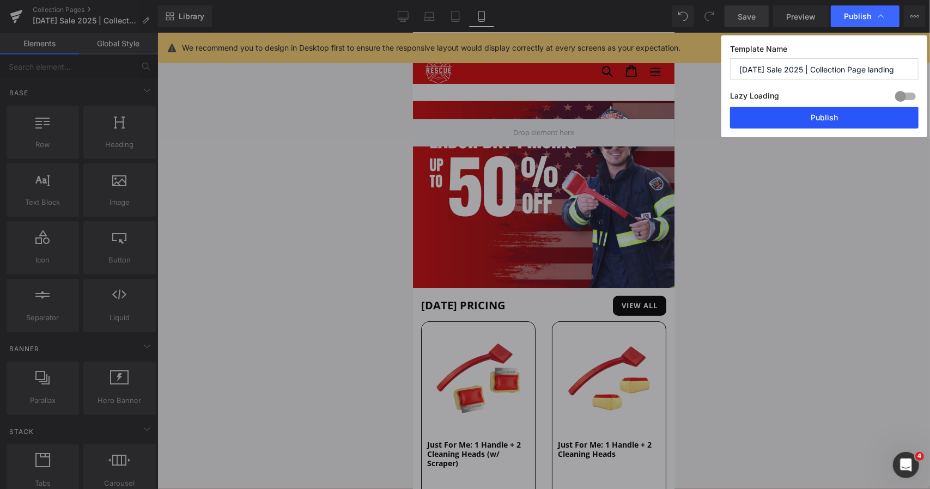
click at [0, 0] on button "Publish" at bounding box center [0, 0] width 0 height 0
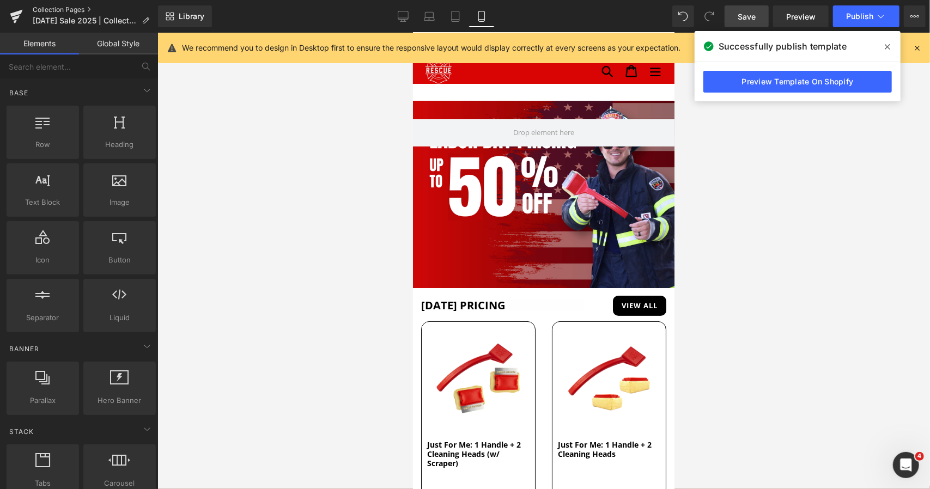
click at [64, 7] on link "Collection Pages" at bounding box center [95, 9] width 125 height 9
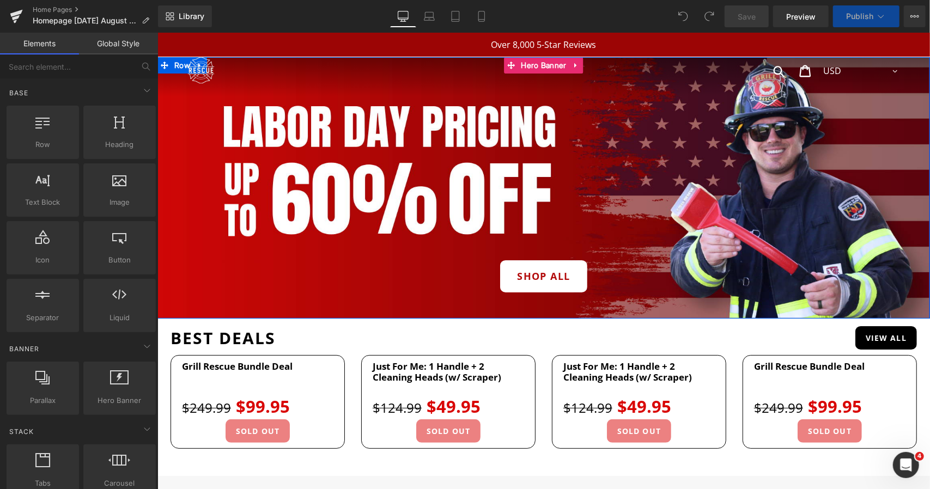
click at [338, 173] on div "shop all Button" at bounding box center [543, 187] width 772 height 261
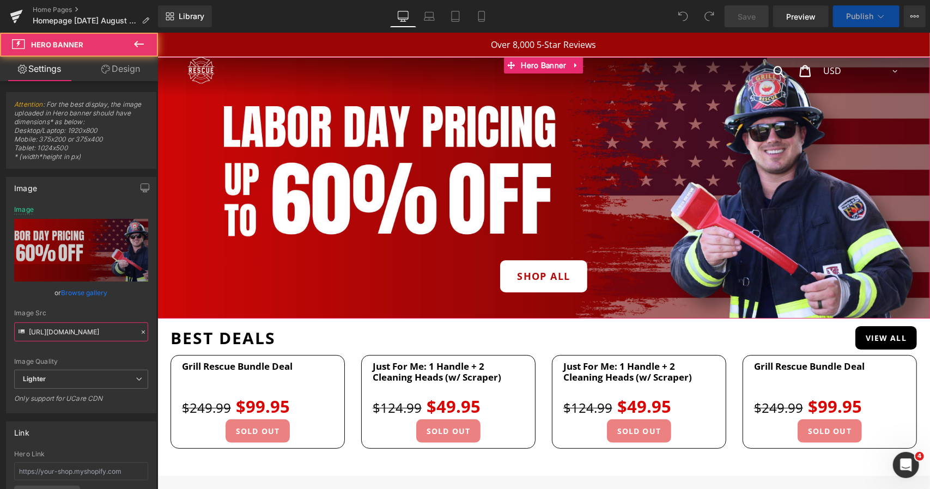
click at [70, 325] on input "[URL][DOMAIN_NAME]" at bounding box center [81, 331] width 134 height 19
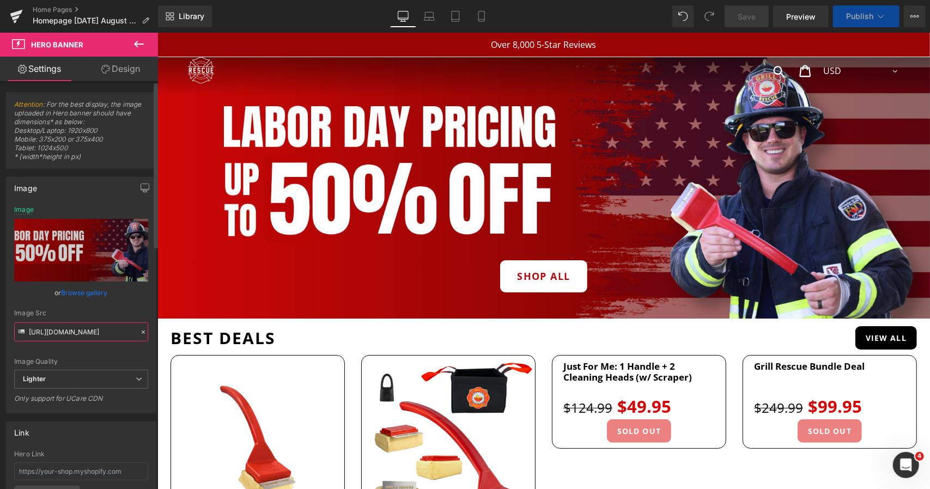
type input "[URL][DOMAIN_NAME]"
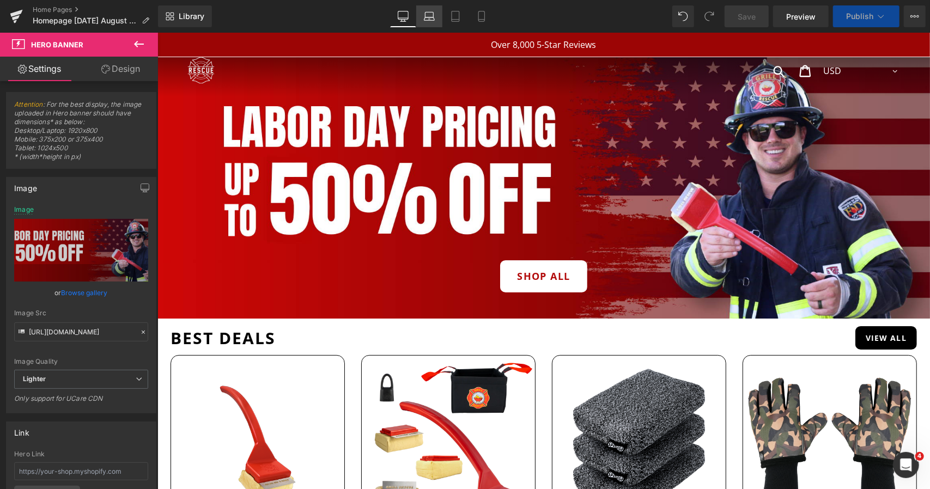
scroll to position [0, 0]
click at [429, 14] on icon at bounding box center [429, 16] width 11 height 11
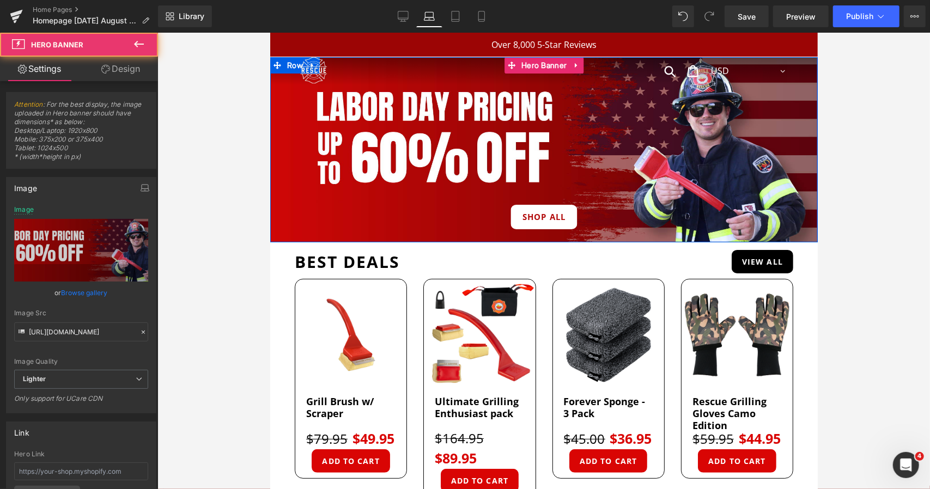
click at [316, 165] on div "shop all Button" at bounding box center [543, 149] width 547 height 185
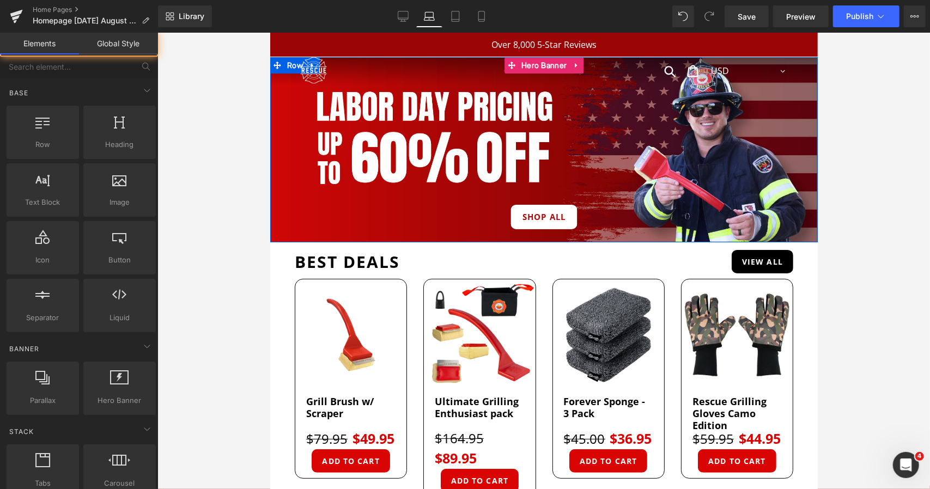
click at [237, 167] on div at bounding box center [543, 261] width 772 height 456
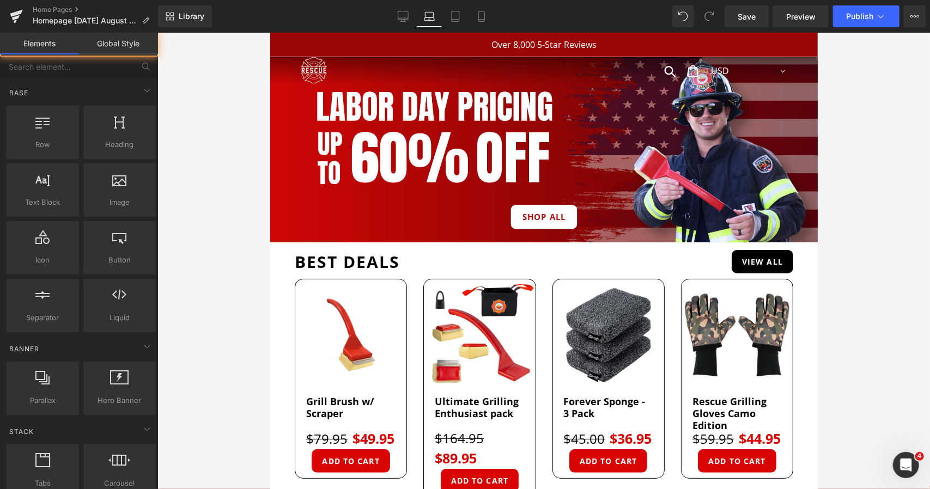
click at [322, 157] on div "shop all Button" at bounding box center [543, 149] width 547 height 185
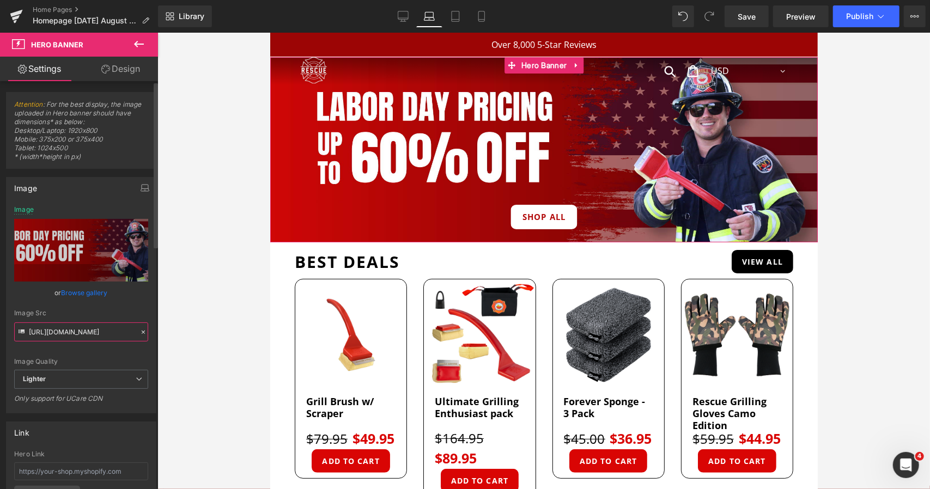
click at [84, 332] on input "[URL][DOMAIN_NAME]" at bounding box center [81, 331] width 134 height 19
type input "[URL][DOMAIN_NAME]"
click at [459, 11] on icon at bounding box center [456, 16] width 8 height 10
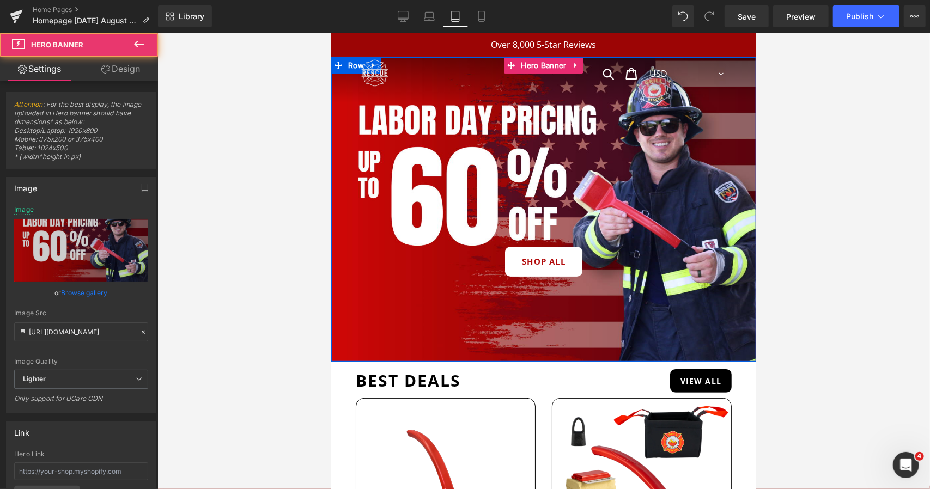
click at [400, 200] on div "shop all Button" at bounding box center [543, 209] width 425 height 304
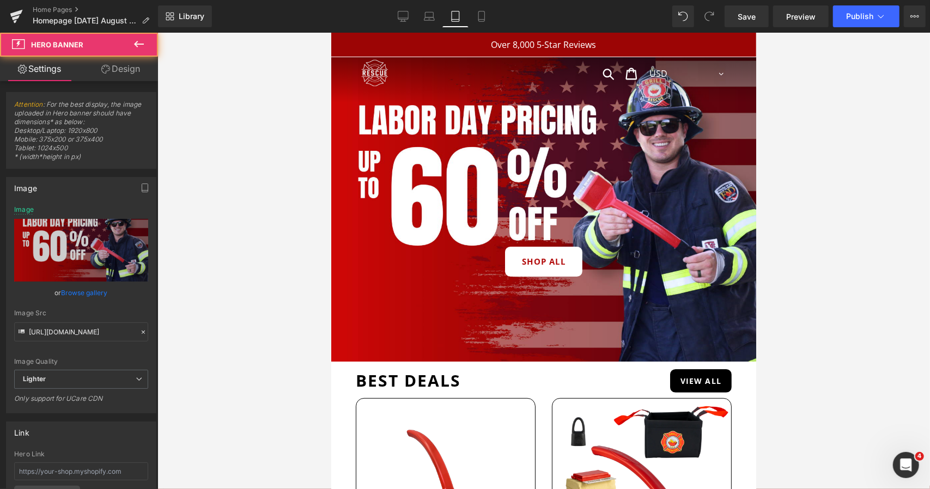
click at [306, 213] on div at bounding box center [543, 261] width 772 height 456
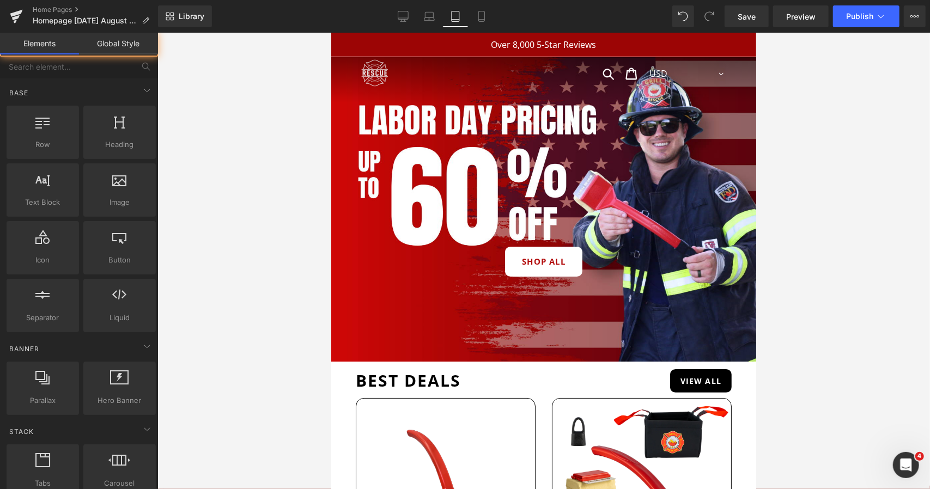
click at [379, 208] on div "shop all Button" at bounding box center [543, 209] width 425 height 304
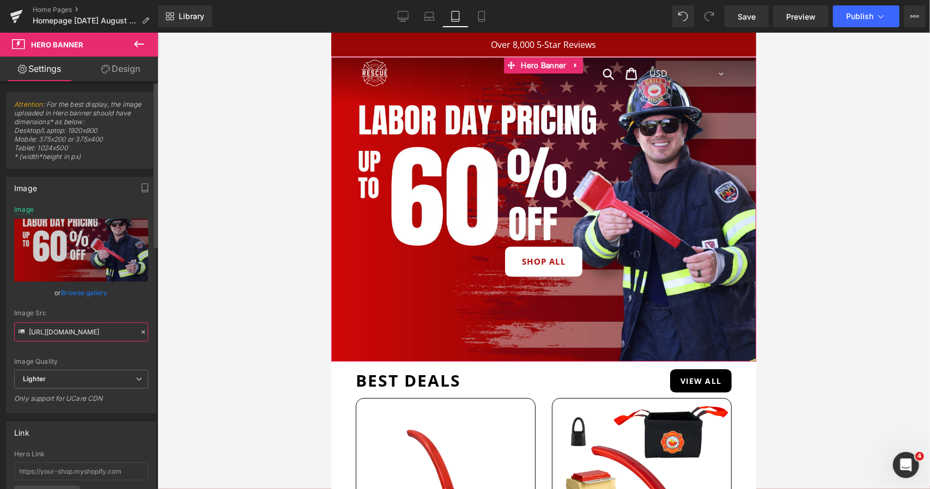
click at [72, 331] on input "[URL][DOMAIN_NAME]" at bounding box center [81, 331] width 134 height 19
type input "[URL][DOMAIN_NAME]"
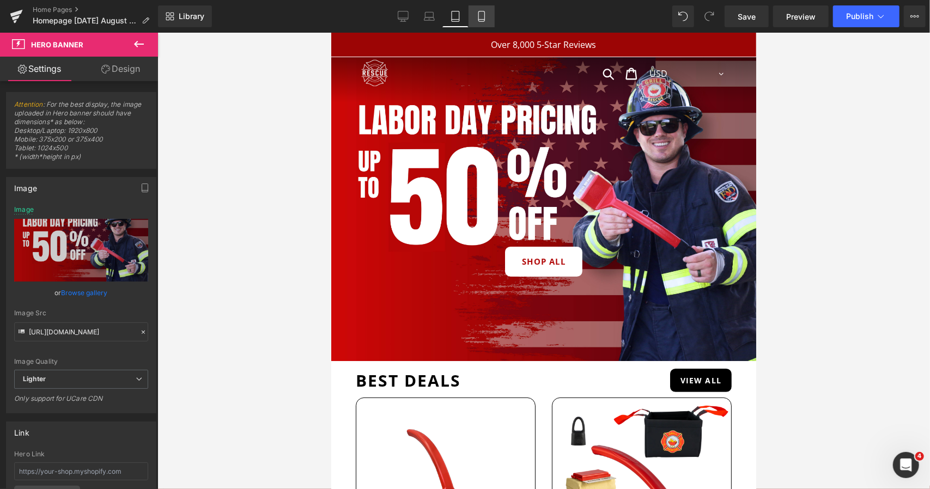
scroll to position [0, 0]
click at [483, 15] on icon at bounding box center [481, 16] width 11 height 11
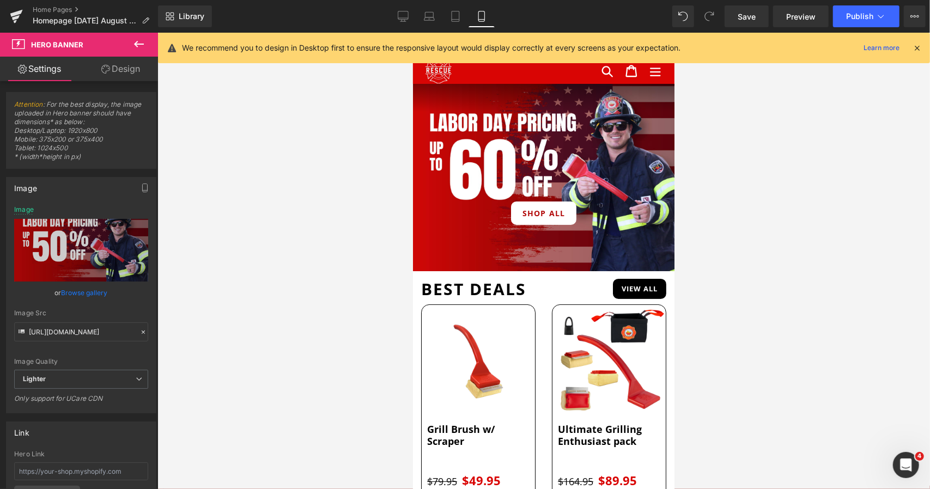
scroll to position [27, 0]
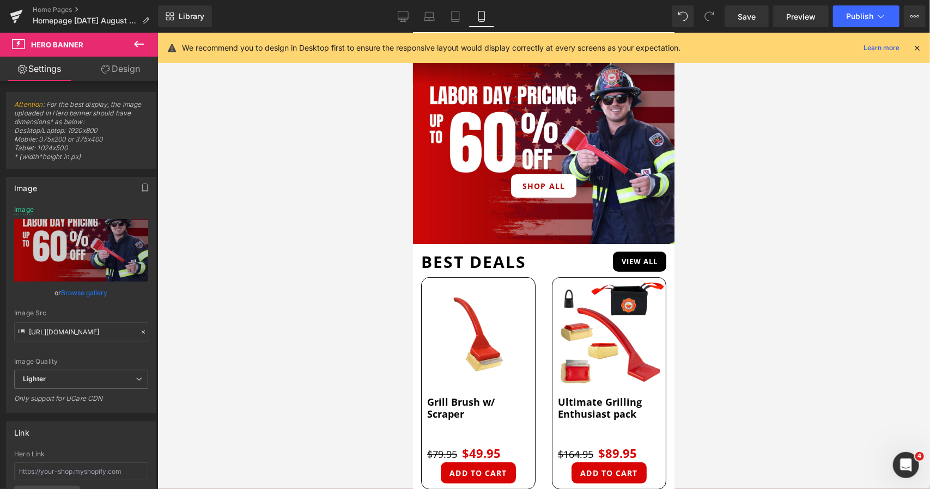
click at [282, 197] on div at bounding box center [543, 261] width 772 height 456
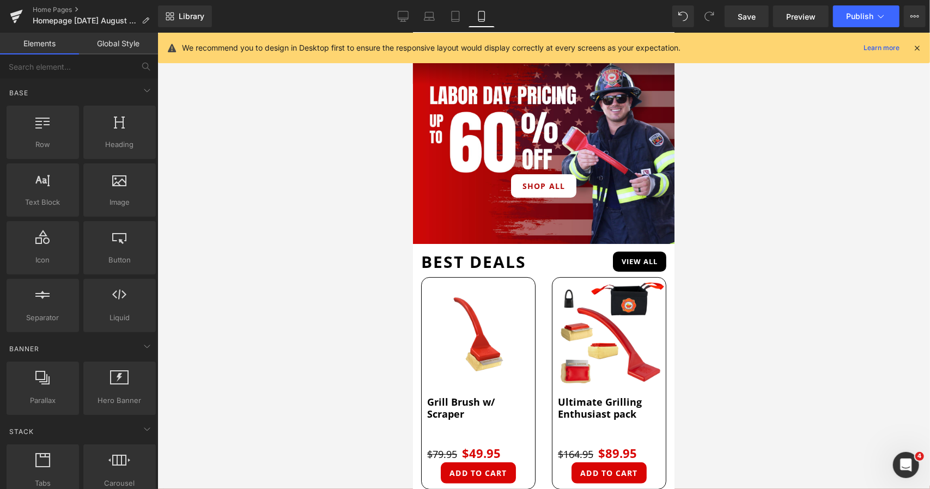
click at [500, 171] on div "shop all Button" at bounding box center [542, 149] width 261 height 187
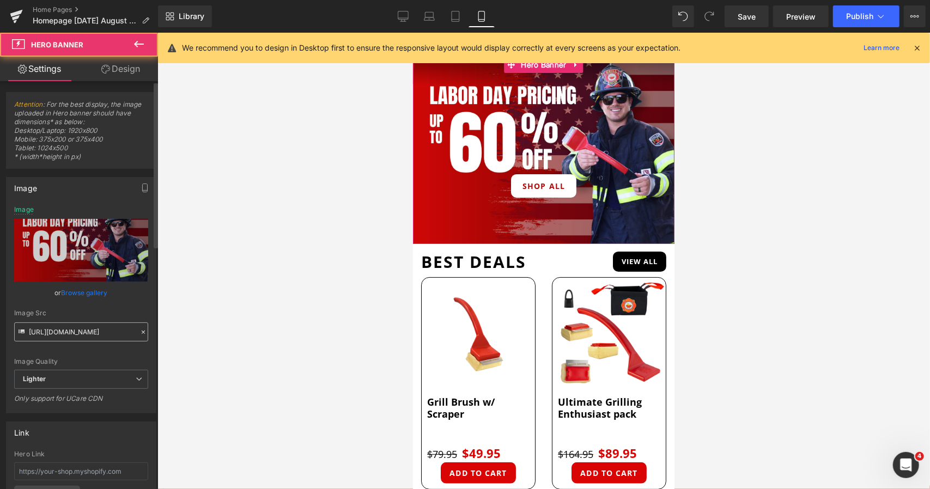
click at [69, 335] on input "[URL][DOMAIN_NAME]" at bounding box center [81, 331] width 134 height 19
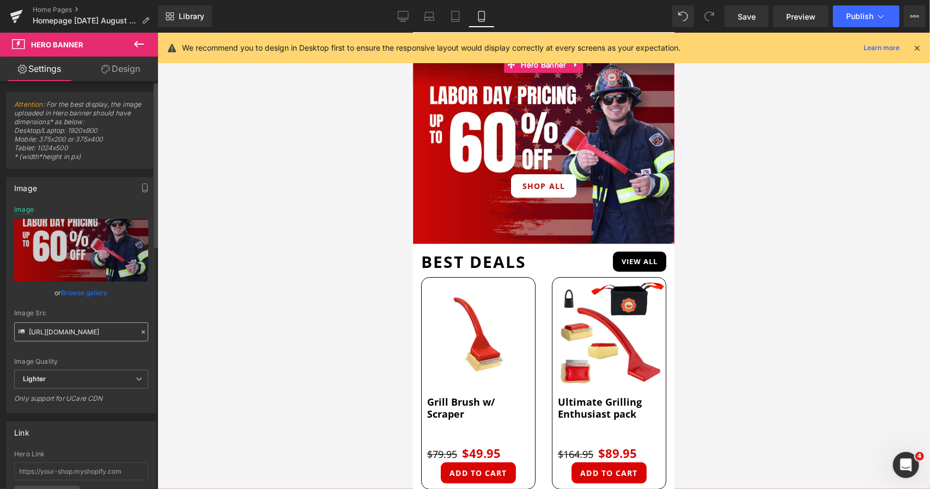
scroll to position [0, 382]
type input "[URL][DOMAIN_NAME]"
click at [743, 8] on link "Save" at bounding box center [746, 16] width 44 height 22
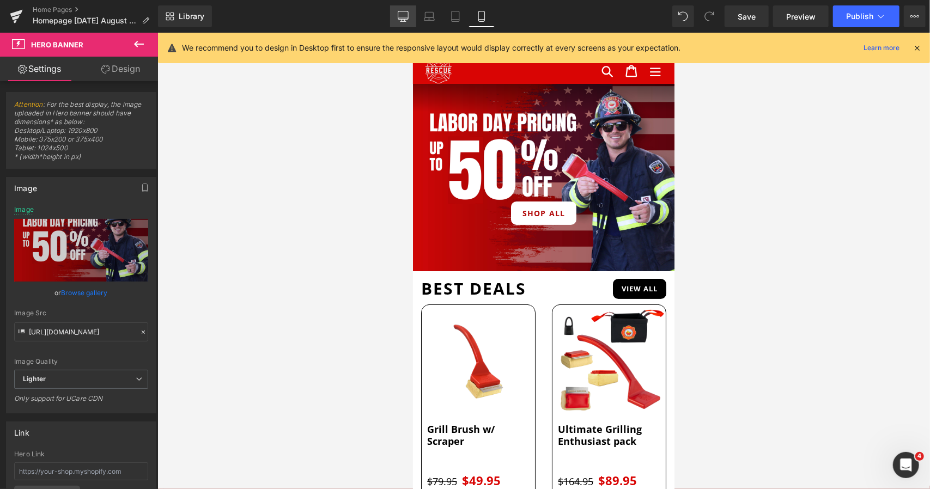
click at [401, 20] on icon at bounding box center [403, 16] width 11 height 11
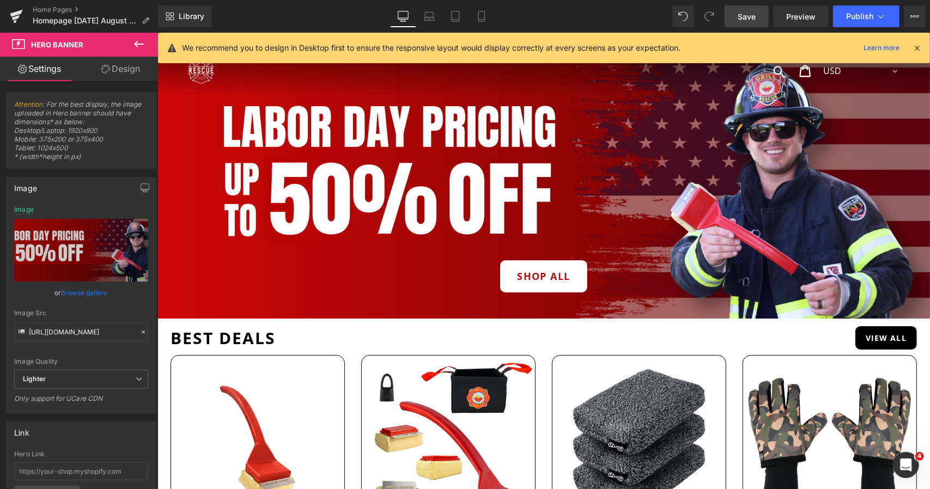
click at [741, 21] on span "Save" at bounding box center [746, 16] width 18 height 11
click at [852, 19] on span "Publish" at bounding box center [859, 16] width 27 height 9
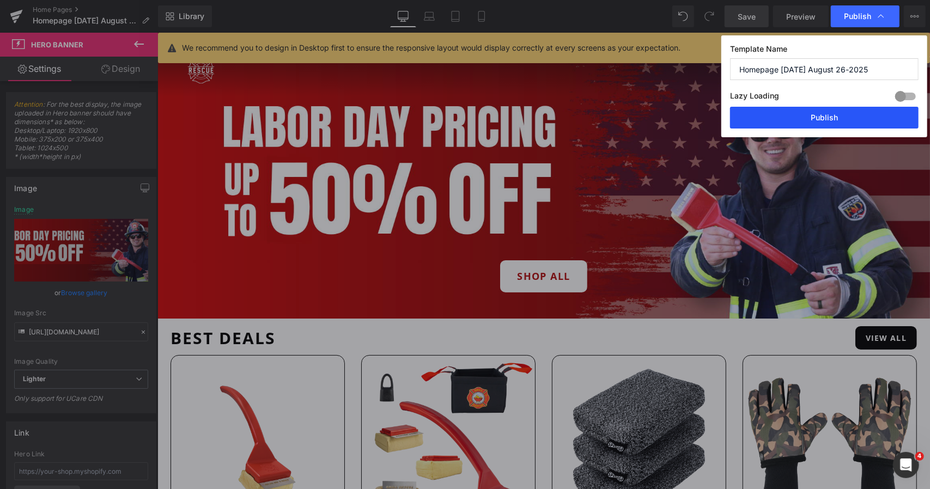
click at [817, 118] on button "Publish" at bounding box center [824, 118] width 188 height 22
